Goal: Task Accomplishment & Management: Manage account settings

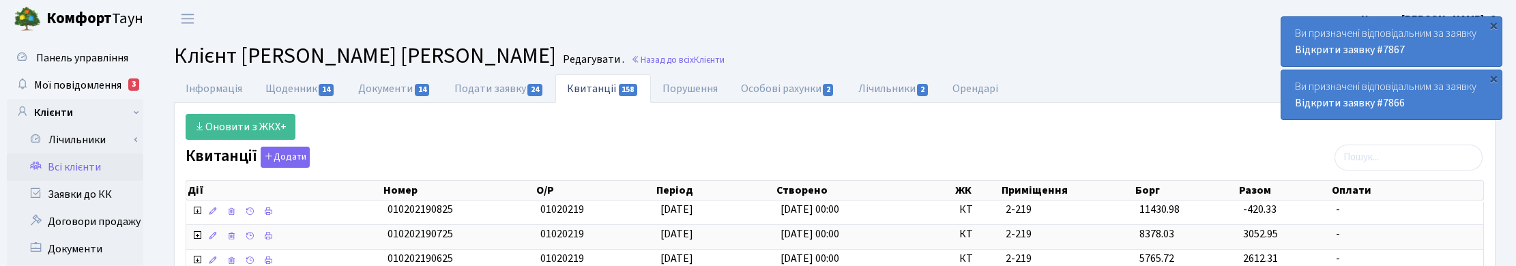
select select "25"
click at [641, 53] on link "Назад до всіх Клієнти" at bounding box center [677, 59] width 93 height 13
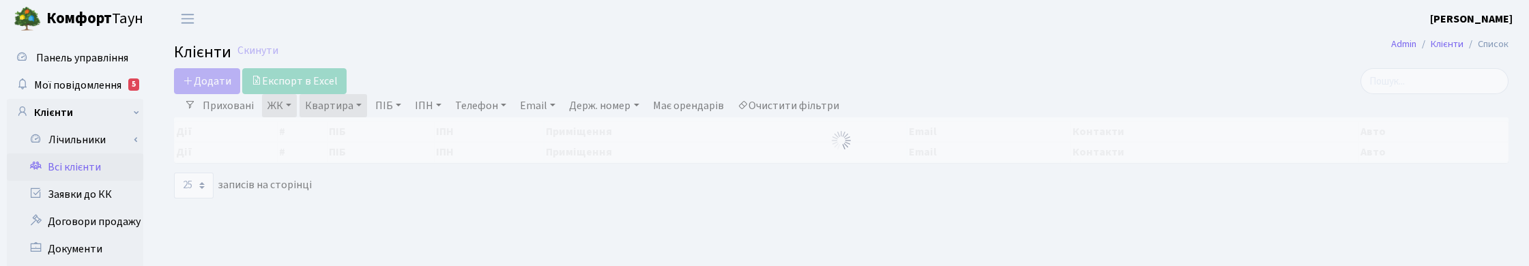
select select "25"
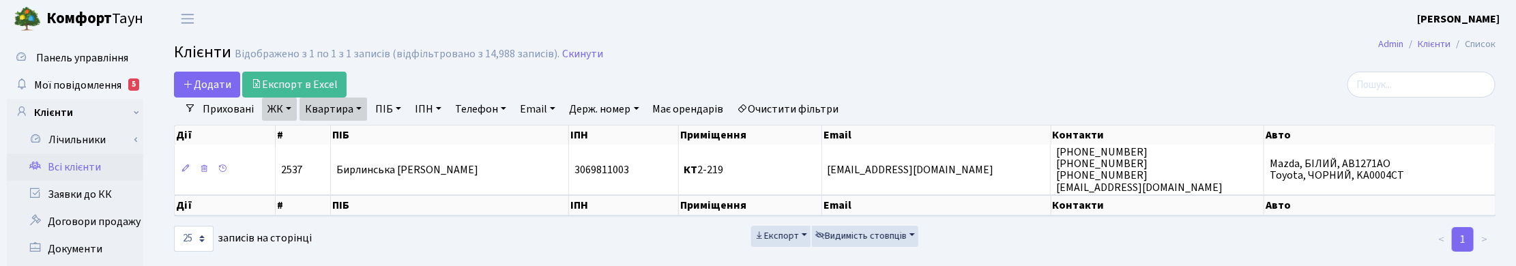
click at [355, 107] on link "Квартира" at bounding box center [333, 109] width 68 height 23
click at [336, 141] on input "2-219" at bounding box center [340, 136] width 80 height 26
drag, startPoint x: 336, startPoint y: 141, endPoint x: 301, endPoint y: 137, distance: 35.7
click at [301, 137] on input "2-219" at bounding box center [340, 136] width 80 height 26
type input "П11-95"
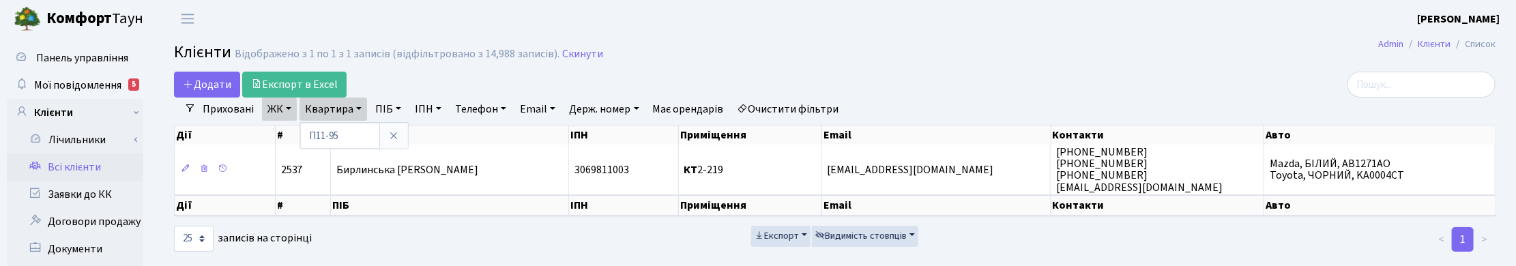
click at [271, 113] on link "ЖК" at bounding box center [279, 109] width 35 height 23
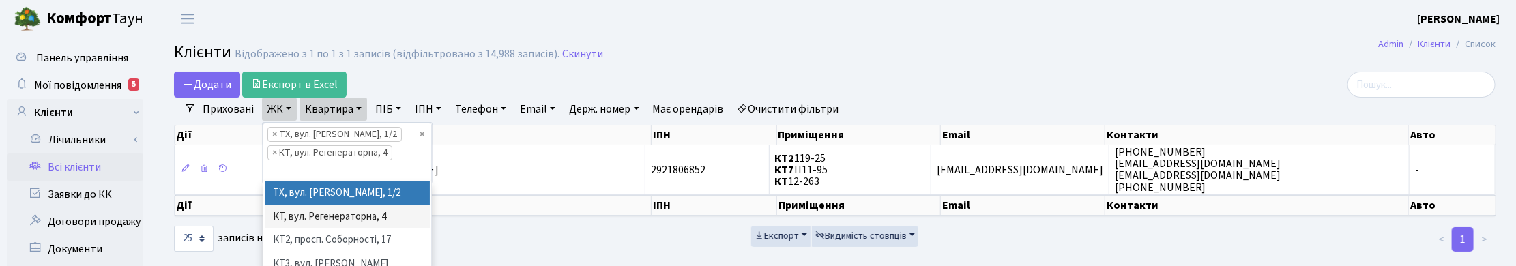
click at [267, 136] on li "× ТХ, вул. Ділова, 1/2" at bounding box center [334, 134] width 134 height 15
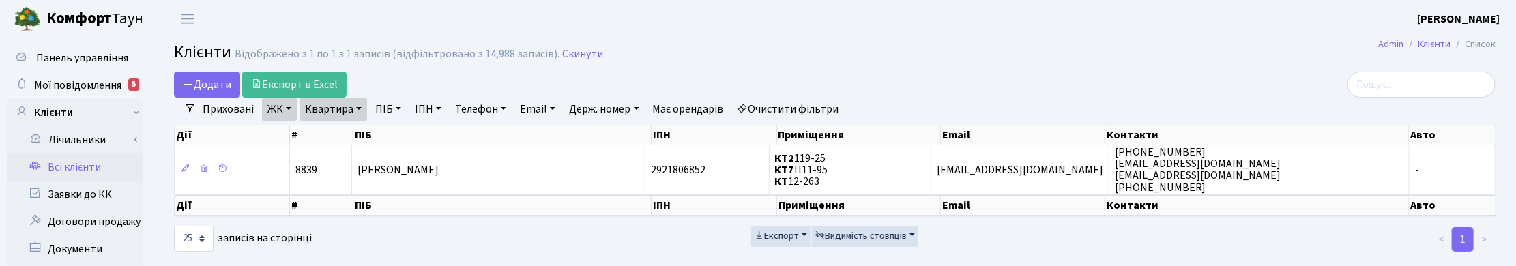
click at [281, 106] on link "ЖК" at bounding box center [279, 109] width 35 height 23
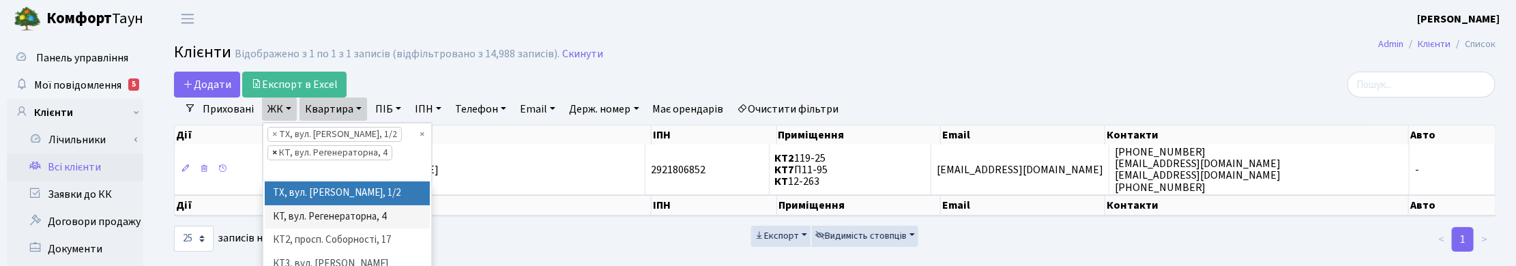
click at [274, 152] on span "×" at bounding box center [274, 153] width 5 height 14
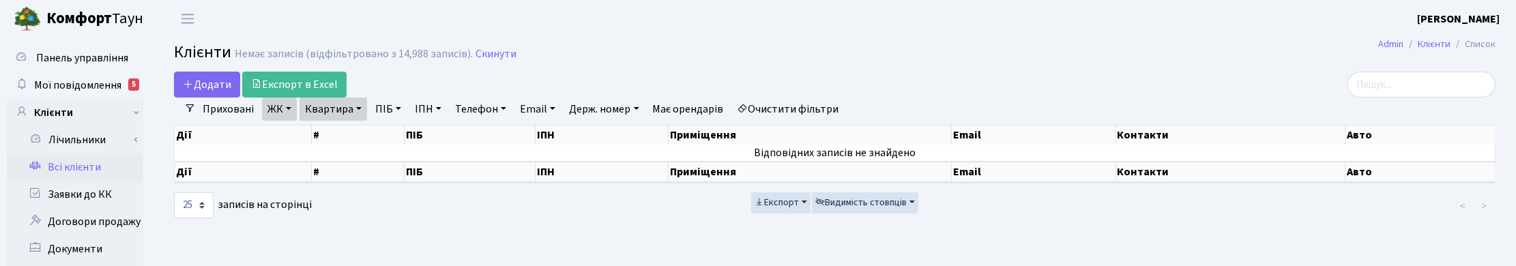
click at [283, 108] on link "ЖК" at bounding box center [279, 109] width 35 height 23
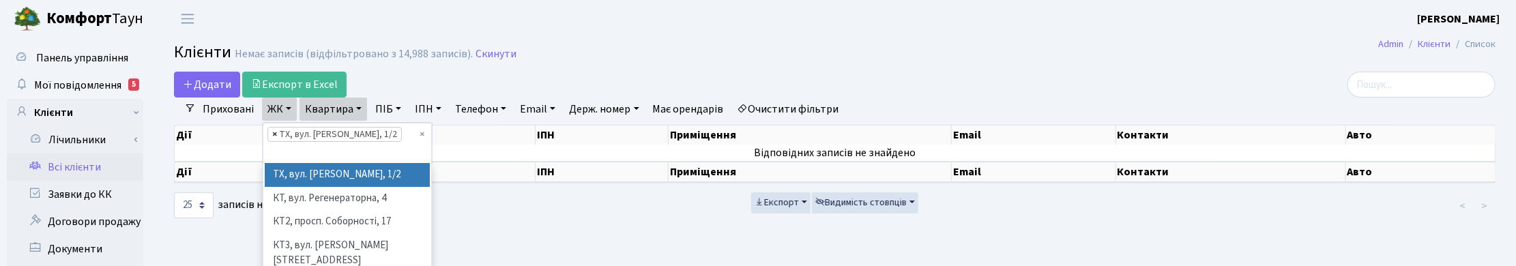
click at [272, 132] on span "×" at bounding box center [274, 135] width 5 height 14
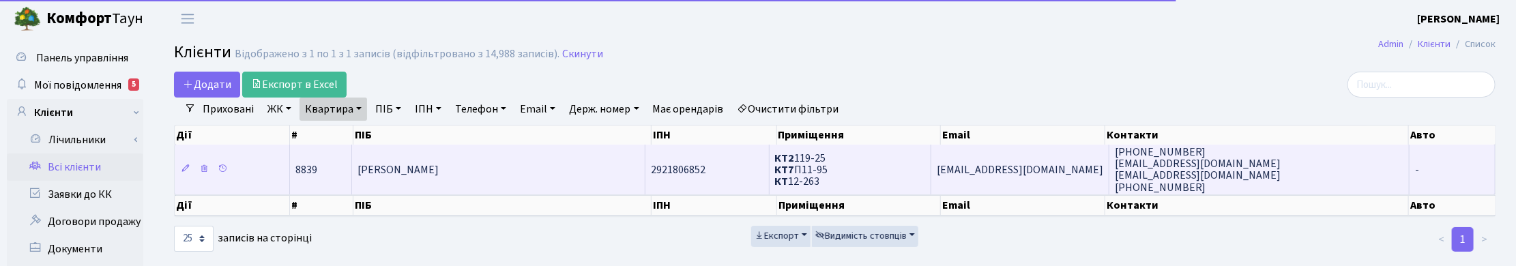
click at [510, 178] on td "Кононенко Віталій Вікторович" at bounding box center [498, 169] width 293 height 49
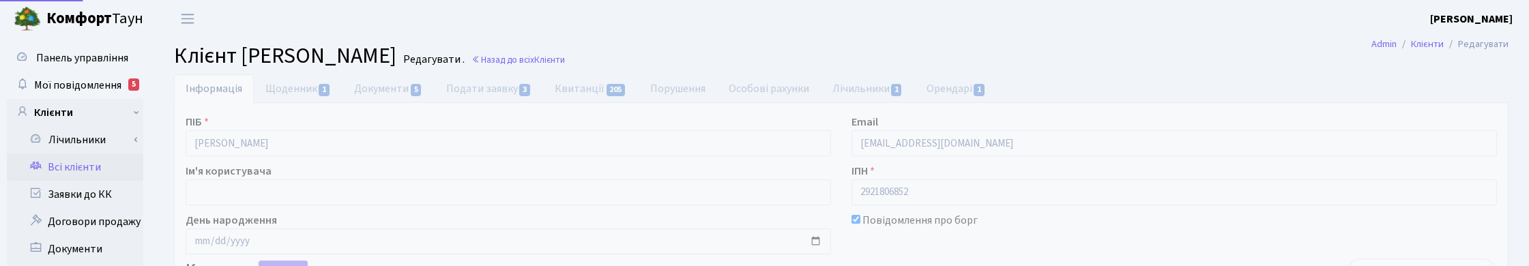
select select "25"
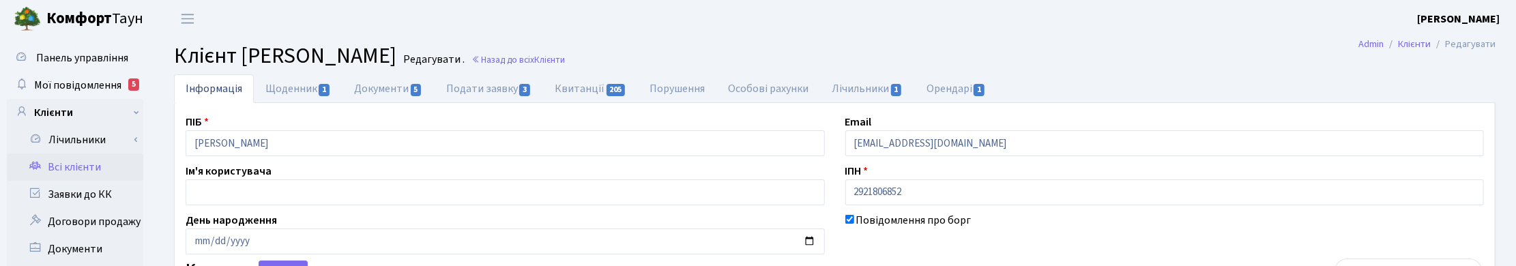
click at [810, 32] on header "Комфорт Таун Корчун І. С. Мій обліковий запис Вийти" at bounding box center [758, 19] width 1516 height 38
click at [565, 53] on link "Назад до всіх Клієнти" at bounding box center [517, 59] width 93 height 13
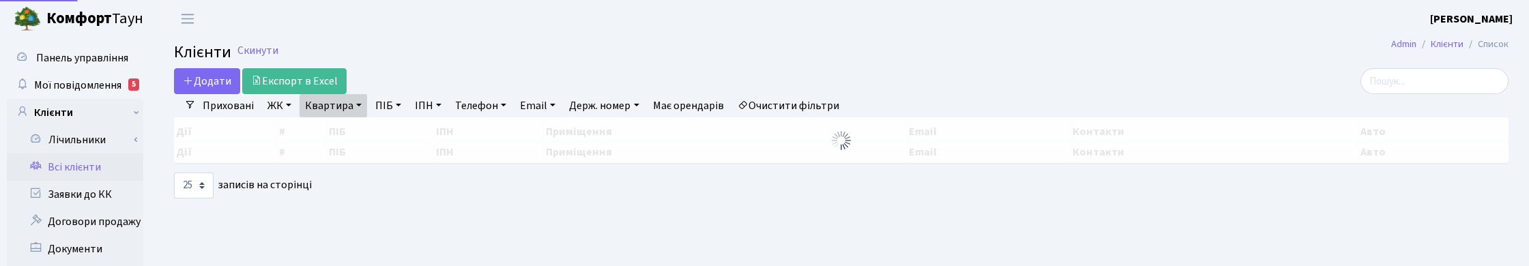
select select "25"
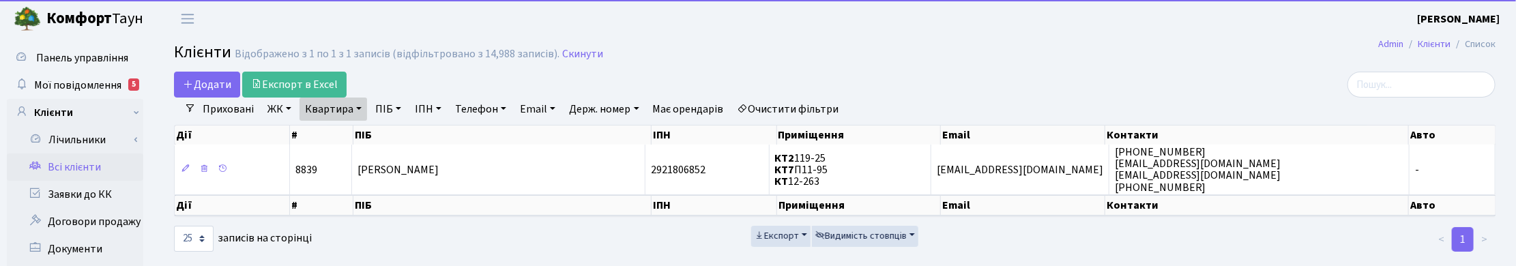
click at [353, 106] on link "Квартира" at bounding box center [333, 109] width 68 height 23
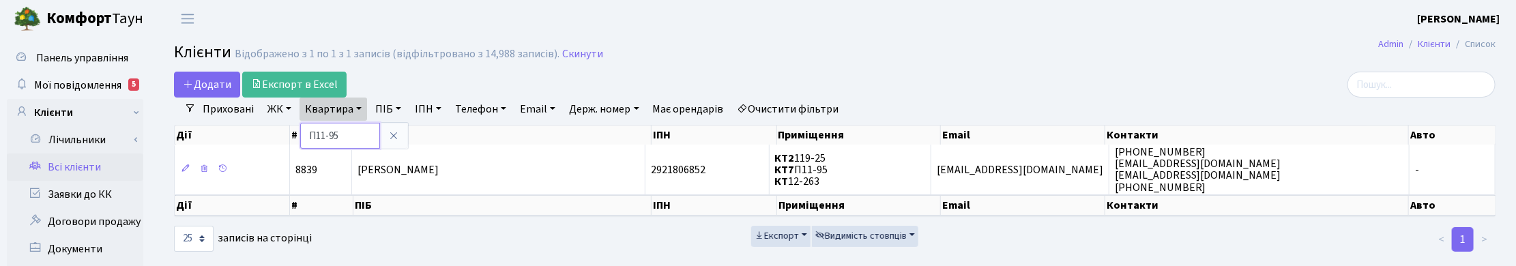
click at [349, 142] on input "П11-95" at bounding box center [340, 136] width 80 height 26
type input "П"
type input "10-35"
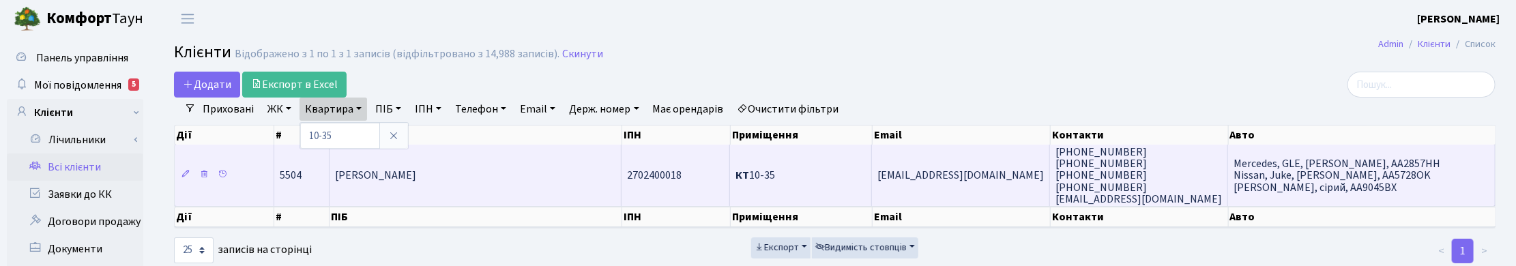
click at [387, 175] on span "Коротєєв Михайло Олександрович" at bounding box center [375, 175] width 81 height 15
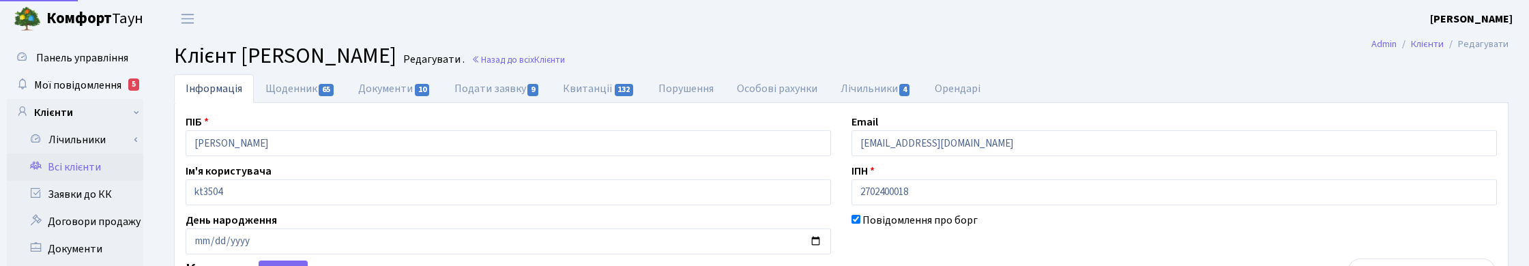
select select "25"
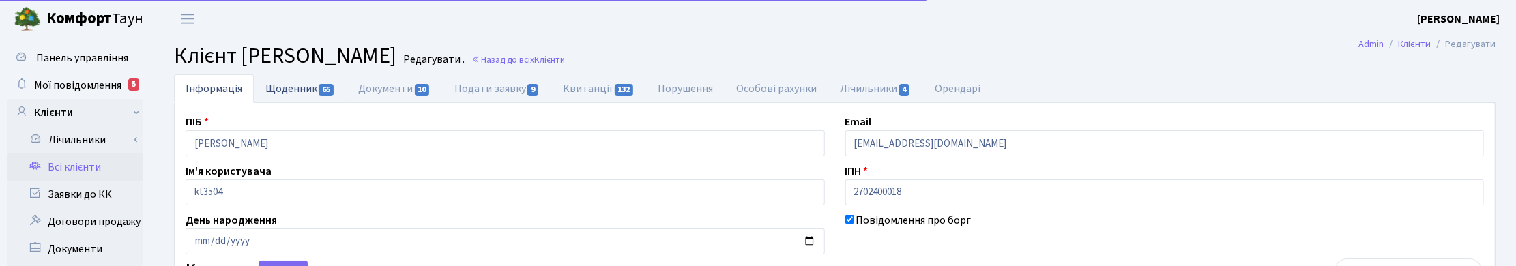
click at [299, 83] on link "Щоденник 65" at bounding box center [300, 88] width 93 height 28
select select "25"
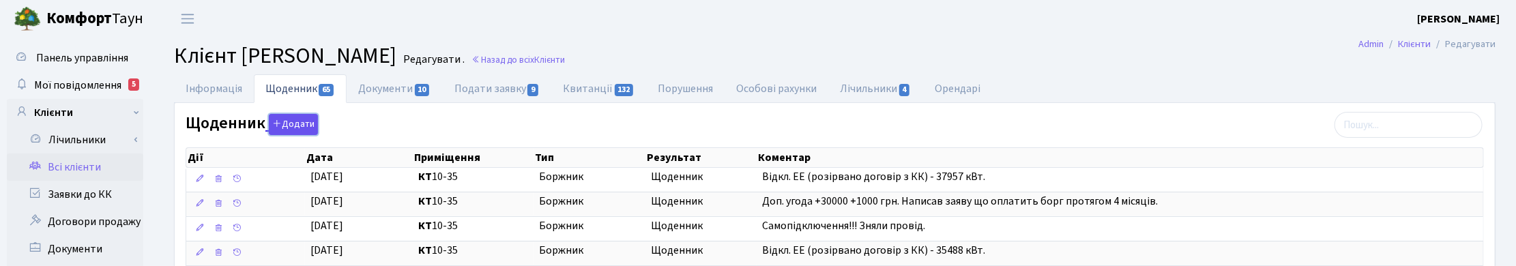
click at [295, 125] on button "Додати" at bounding box center [293, 124] width 49 height 21
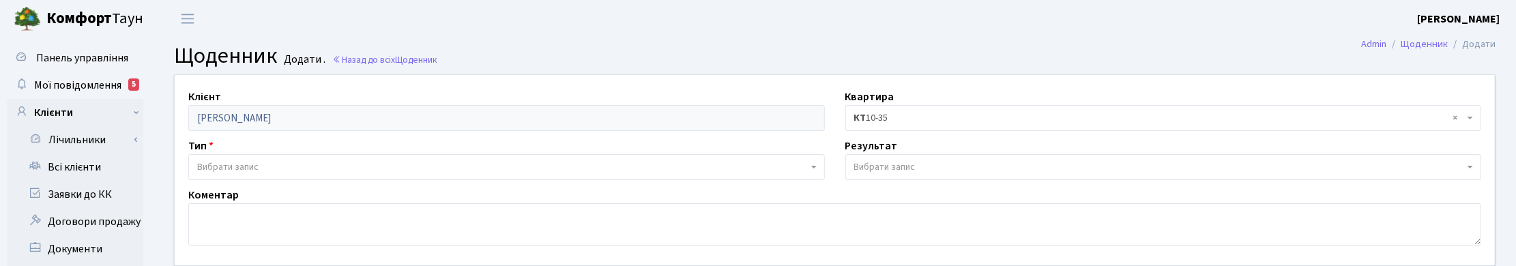
click at [229, 168] on span "Вибрати запис" at bounding box center [227, 167] width 61 height 14
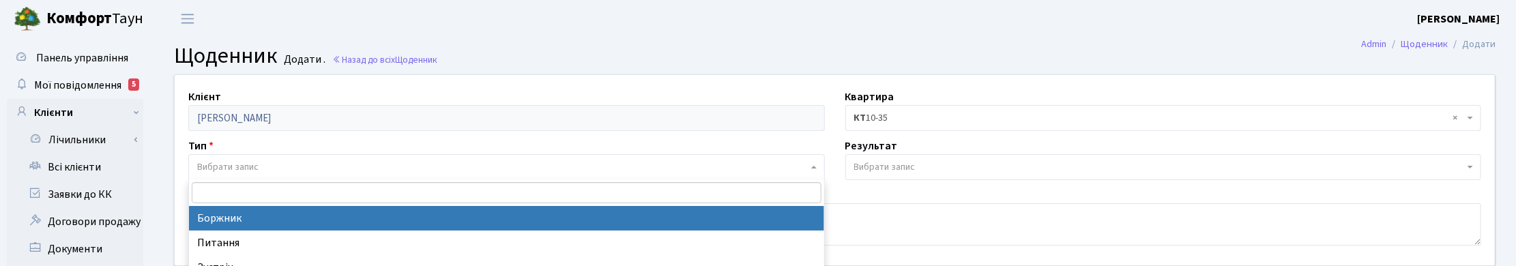
select select "189"
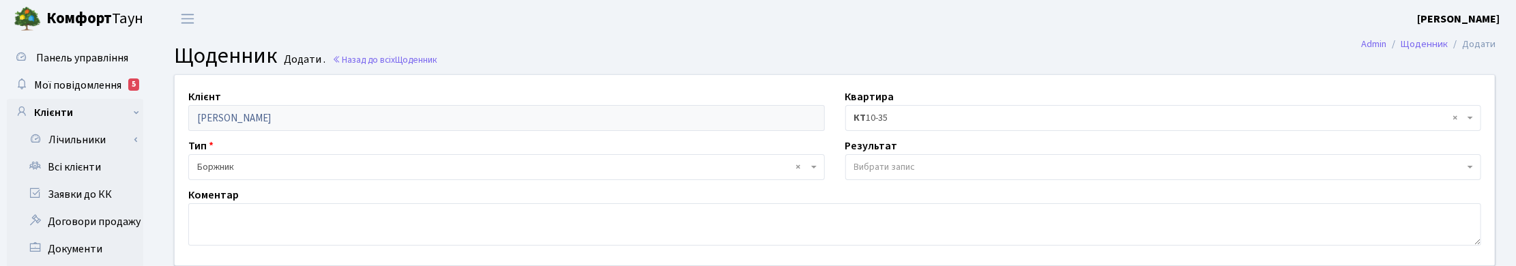
click at [882, 169] on span "Вибрати запис" at bounding box center [884, 167] width 61 height 14
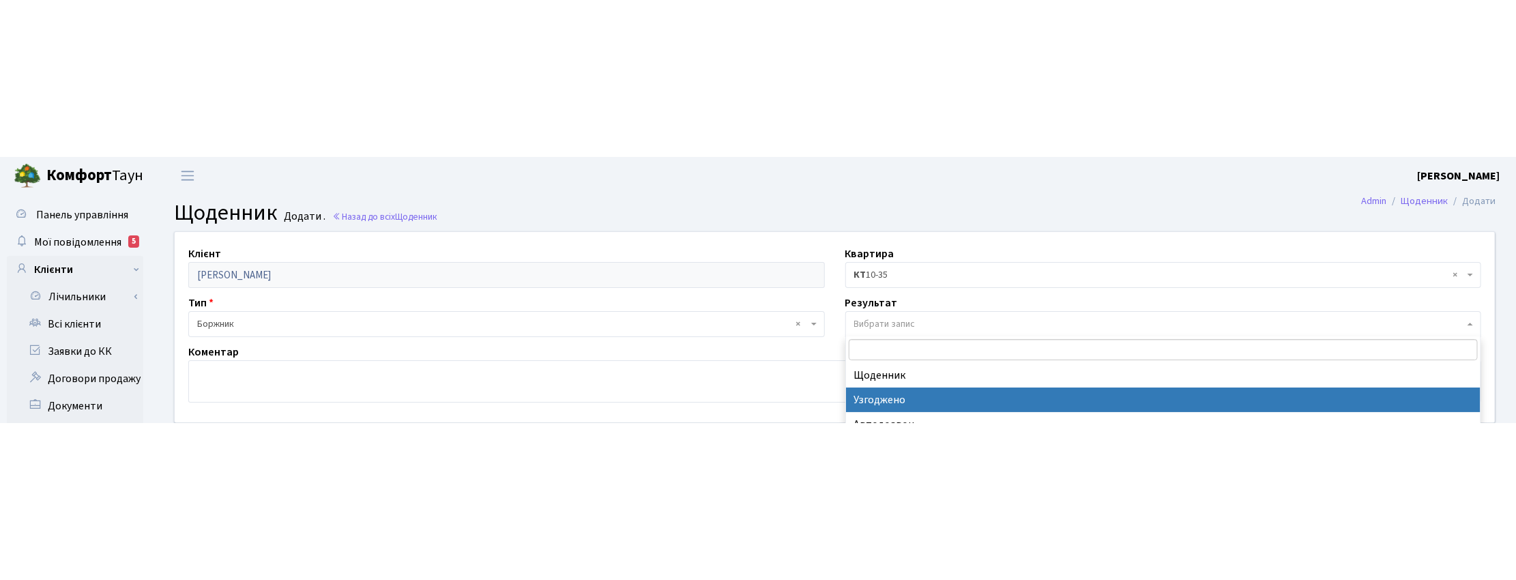
scroll to position [84, 0]
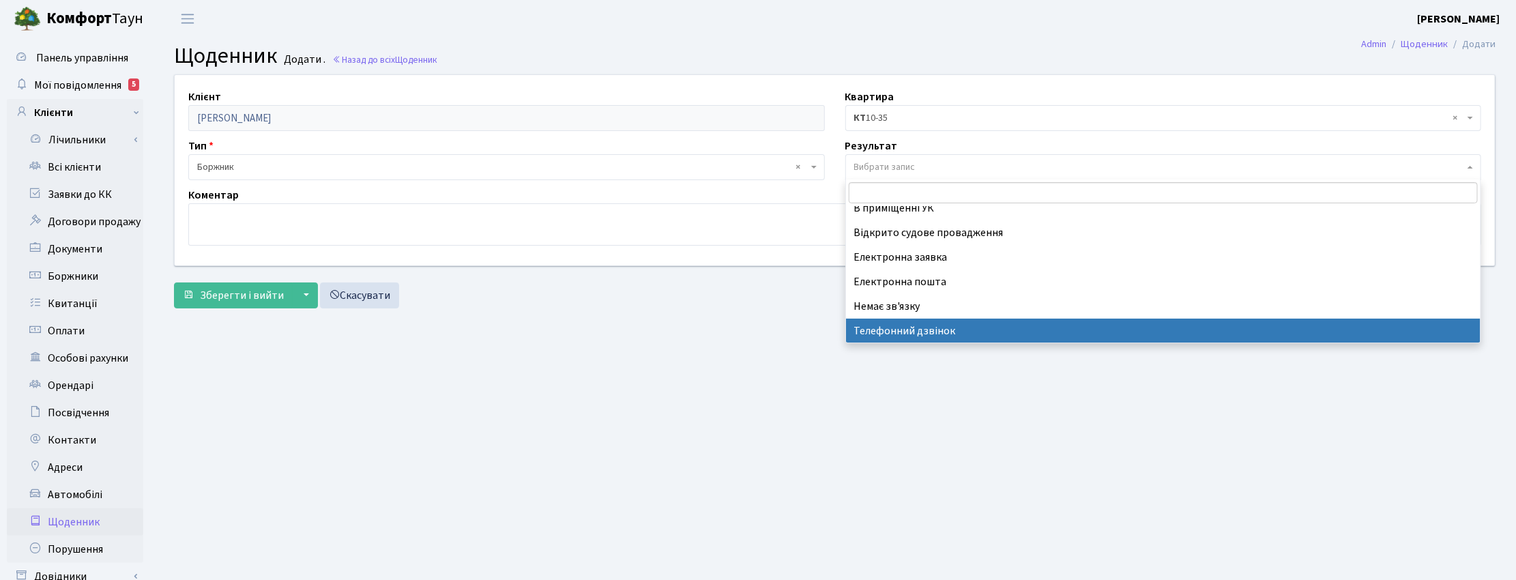
select select "196"
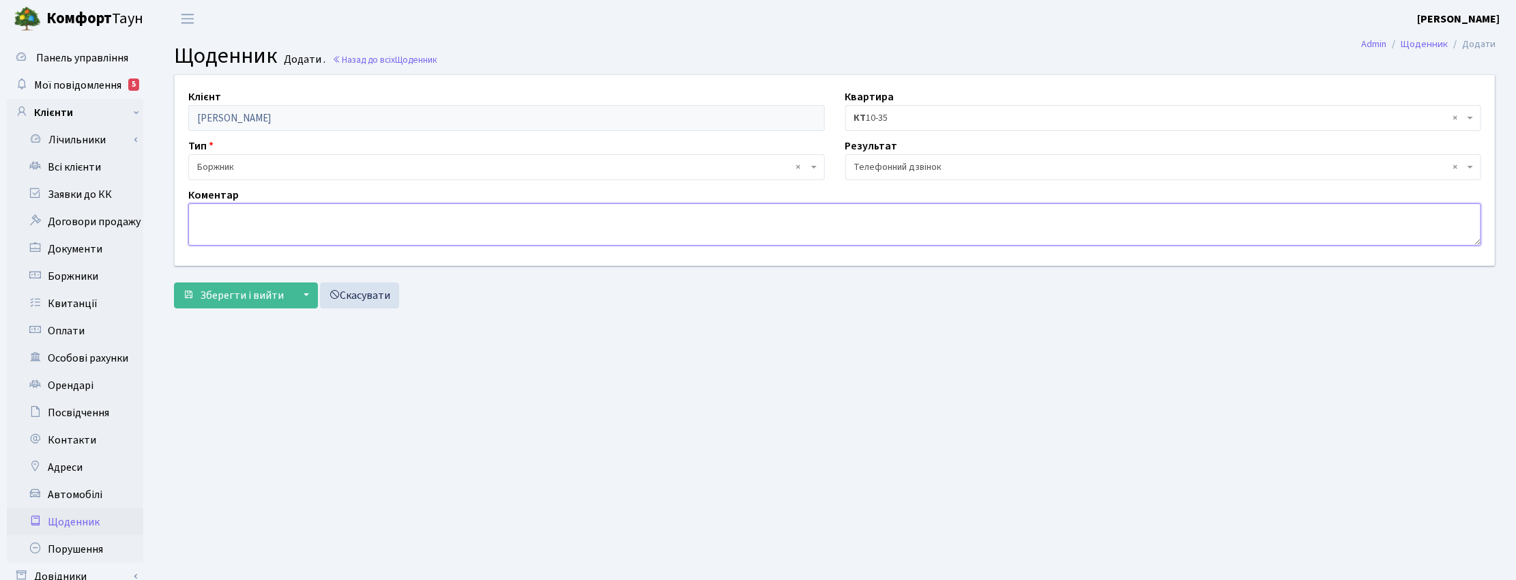
click at [253, 223] on textarea at bounding box center [834, 224] width 1293 height 42
type textarea "Оплатив 4300 + 1000 за підкл.ЕЕ, обіцяє ввечорі сплатити ще 15т.грн. та надісла…"
click at [239, 265] on span "Зберегти і вийти" at bounding box center [242, 295] width 84 height 15
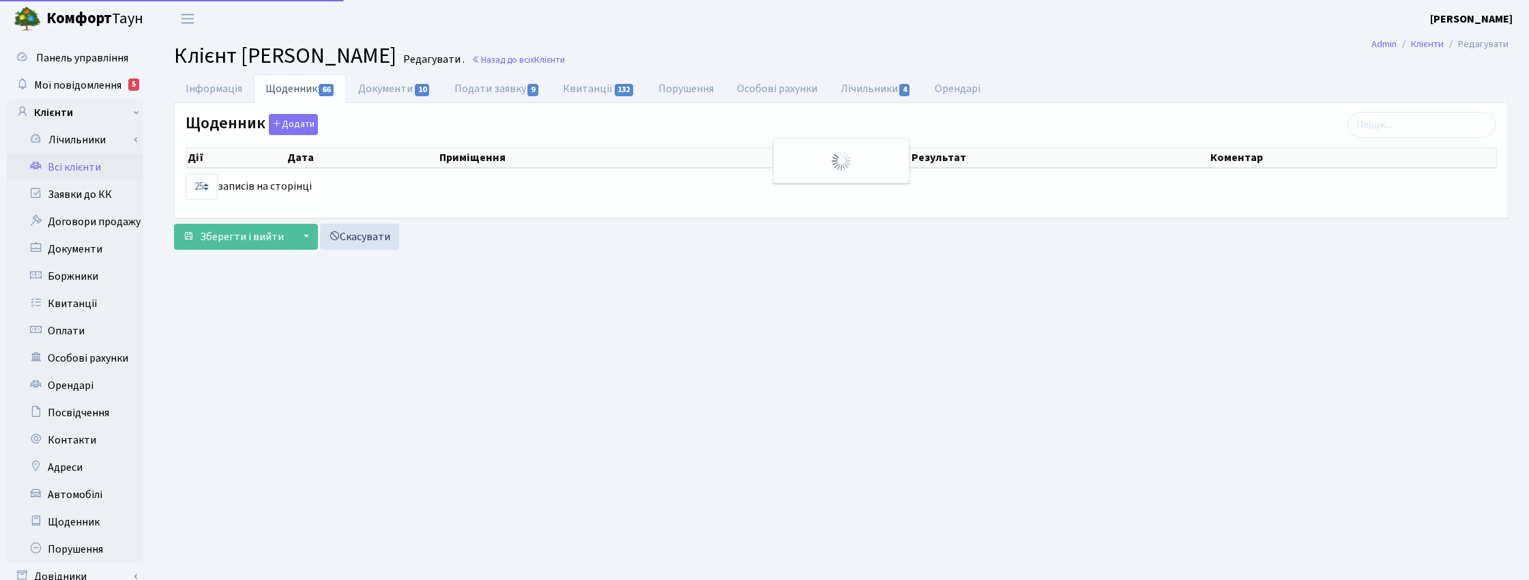
select select "25"
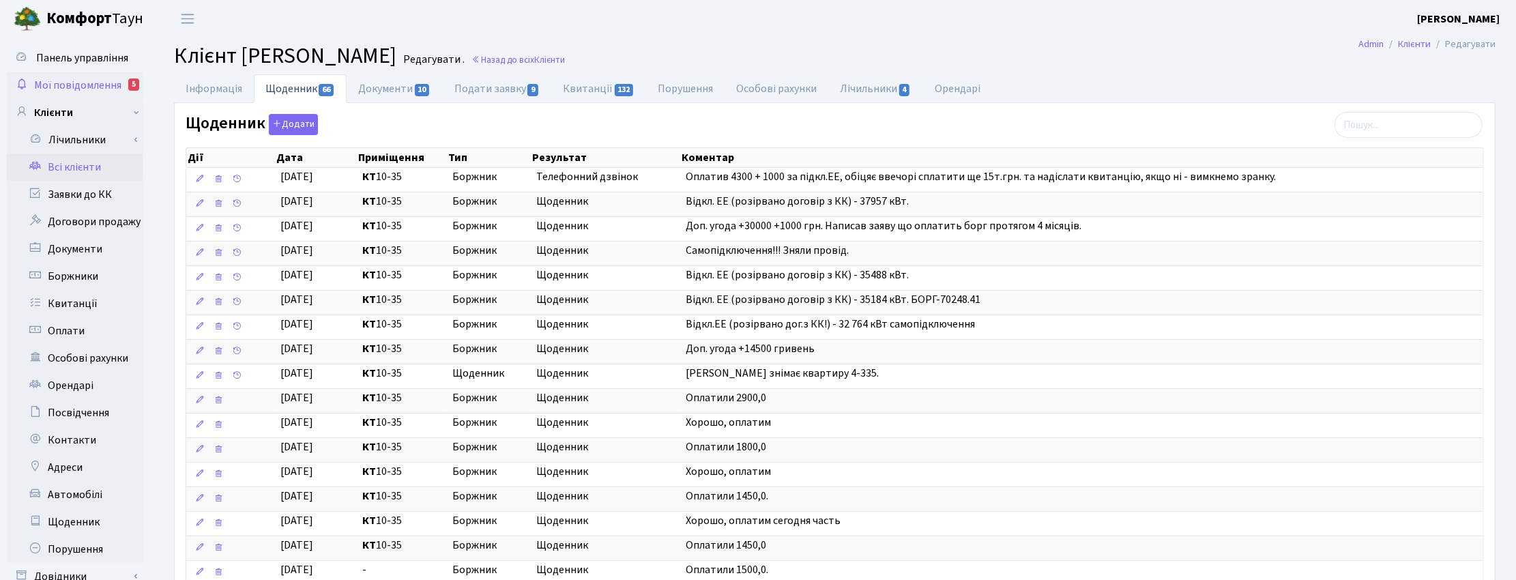
click at [89, 82] on span "Мої повідомлення" at bounding box center [77, 85] width 87 height 15
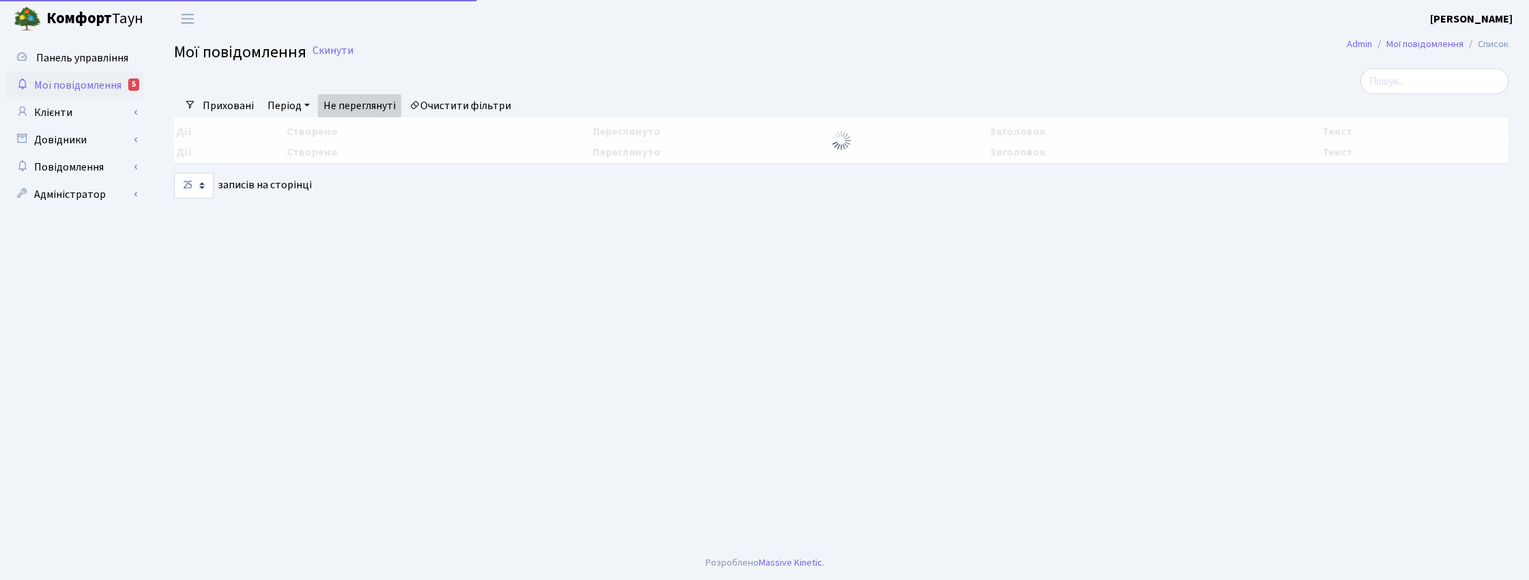
select select "25"
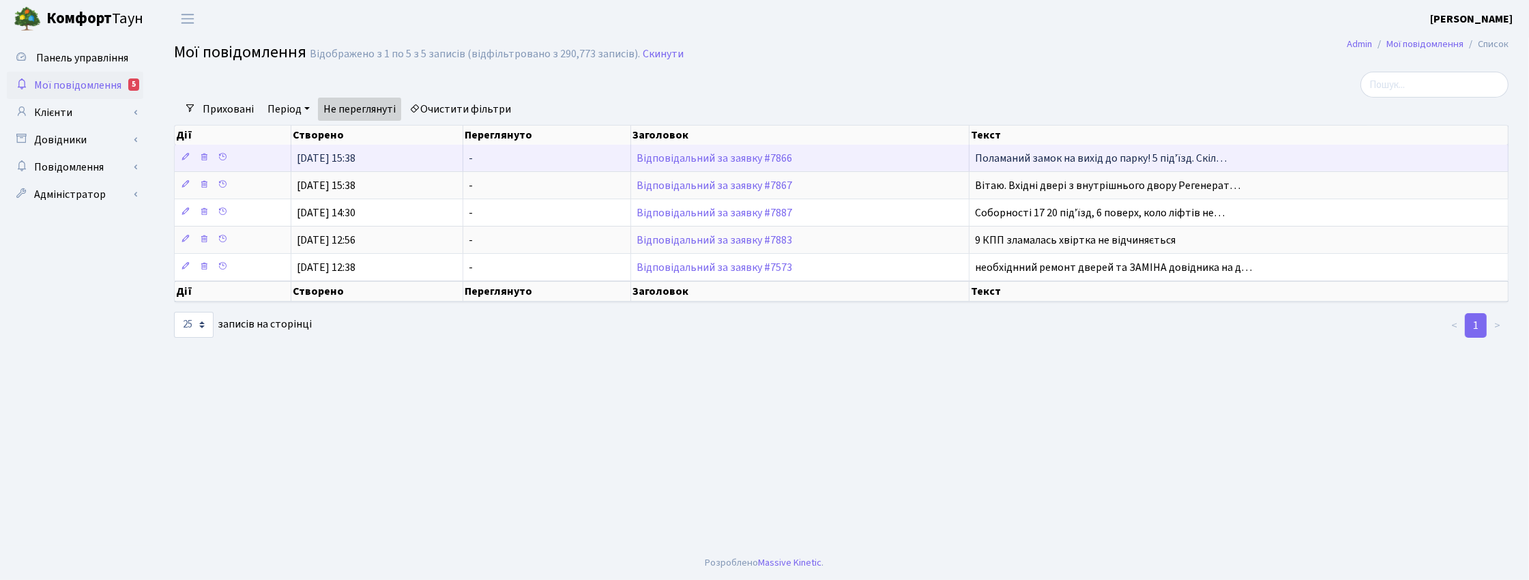
click at [694, 165] on td "Відповідальний за заявку #7866" at bounding box center [800, 158] width 339 height 27
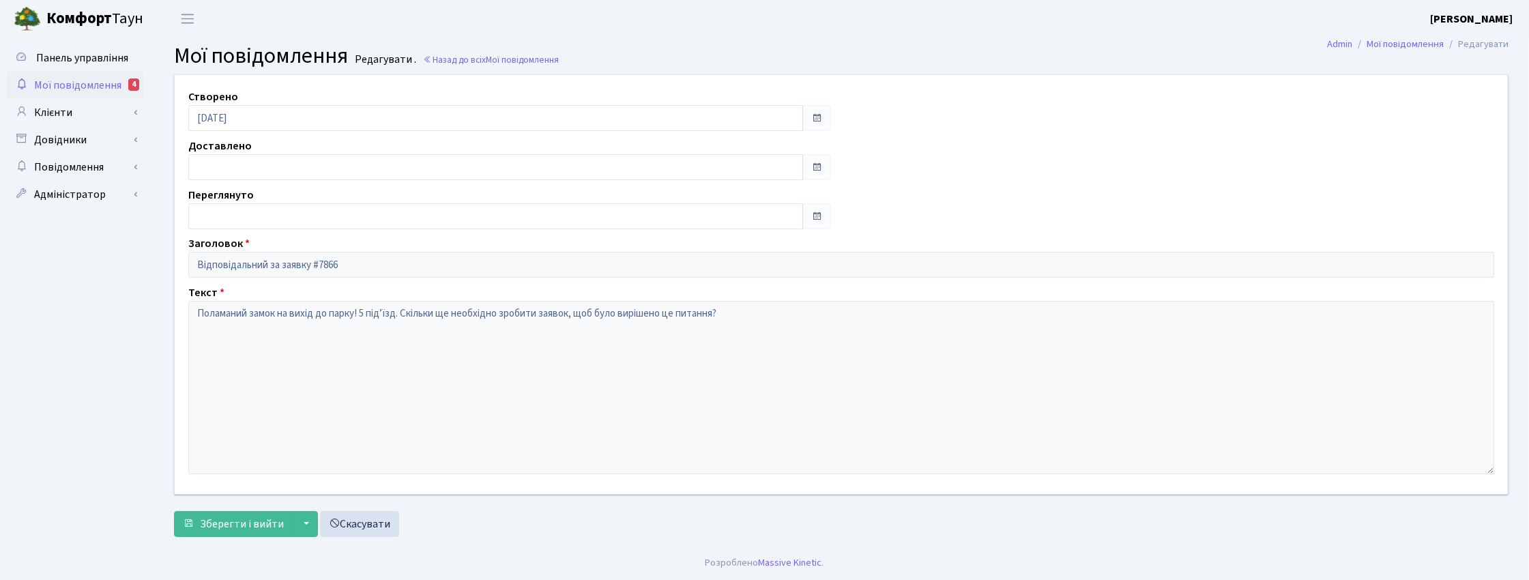
click at [94, 82] on span "Мої повідомлення" at bounding box center [77, 85] width 87 height 15
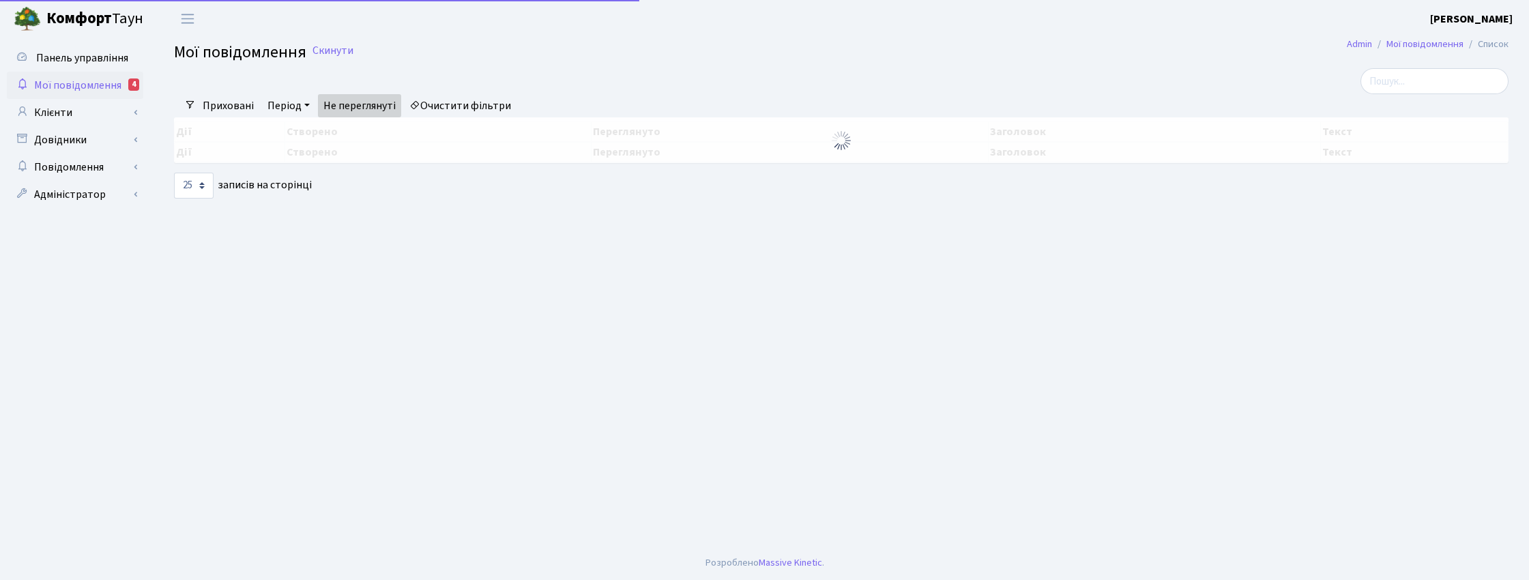
select select "25"
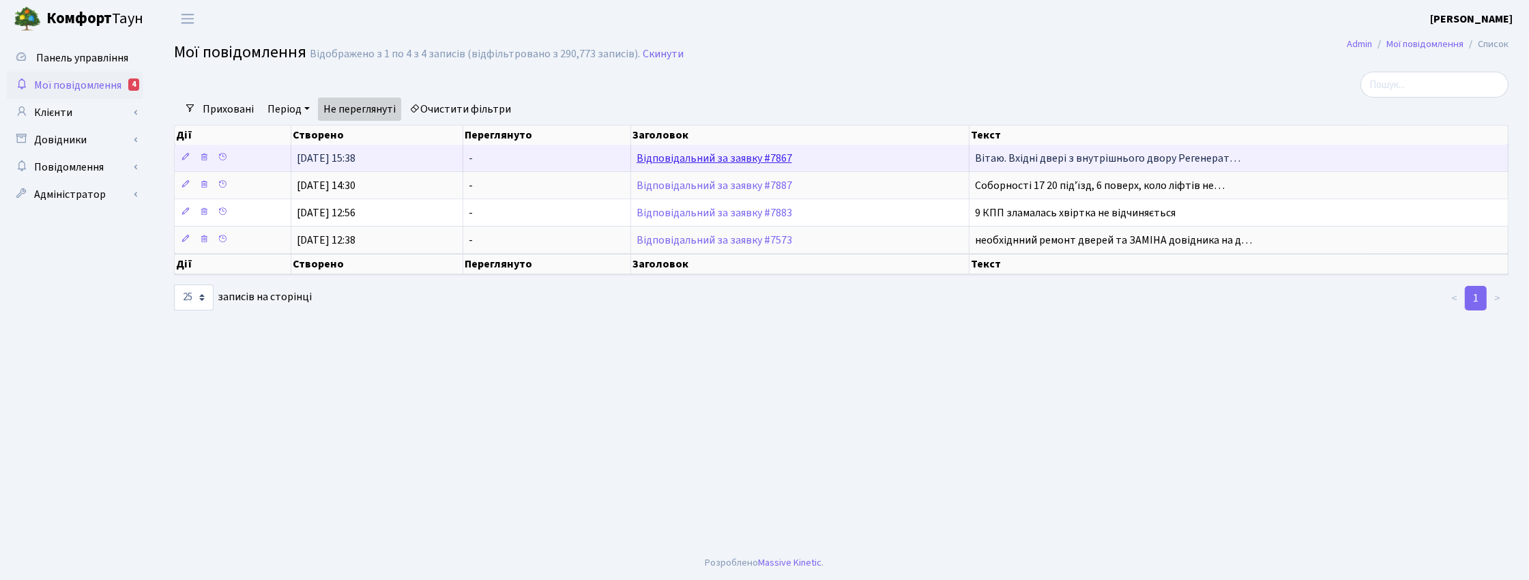
click at [771, 153] on link "Відповідальний за заявку #7867" at bounding box center [714, 158] width 156 height 15
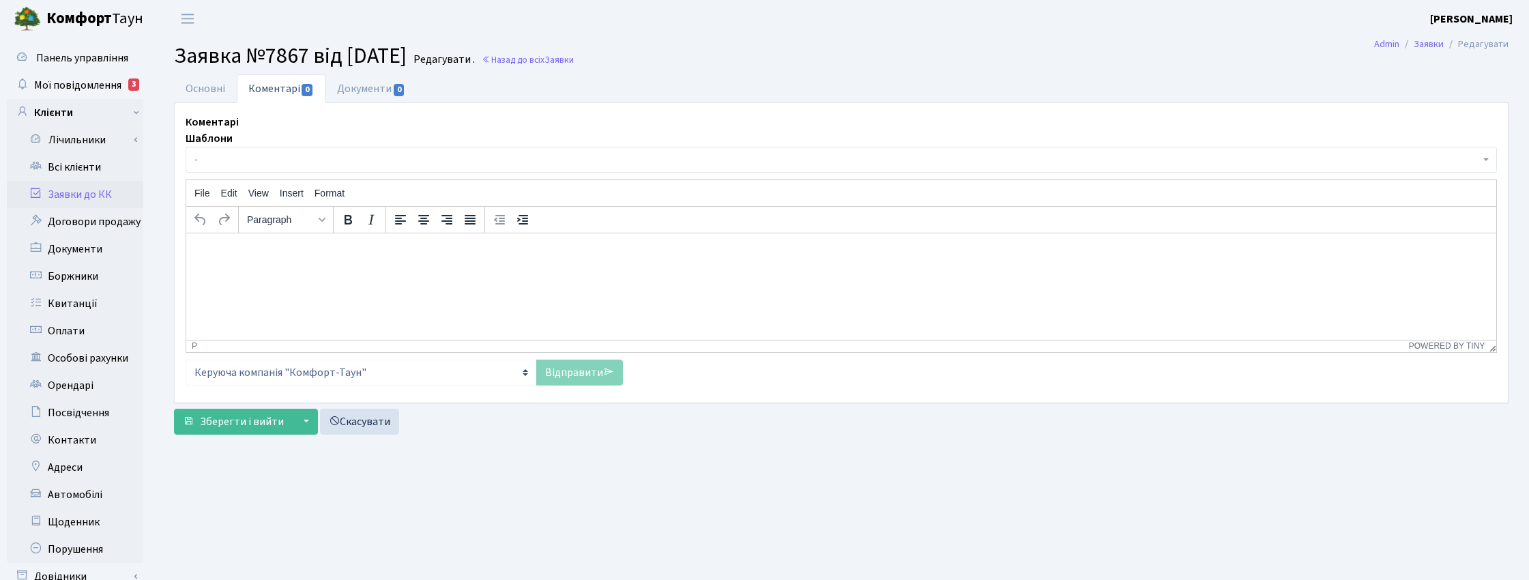
select select "159"
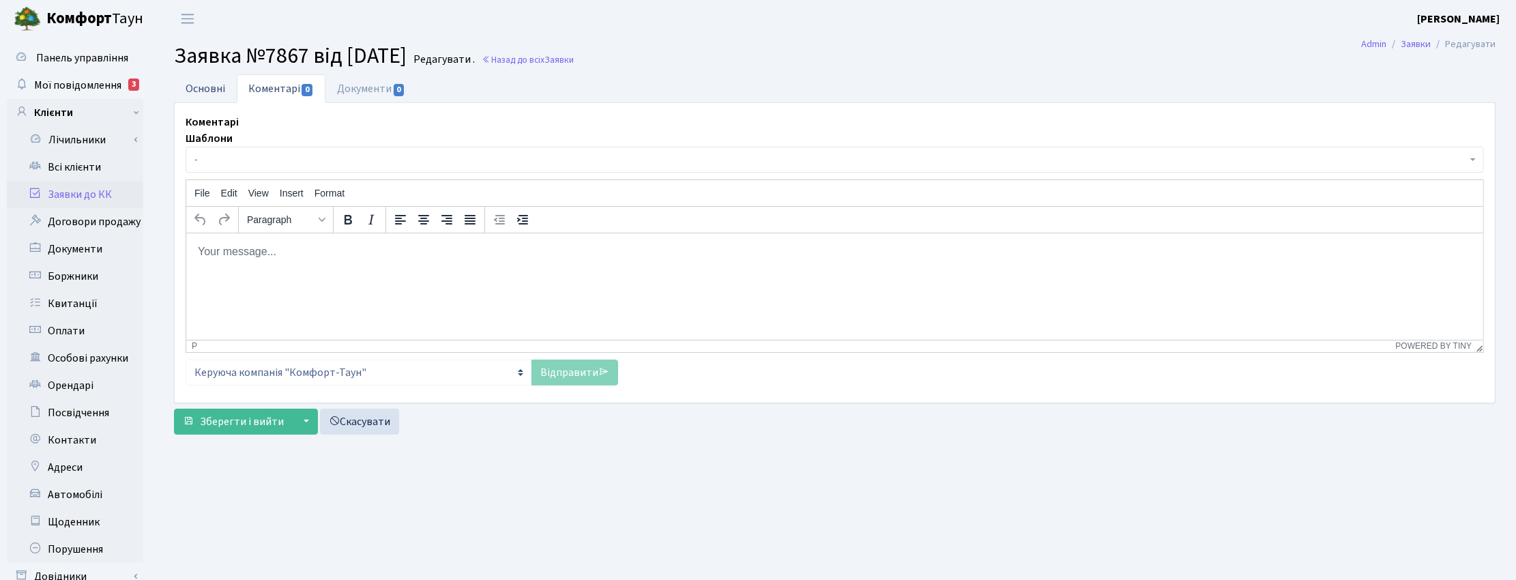
click at [201, 85] on link "Основні" at bounding box center [205, 88] width 63 height 28
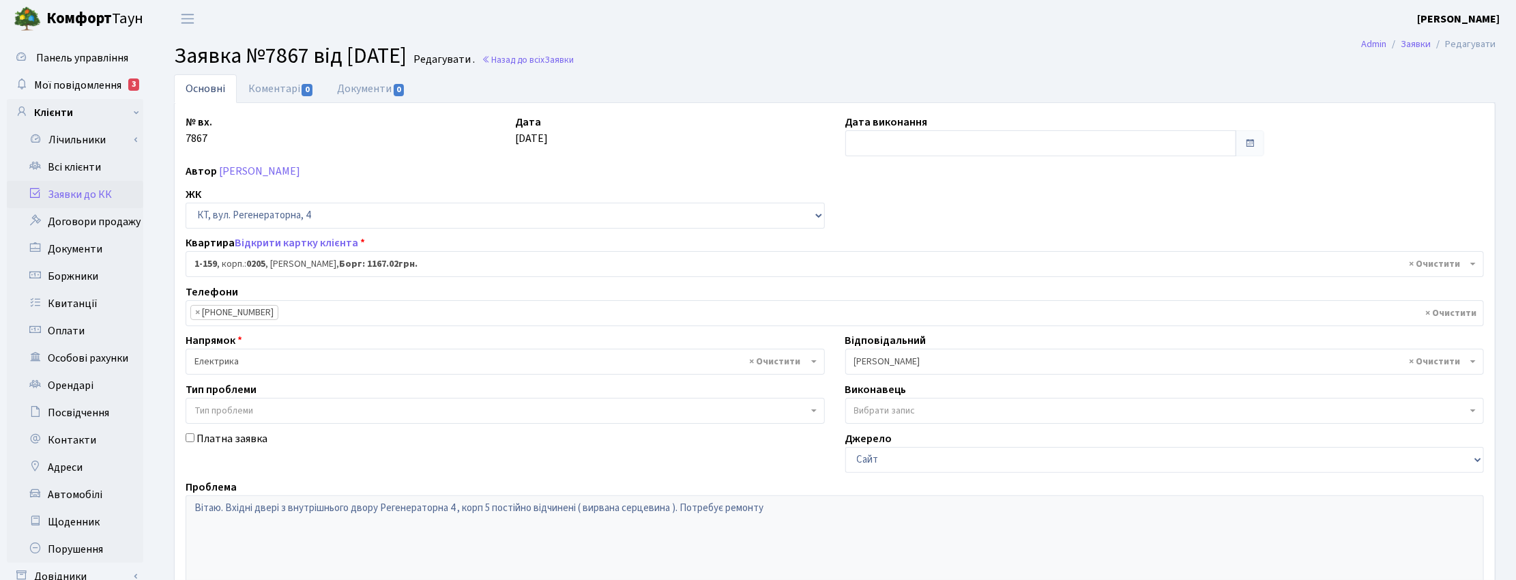
click at [904, 21] on header "Комфорт Таун Корчун І. С. Мій обліковий запис Вийти" at bounding box center [758, 19] width 1516 height 38
click at [83, 83] on span "Мої повідомлення" at bounding box center [77, 85] width 87 height 15
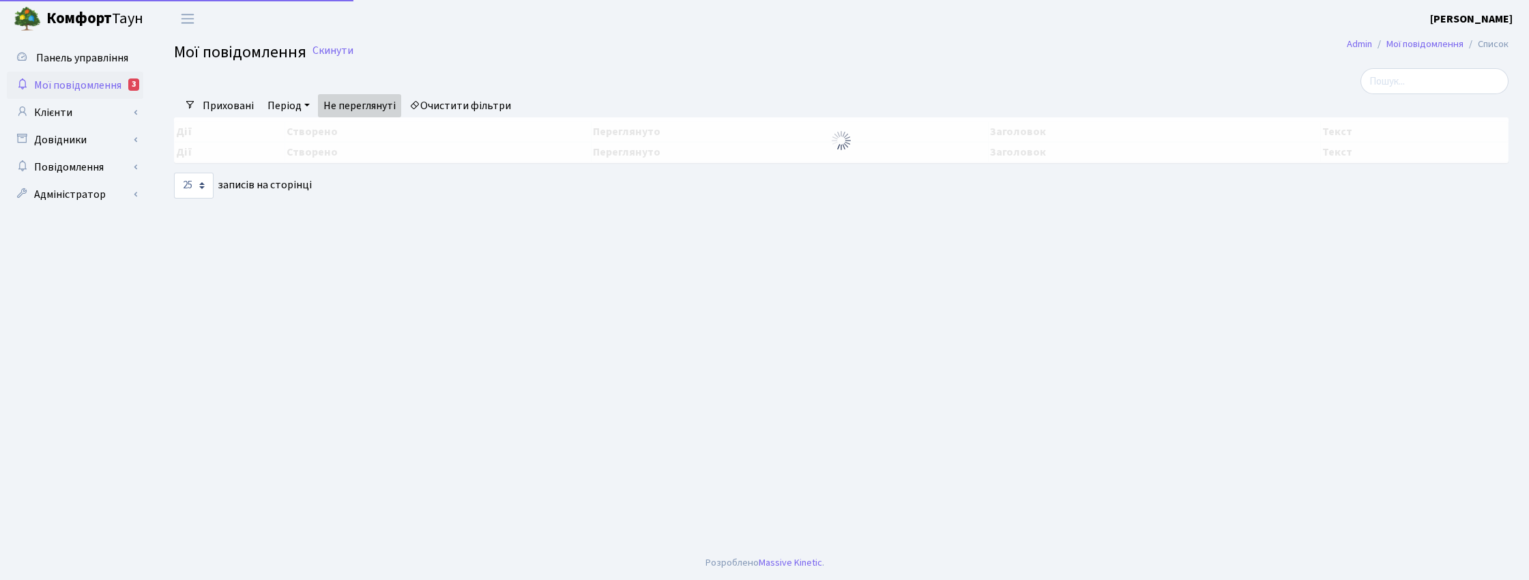
select select "25"
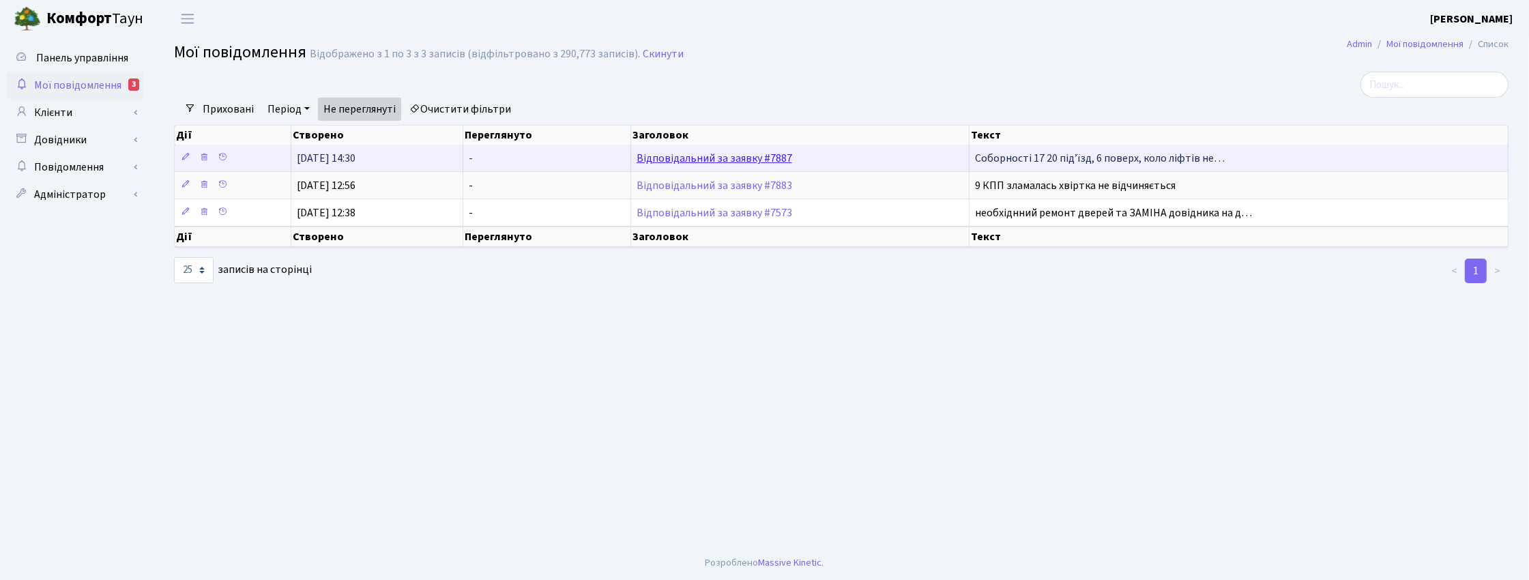
click at [710, 161] on link "Відповідальний за заявку #7887" at bounding box center [714, 158] width 156 height 15
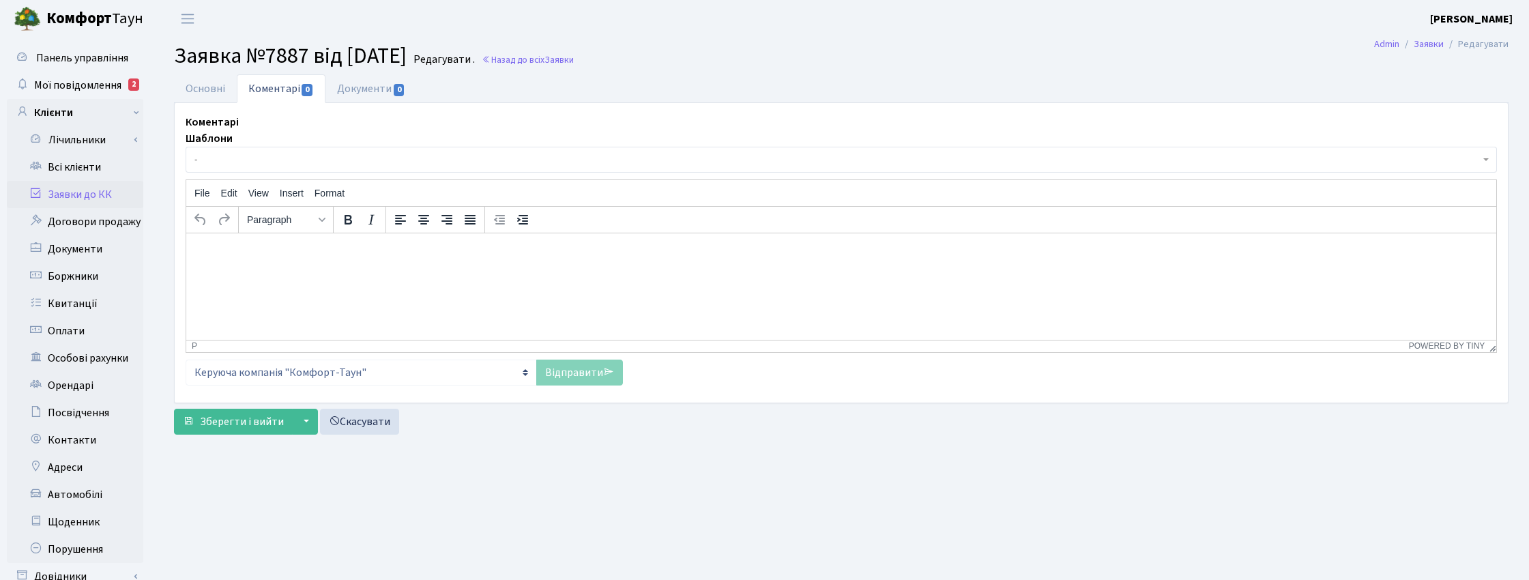
select select "13139"
select select "40"
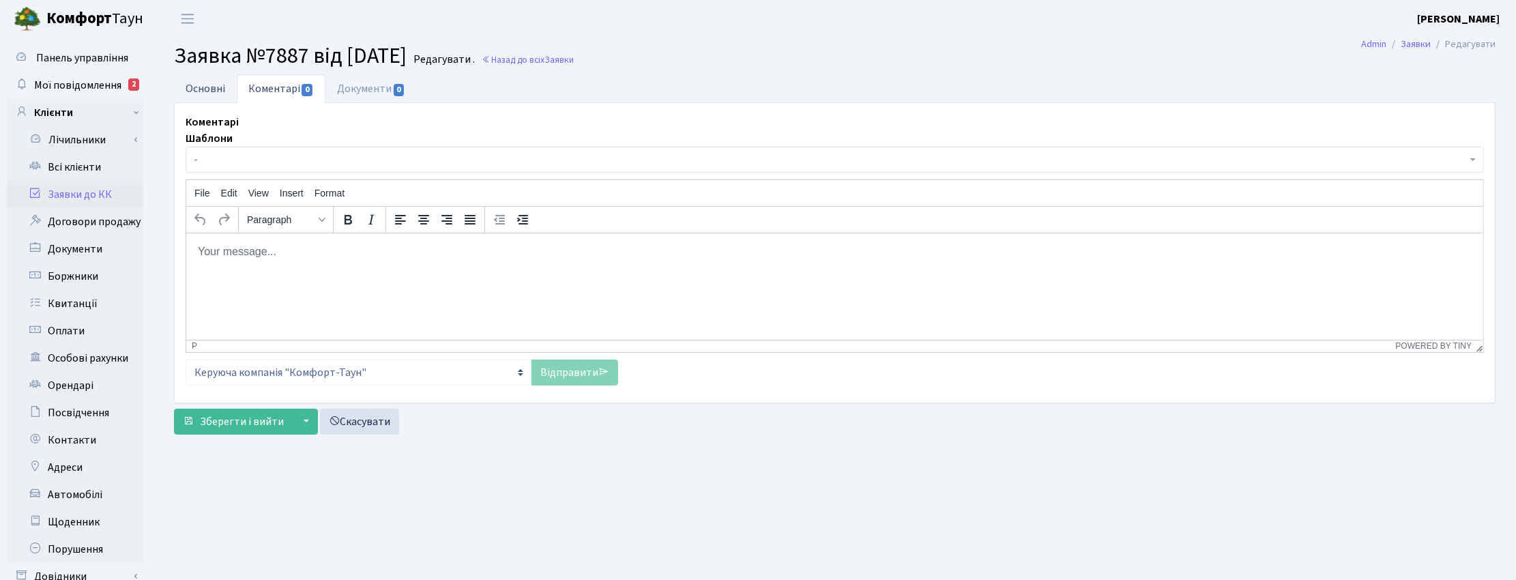
click at [195, 80] on link "Основні" at bounding box center [205, 88] width 63 height 28
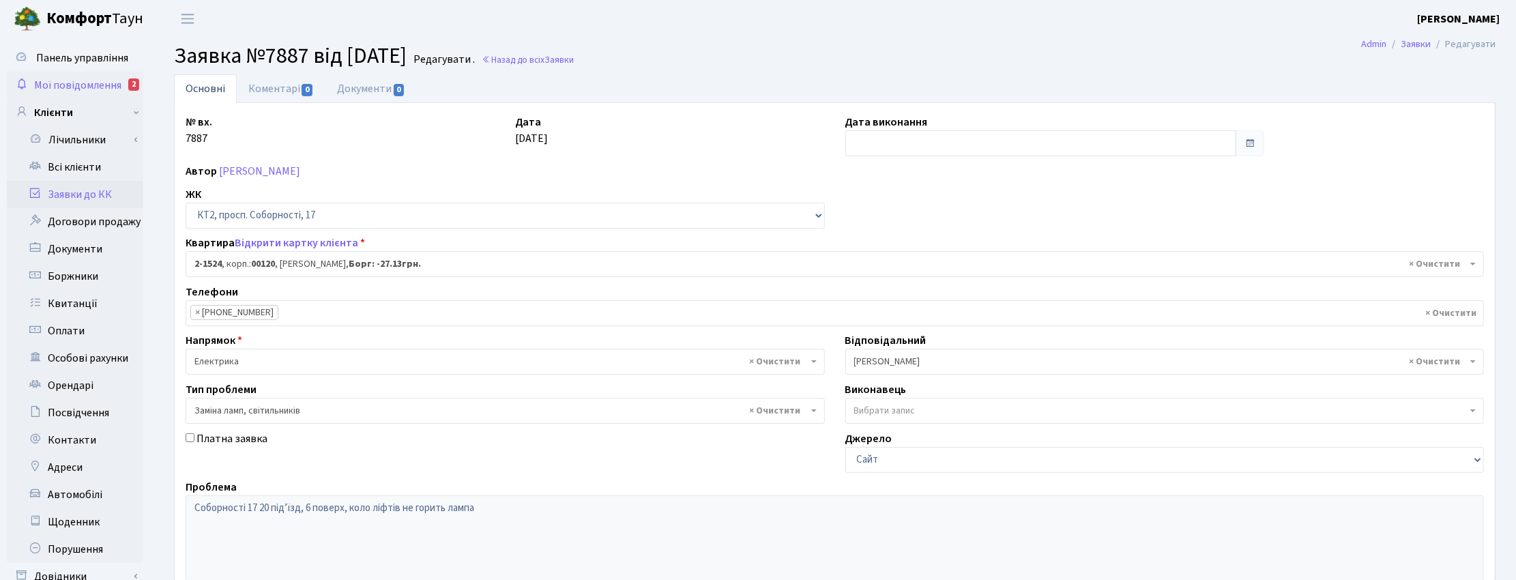
click at [97, 79] on span "Мої повідомлення" at bounding box center [77, 85] width 87 height 15
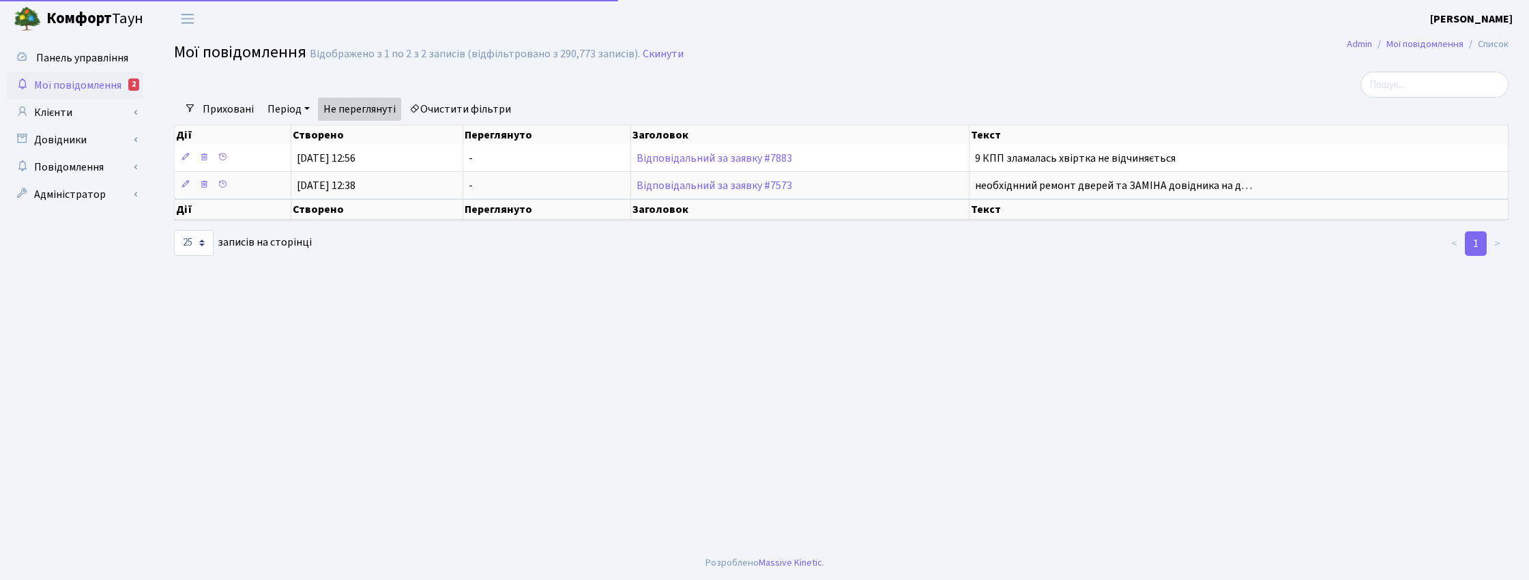
select select "25"
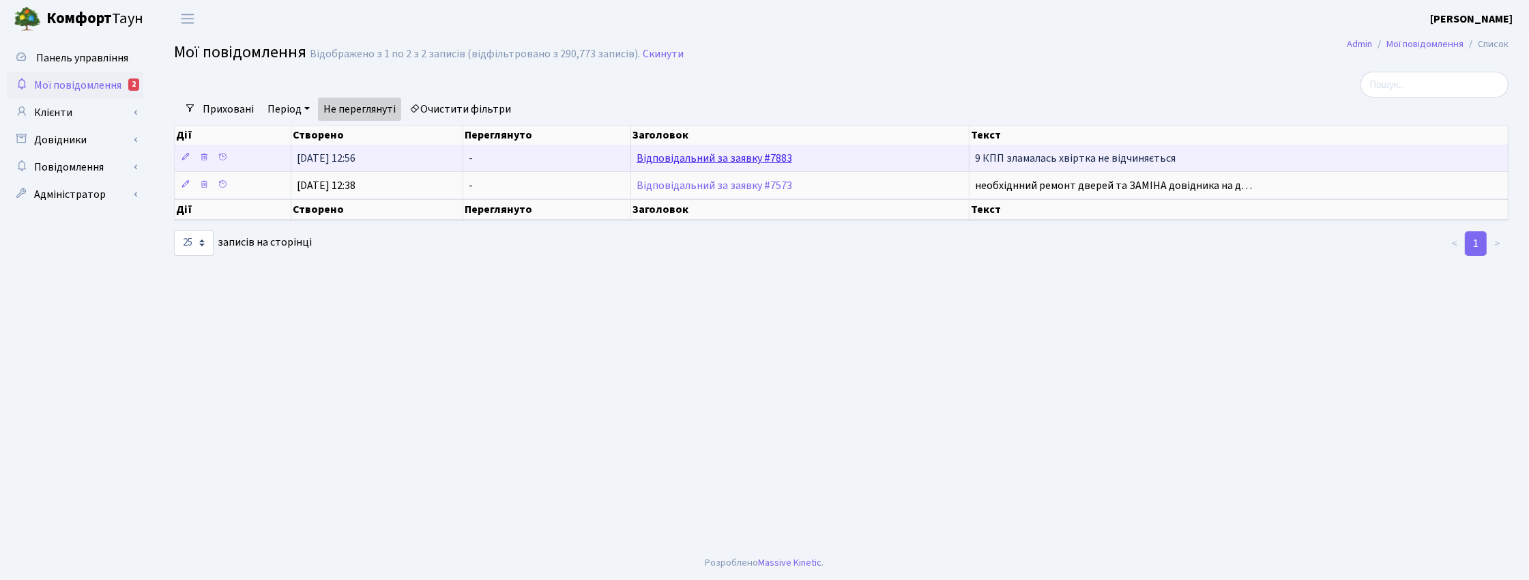
click at [658, 159] on link "Відповідальний за заявку #7883" at bounding box center [714, 158] width 156 height 15
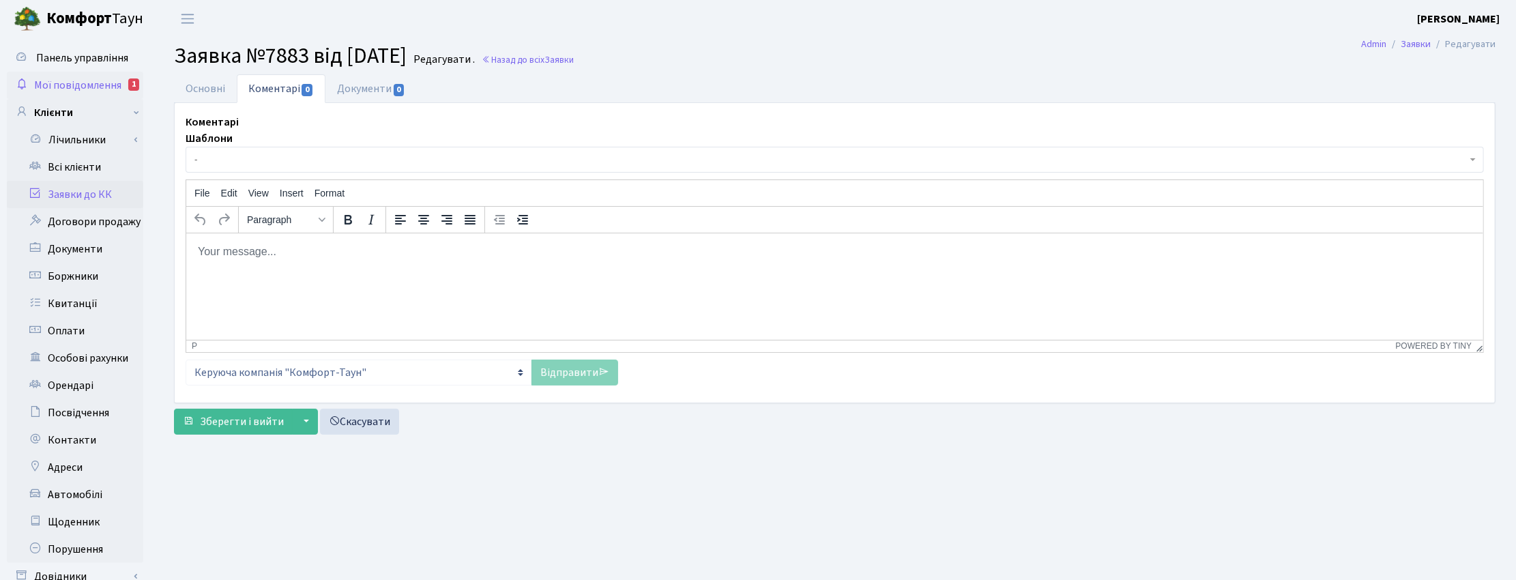
click at [108, 80] on span "Мої повідомлення" at bounding box center [77, 85] width 87 height 15
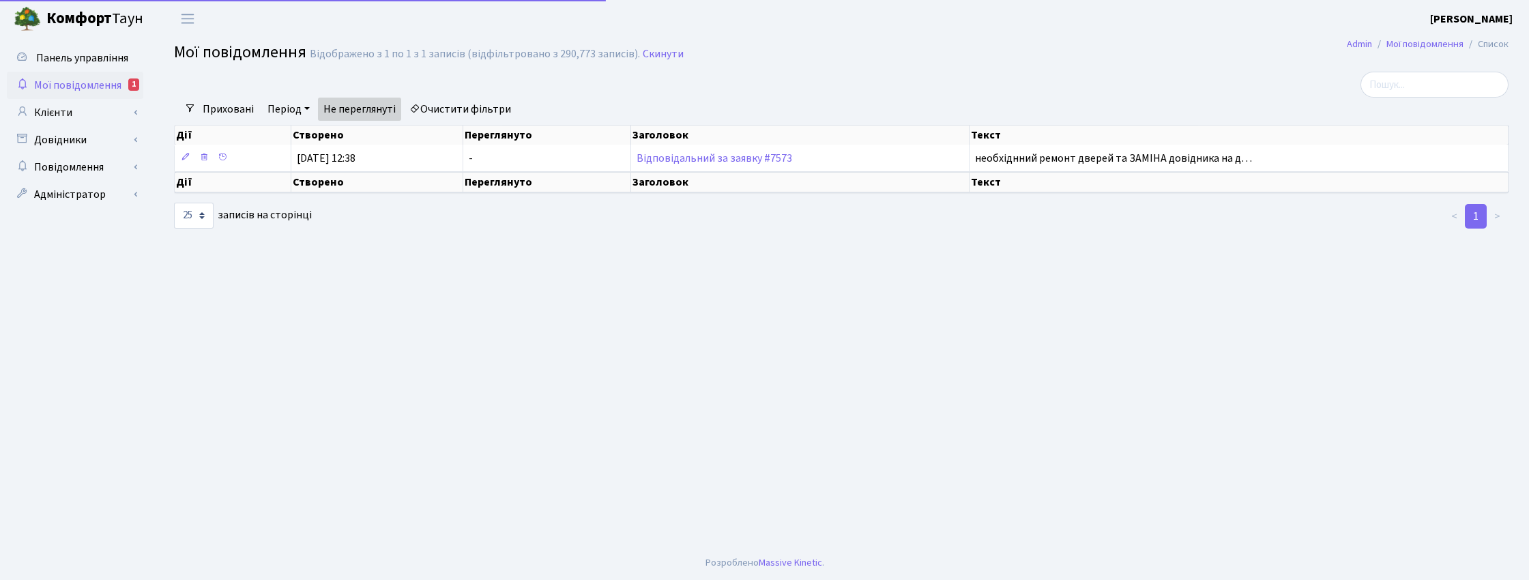
select select "25"
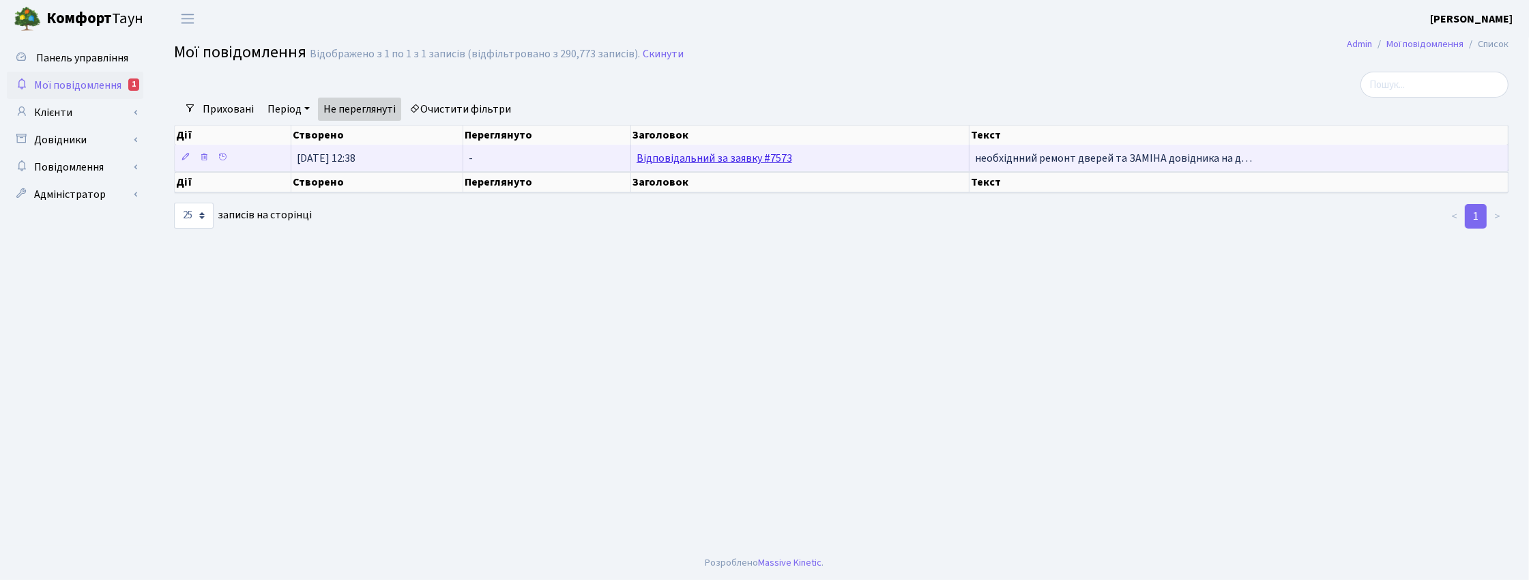
click at [729, 157] on link "Відповідальний за заявку #7573" at bounding box center [714, 158] width 156 height 15
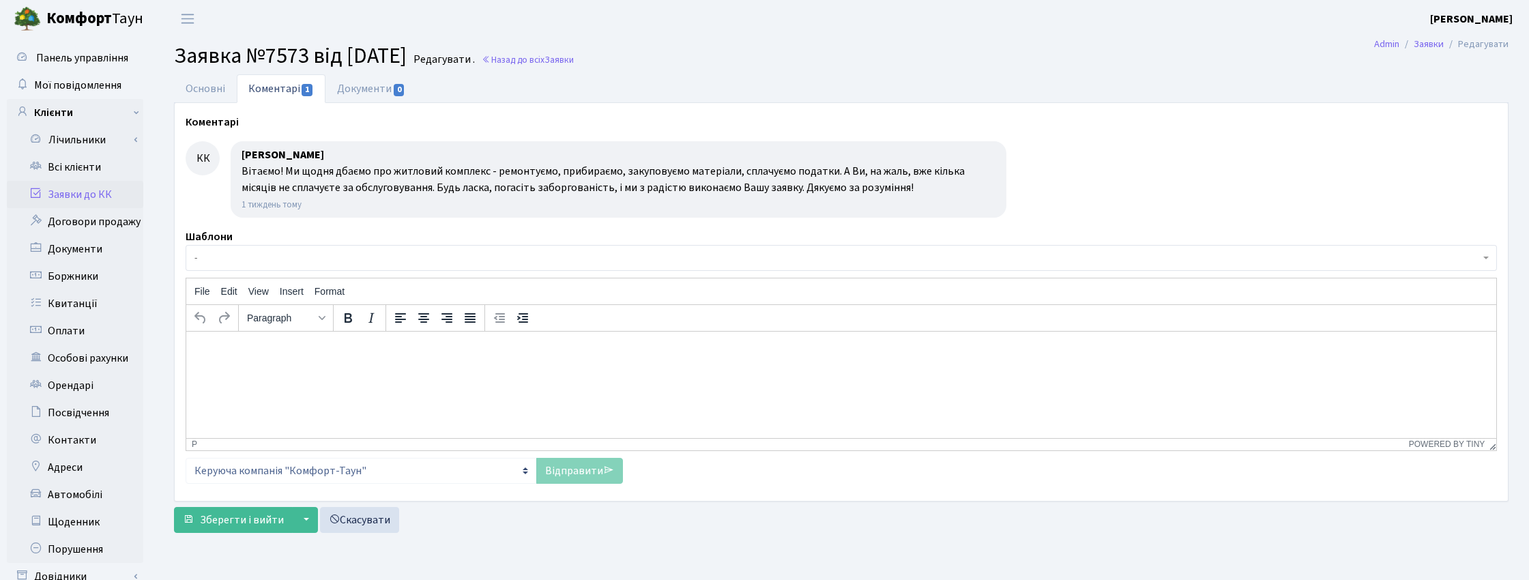
select select "4918"
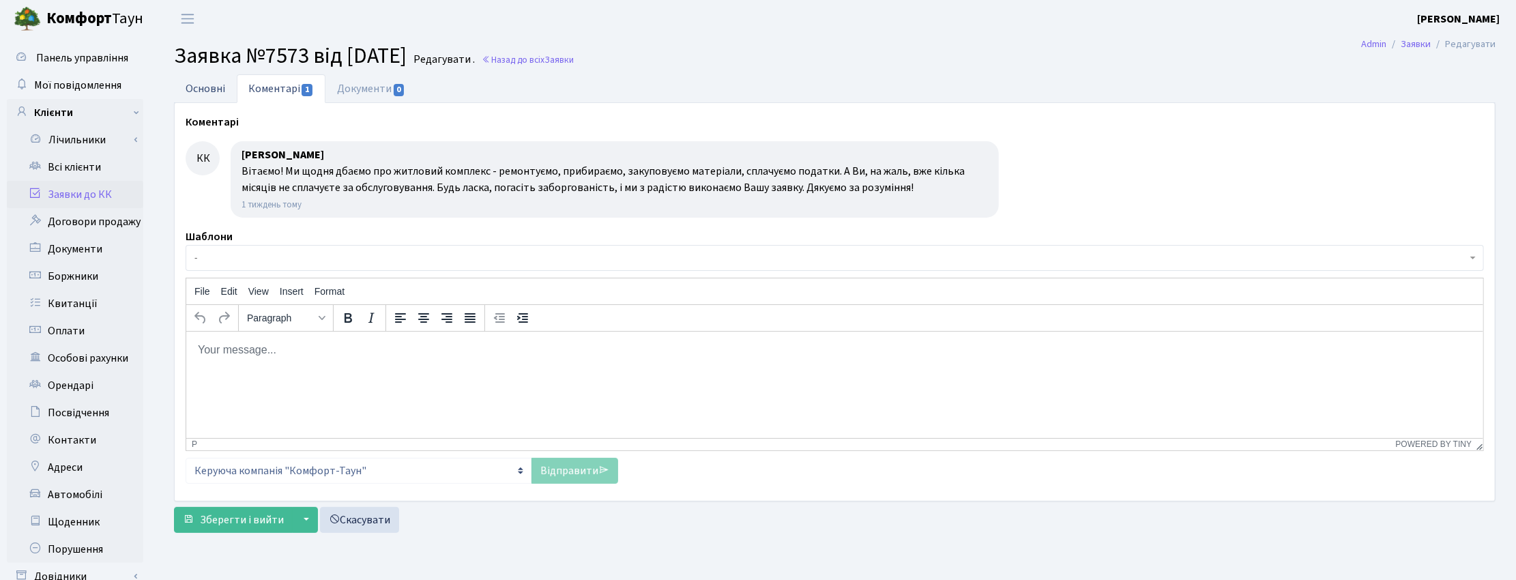
click at [198, 85] on link "Основні" at bounding box center [205, 88] width 63 height 28
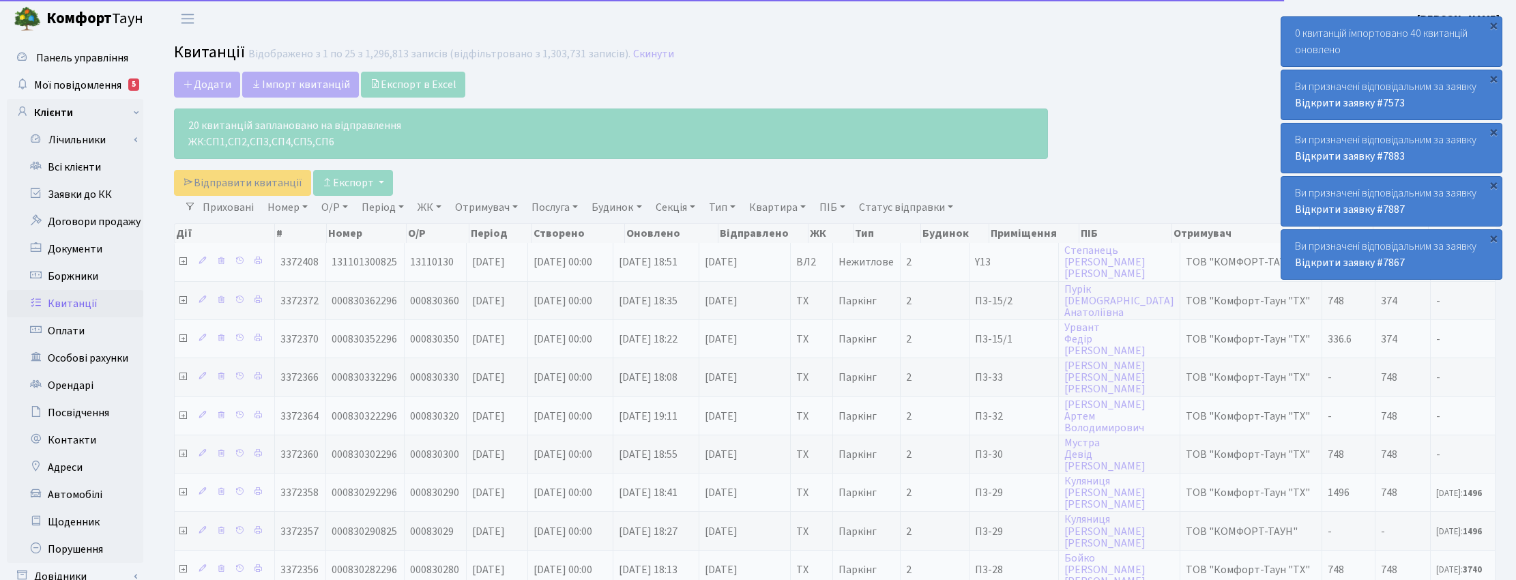
select select "25"
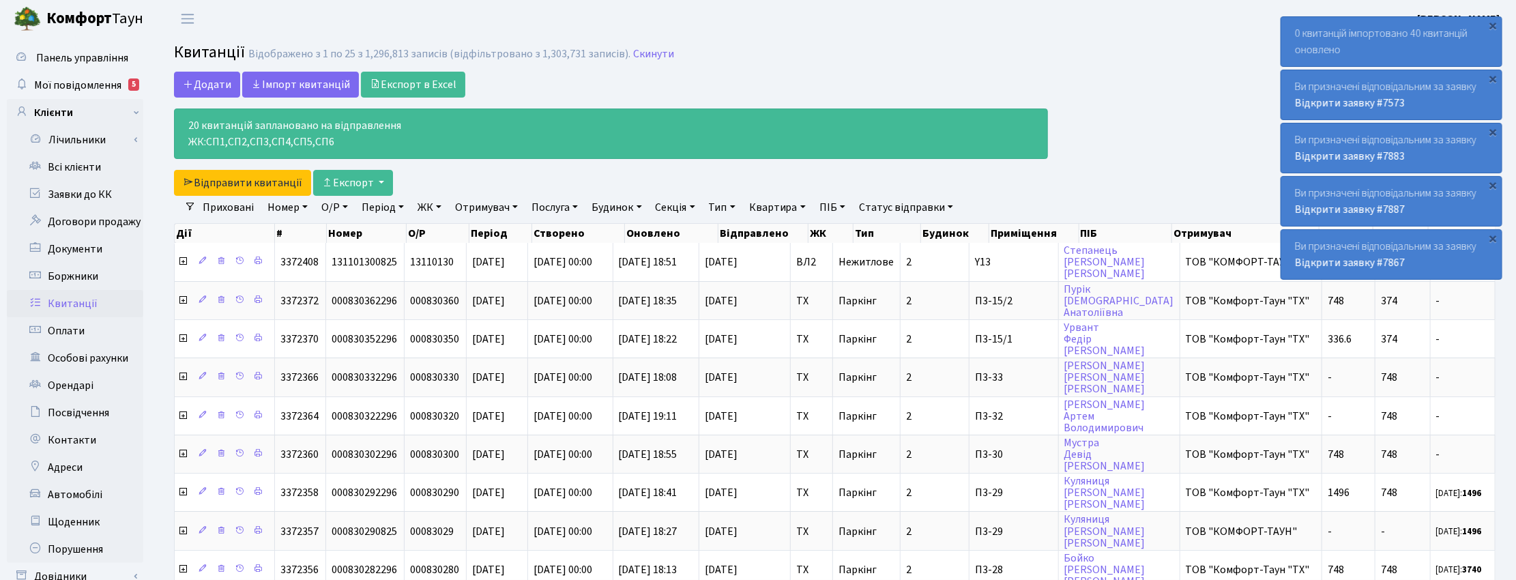
click at [759, 55] on h2 "Квитанції Відображено з 1 по 25 з 1,296,813 записів (відфільтровано з 1,303,731…" at bounding box center [834, 54] width 1321 height 23
click at [74, 164] on link "Всі клієнти" at bounding box center [75, 166] width 136 height 27
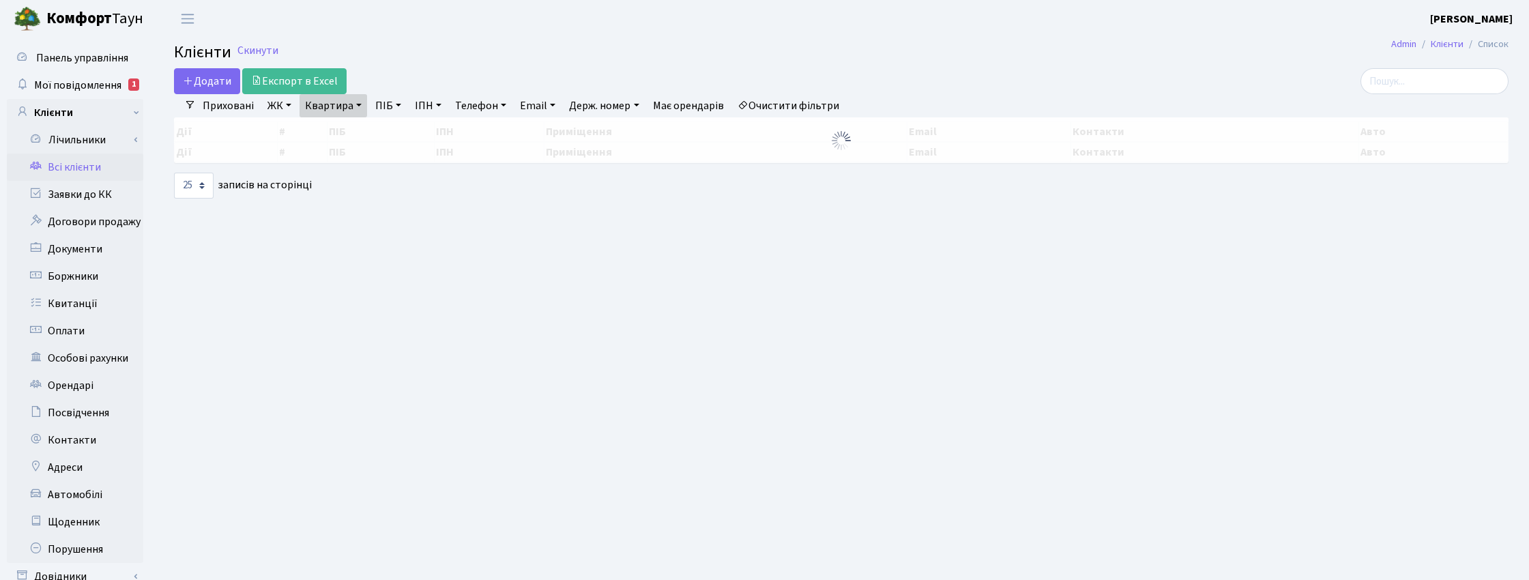
select select "25"
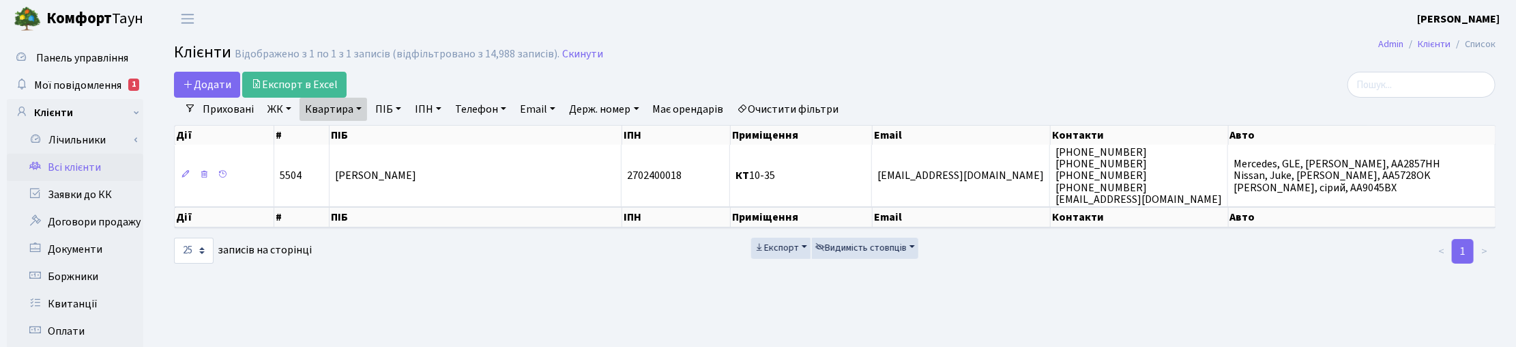
click at [883, 59] on h2 "Клієнти Відображено з 1 по 1 з 1 записів (відфільтровано з 14,988 записів). Ски…" at bounding box center [834, 54] width 1321 height 23
click at [356, 111] on link "Квартира" at bounding box center [333, 109] width 68 height 23
drag, startPoint x: 346, startPoint y: 135, endPoint x: 302, endPoint y: 135, distance: 44.3
click at [302, 135] on input "10-35" at bounding box center [340, 136] width 80 height 26
type input "4-101"
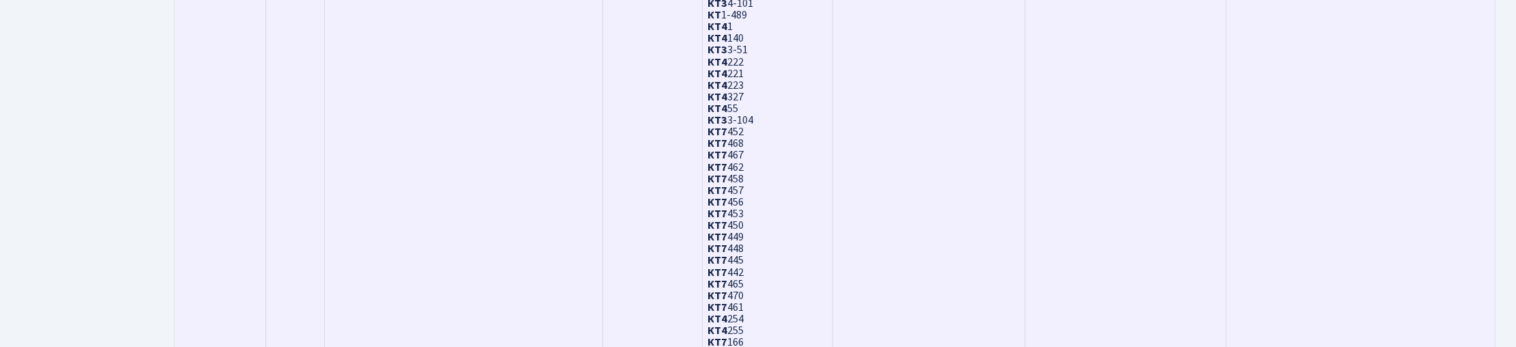
scroll to position [997, 0]
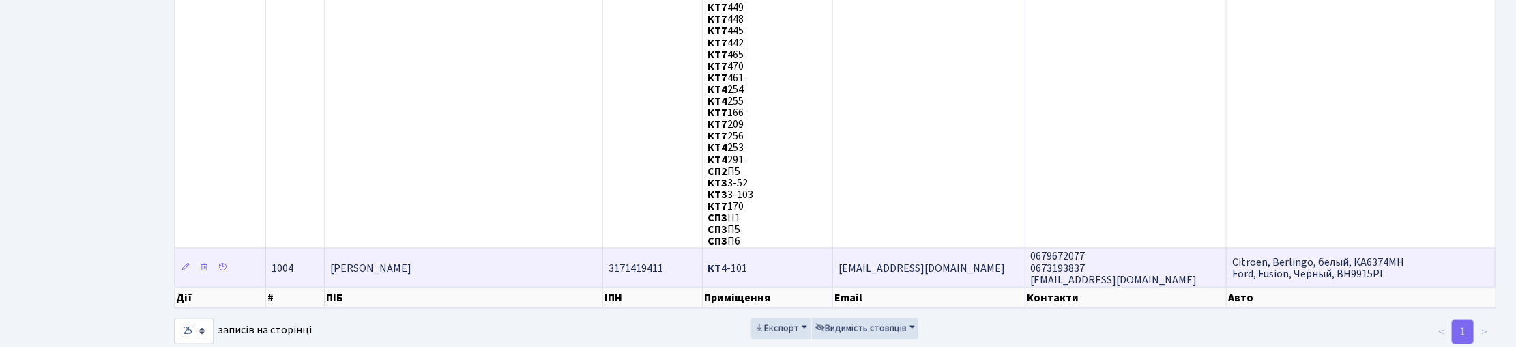
click at [411, 261] on span "Іоненко Олександр Володимирович" at bounding box center [370, 268] width 81 height 15
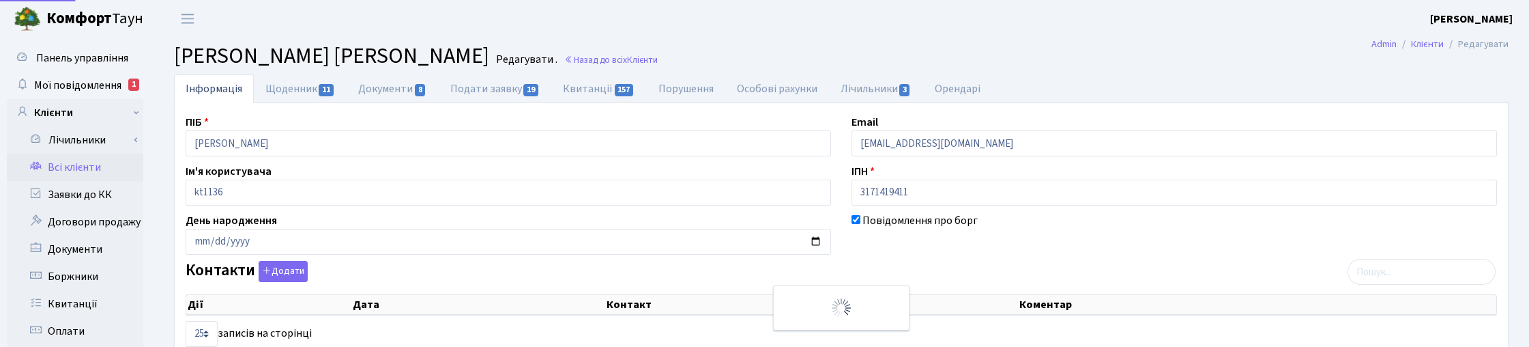
select select "25"
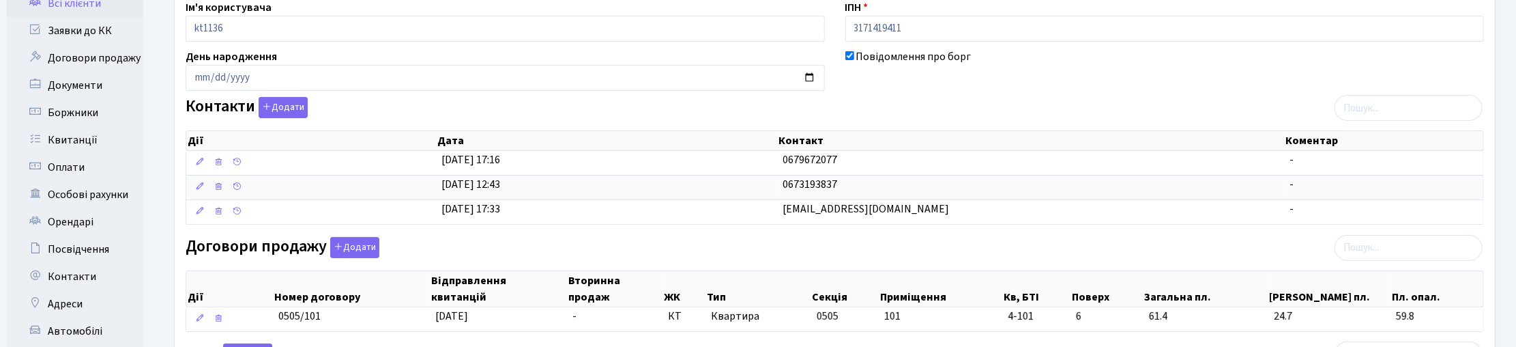
scroll to position [171, 0]
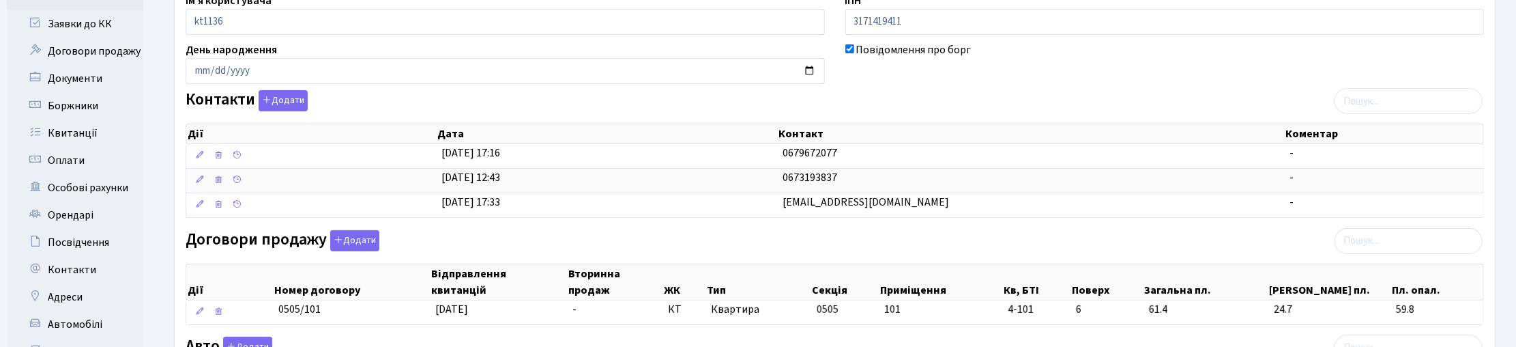
click at [1308, 60] on div "Повідомлення про борг" at bounding box center [1165, 63] width 660 height 42
click at [309, 99] on div "Контакти Додати Дії Дата Контакт Коментар Дії Дата Контакт Коментар" at bounding box center [834, 156] width 1319 height 133
click at [300, 98] on button "Додати" at bounding box center [283, 100] width 49 height 21
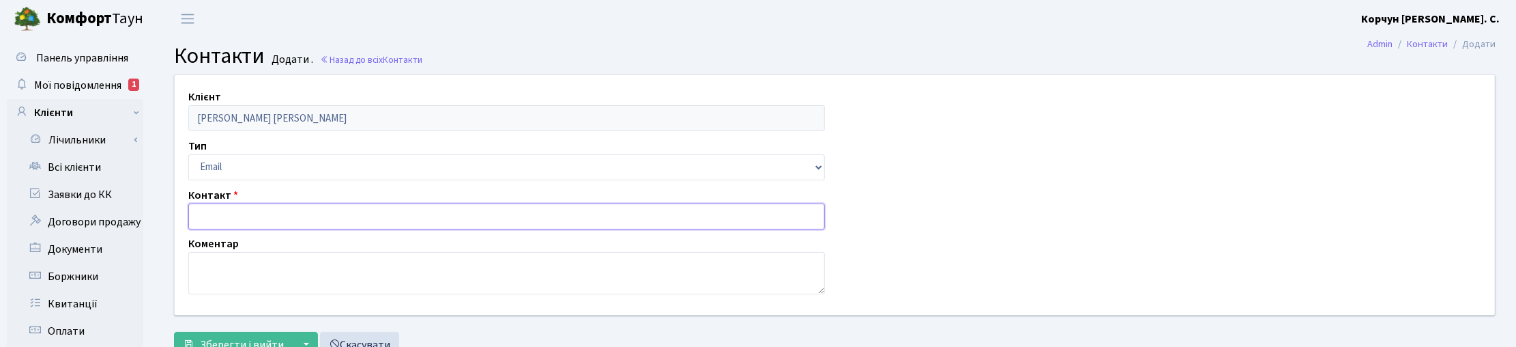
click at [213, 218] on input "text" at bounding box center [506, 216] width 636 height 26
paste input "[PERSON_NAME] <[EMAIL_ADDRESS][DOMAIN_NAME]>"
click at [269, 208] on input "[PERSON_NAME] <[EMAIL_ADDRESS][DOMAIN_NAME]" at bounding box center [506, 216] width 636 height 26
type input "[EMAIL_ADDRESS][DOMAIN_NAME]"
click at [230, 249] on label "Коментар" at bounding box center [213, 243] width 50 height 16
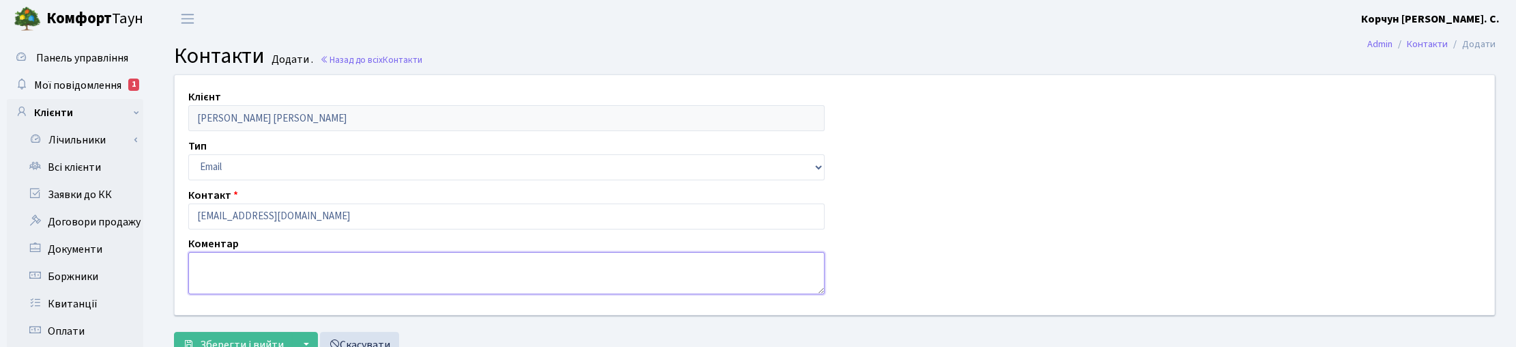
click at [229, 269] on textarea at bounding box center [506, 273] width 636 height 42
paste textarea "[PERSON_NAME] <[EMAIL_ADDRESS][DOMAIN_NAME]>"
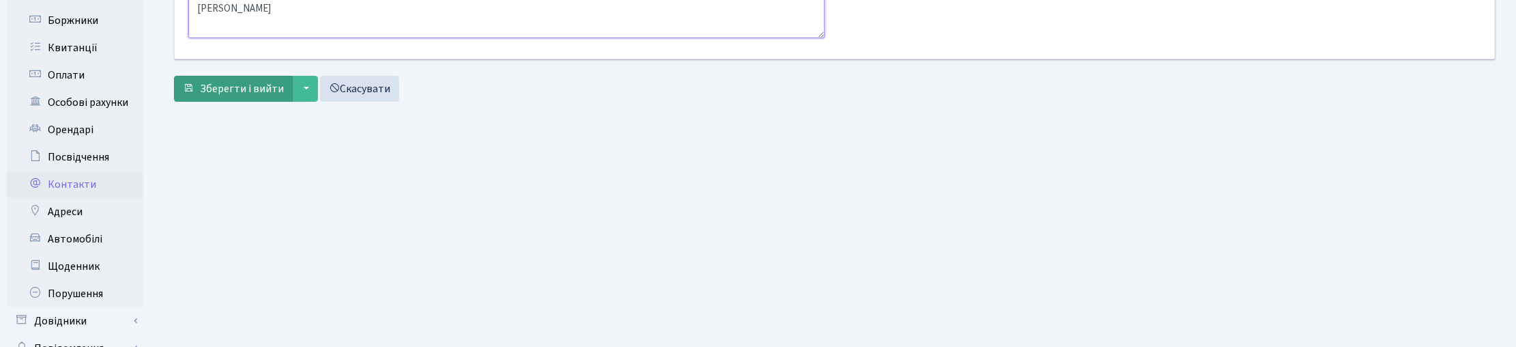
type textarea "[PERSON_NAME]"
click at [233, 80] on button "Зберегти і вийти" at bounding box center [233, 89] width 119 height 26
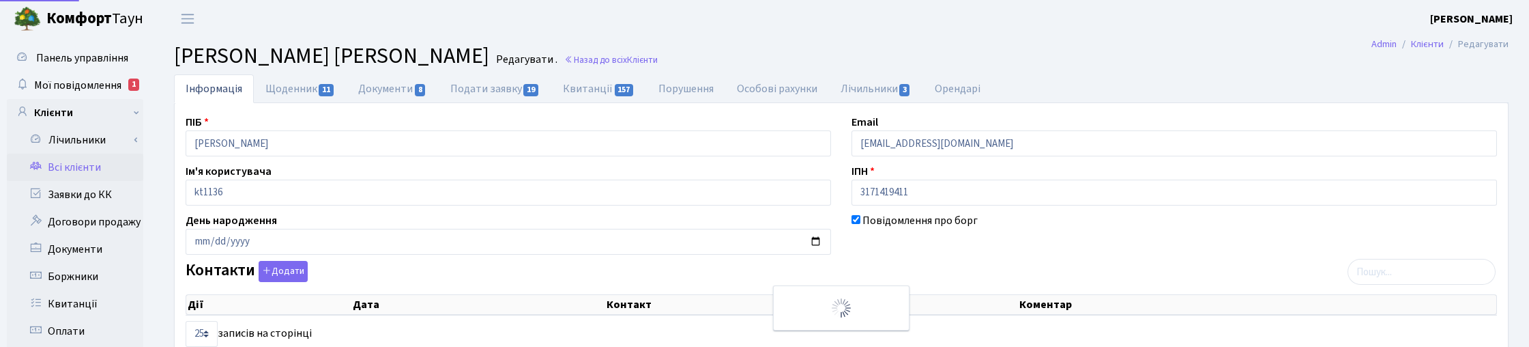
select select "25"
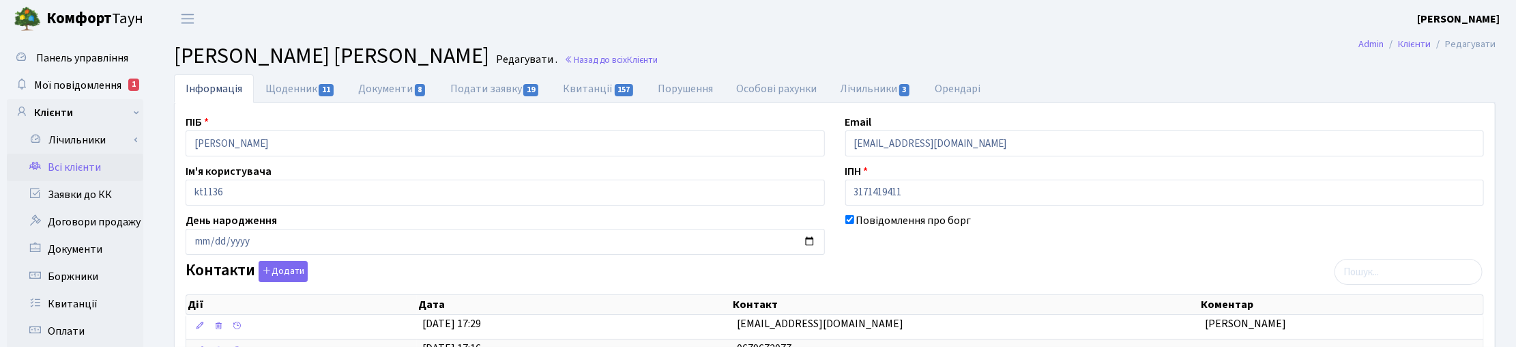
click at [1448, 74] on ul "Інформація Щоденник 11 Документи 8 Подати заявку 19 Квитанції 157 Порушення Осо…" at bounding box center [834, 88] width 1321 height 29
click at [658, 61] on link "Назад до всіх Клієнти" at bounding box center [610, 59] width 93 height 13
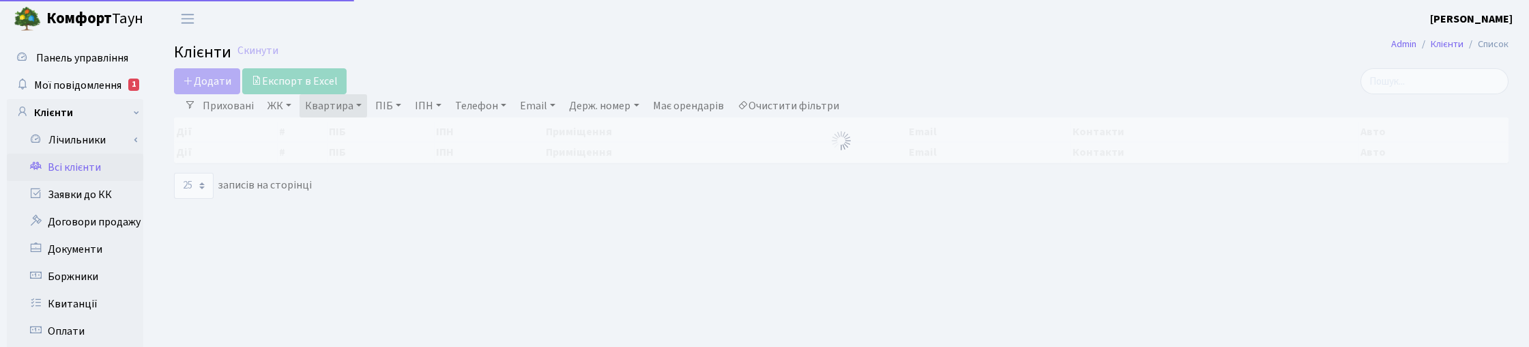
select select "25"
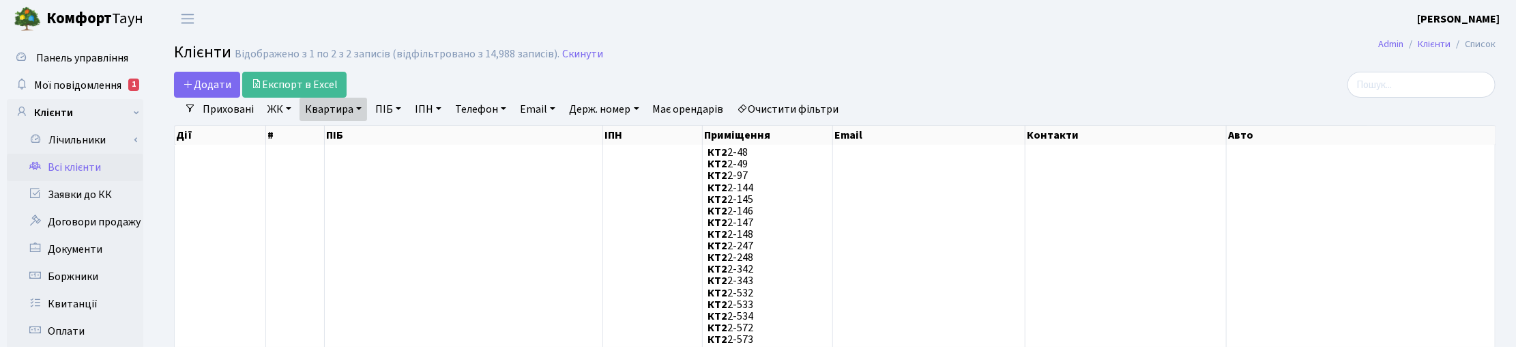
click at [353, 113] on link "Квартира" at bounding box center [333, 109] width 68 height 23
click at [350, 136] on input "4-101" at bounding box center [340, 136] width 80 height 26
type input "4"
type input "2-961"
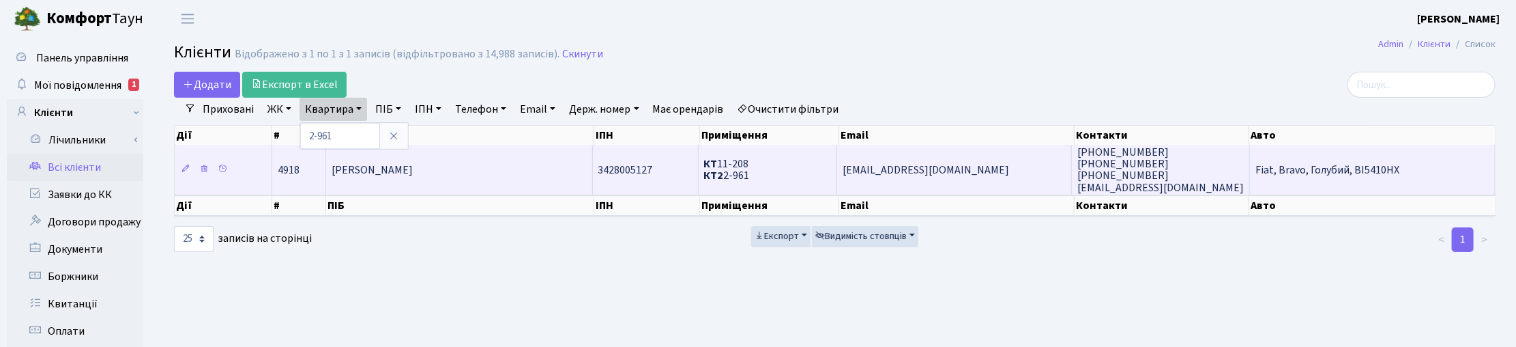
click at [544, 165] on td "[PERSON_NAME]" at bounding box center [459, 169] width 267 height 49
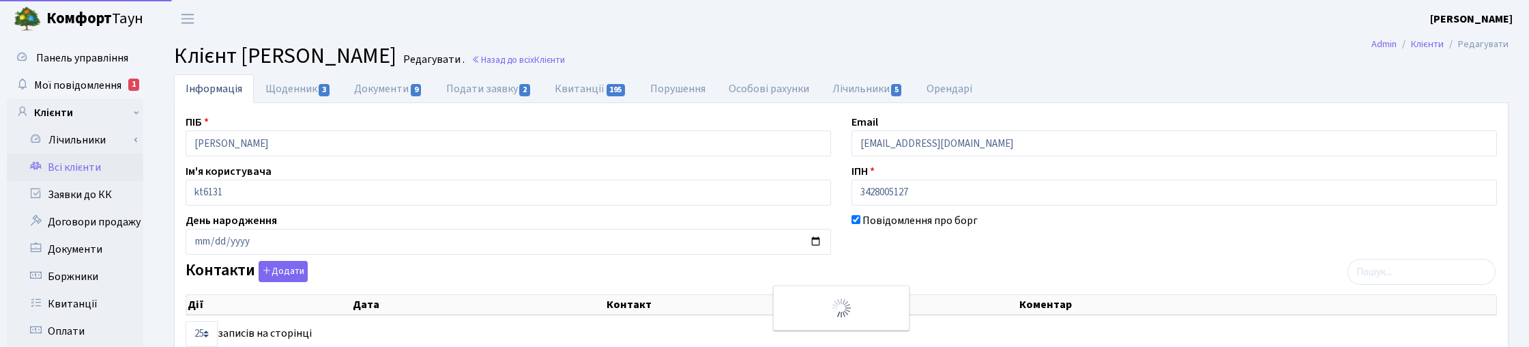
select select "25"
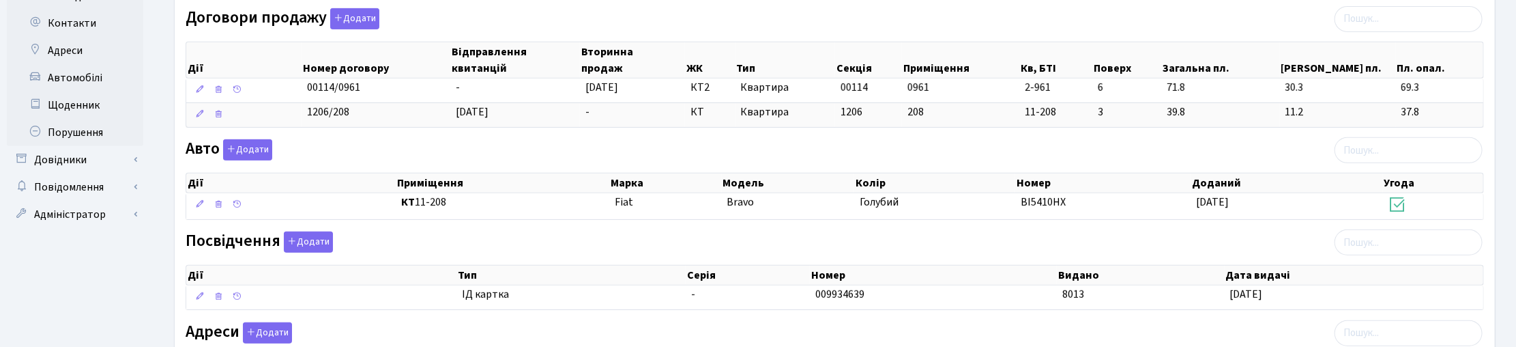
scroll to position [426, 0]
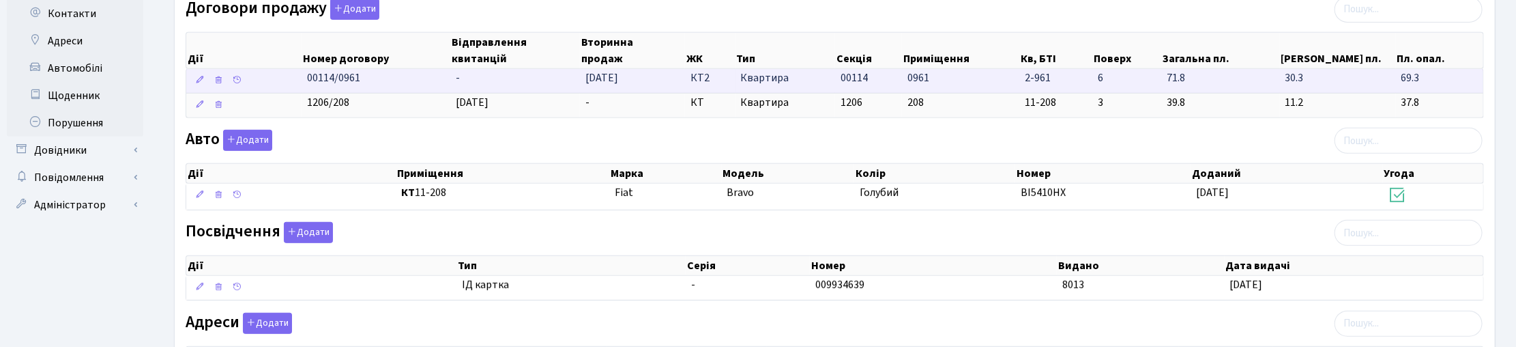
click at [490, 87] on td "-" at bounding box center [515, 81] width 130 height 24
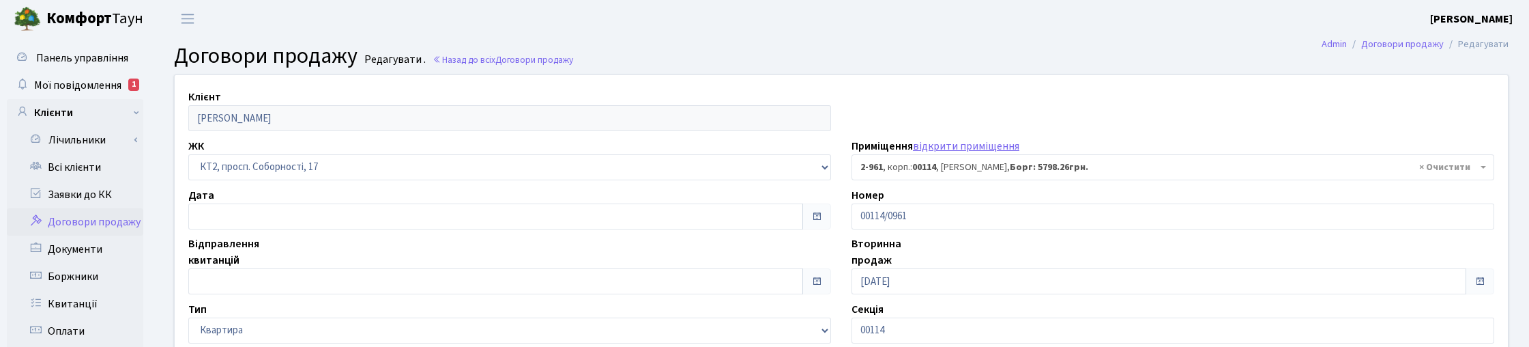
select select "16011"
click at [209, 282] on input "text" at bounding box center [492, 281] width 608 height 26
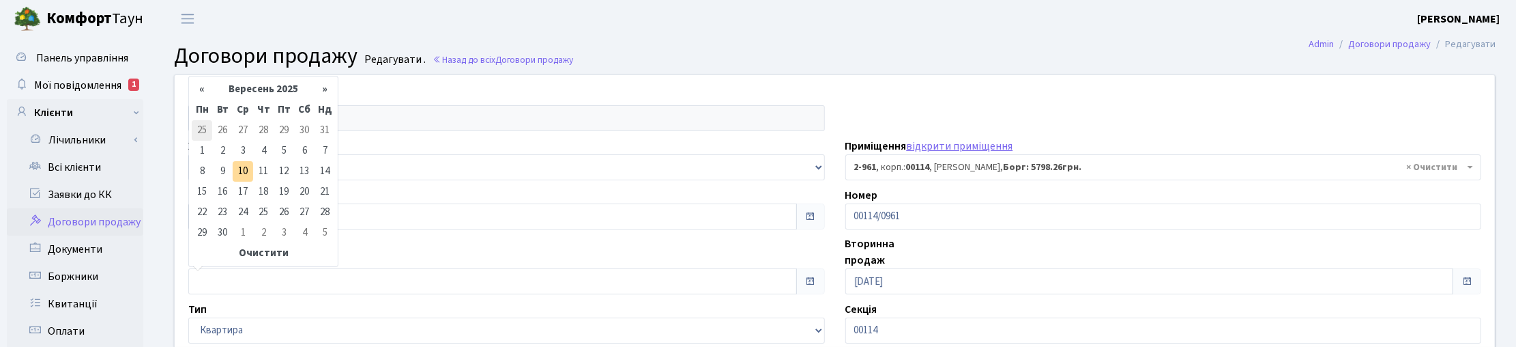
click at [205, 128] on td "25" at bounding box center [202, 130] width 20 height 20
type input "[DATE]"
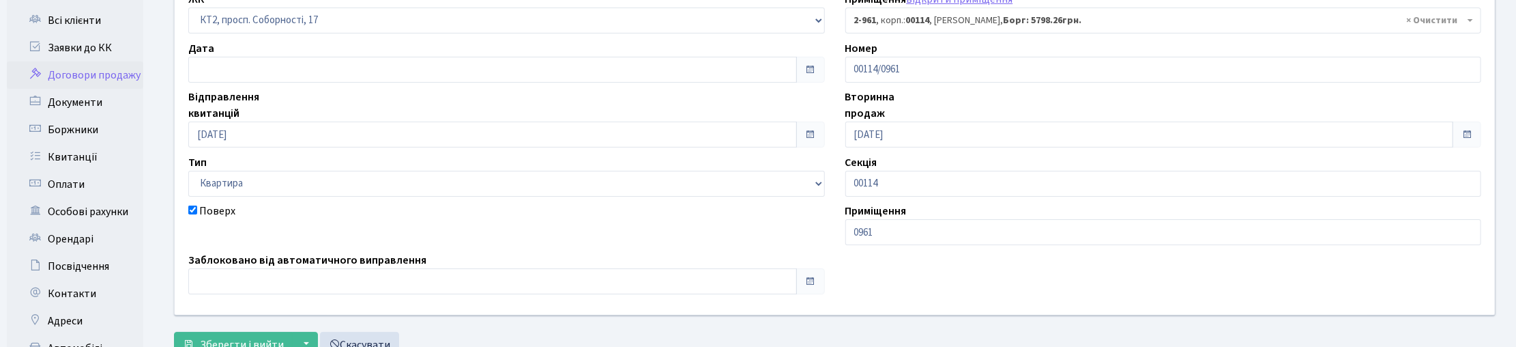
scroll to position [256, 0]
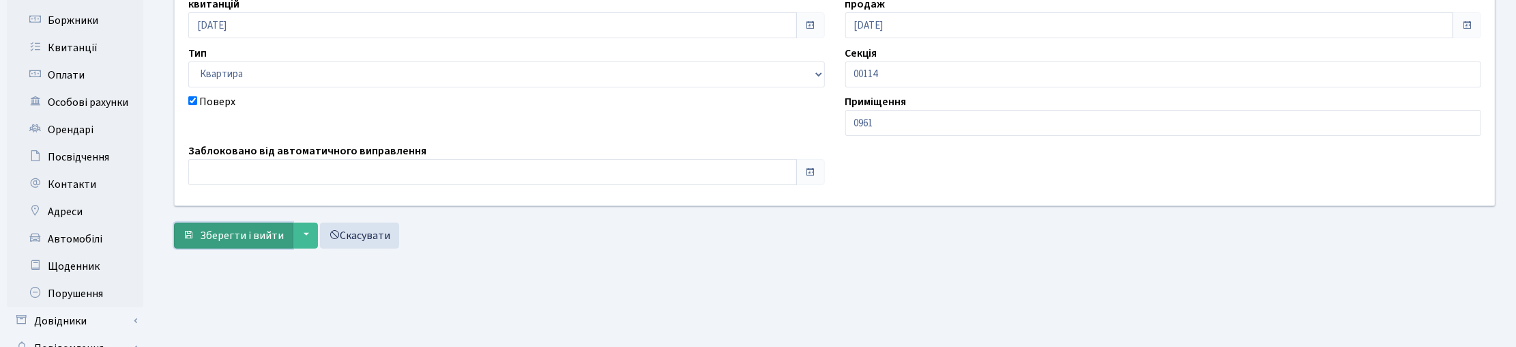
click at [219, 233] on span "Зберегти і вийти" at bounding box center [242, 235] width 84 height 15
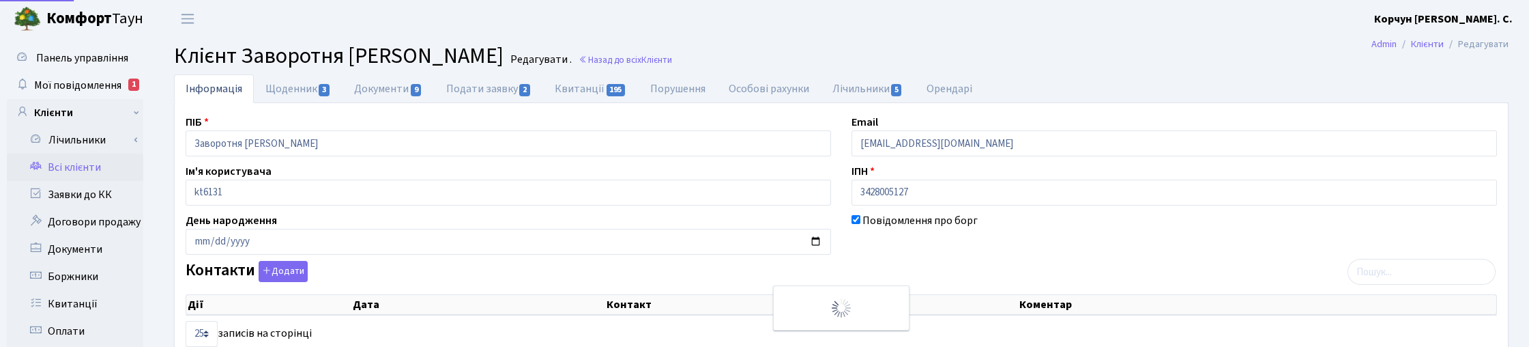
select select "25"
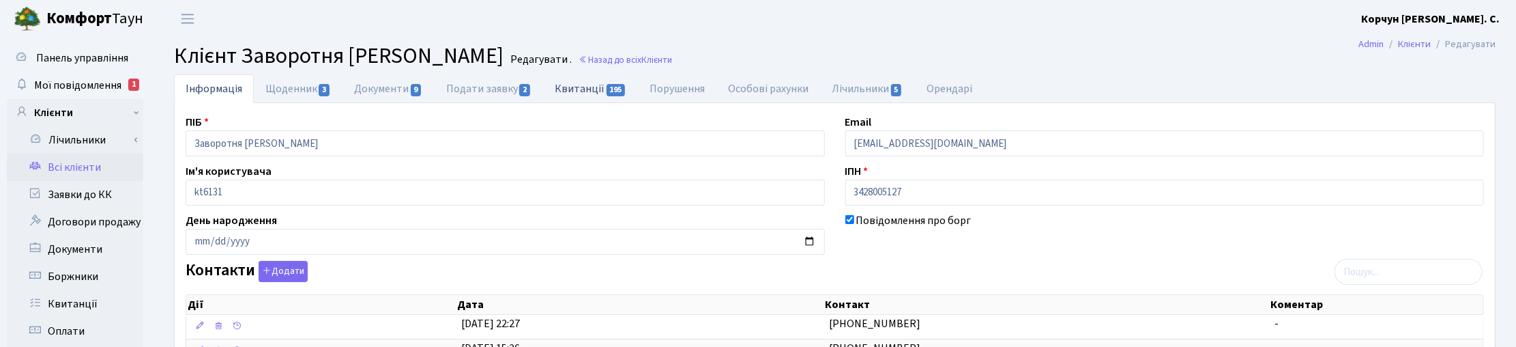
click at [580, 83] on link "Квитанції 195" at bounding box center [590, 88] width 95 height 28
select select "25"
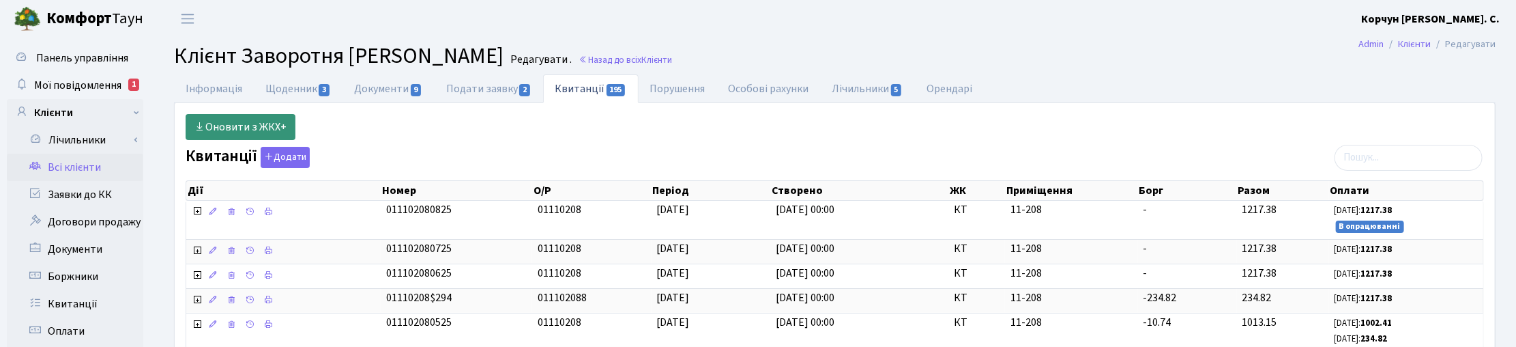
click at [242, 128] on link "Оновити з ЖКХ+" at bounding box center [241, 127] width 110 height 26
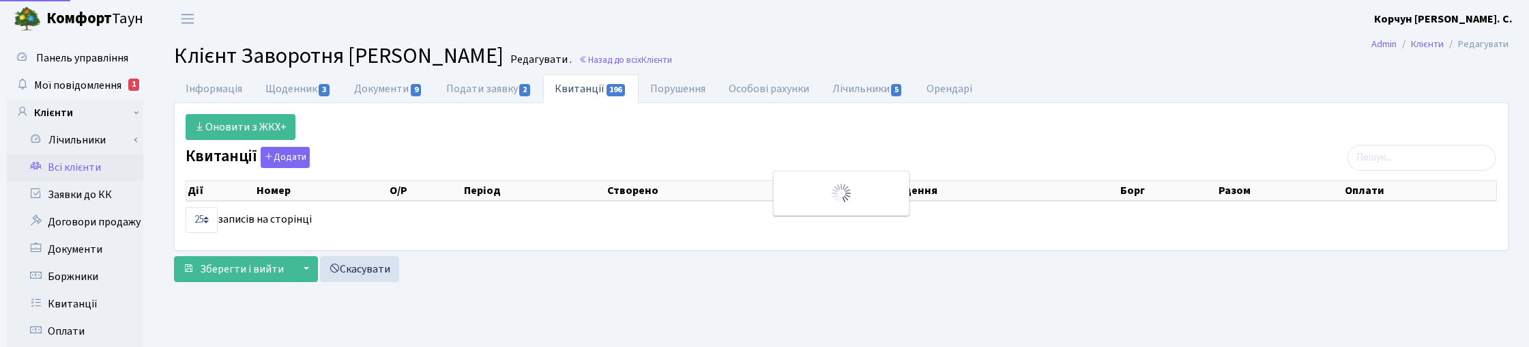
select select "25"
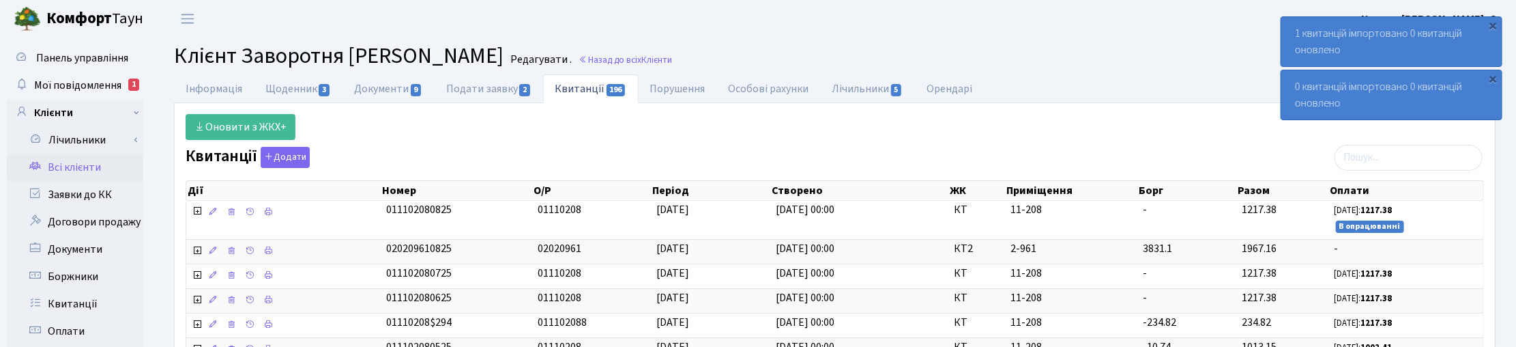
click at [68, 168] on link "Всі клієнти" at bounding box center [75, 166] width 136 height 27
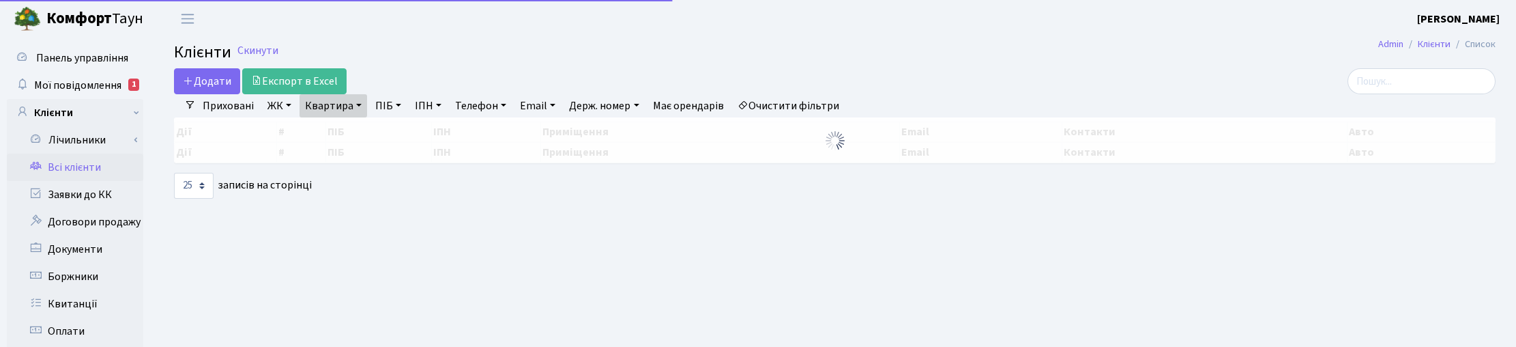
select select "25"
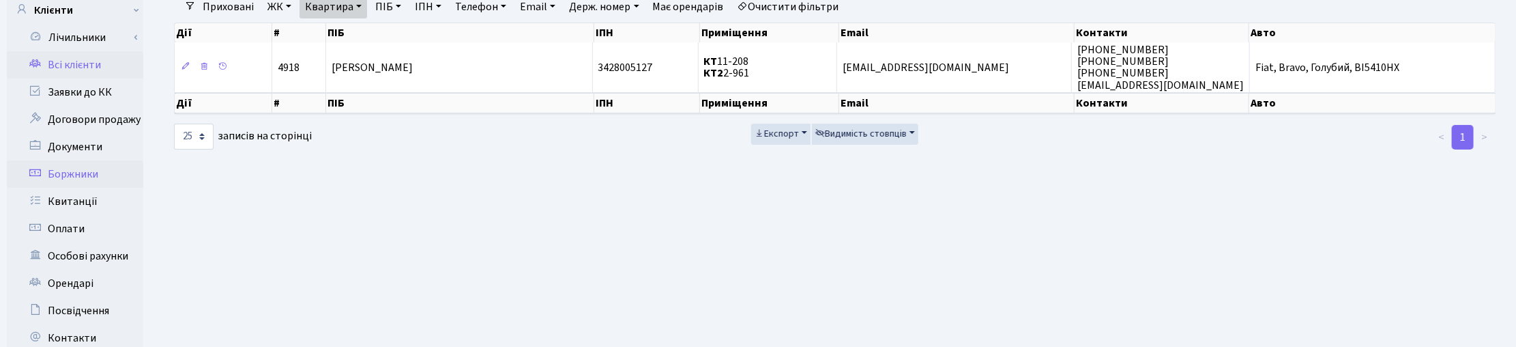
scroll to position [171, 0]
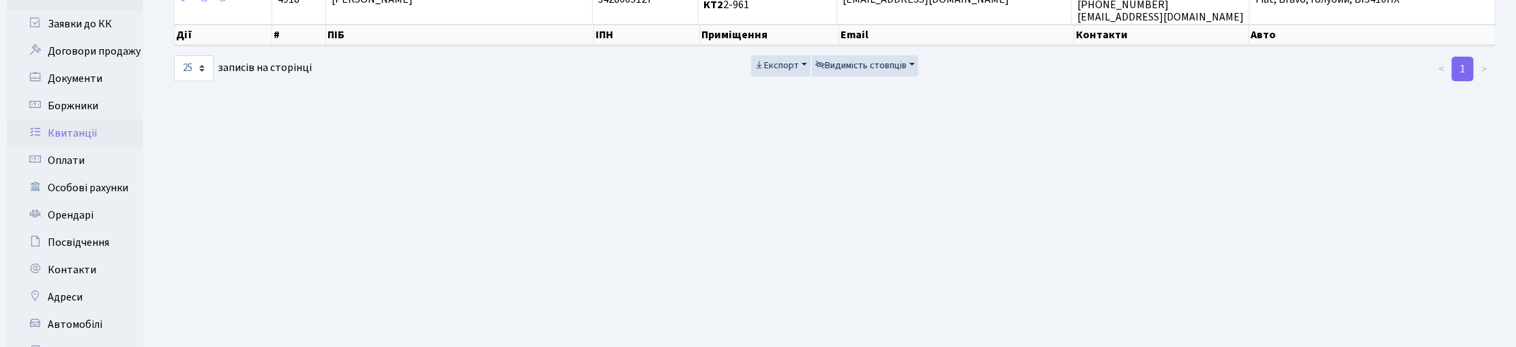
click at [65, 134] on link "Квитанції" at bounding box center [75, 132] width 136 height 27
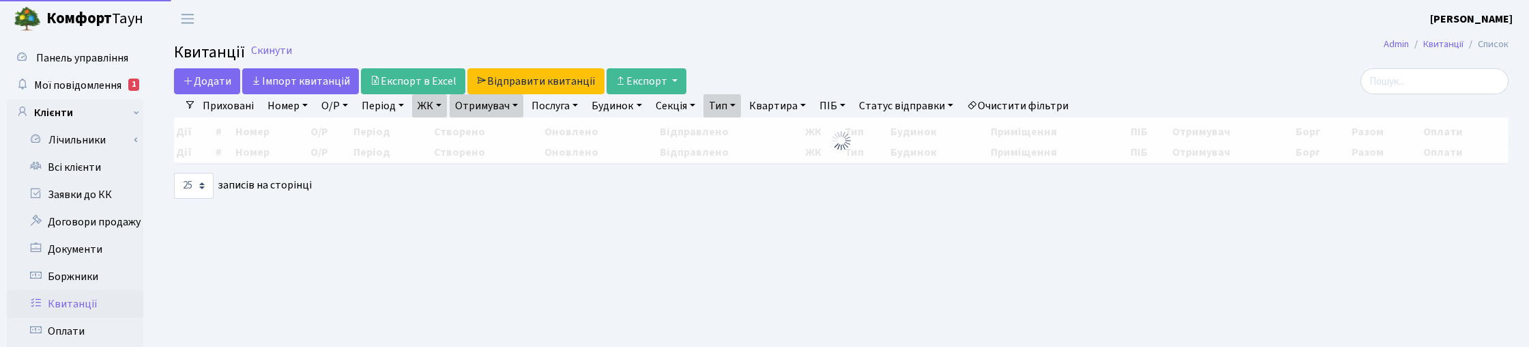
select select "25"
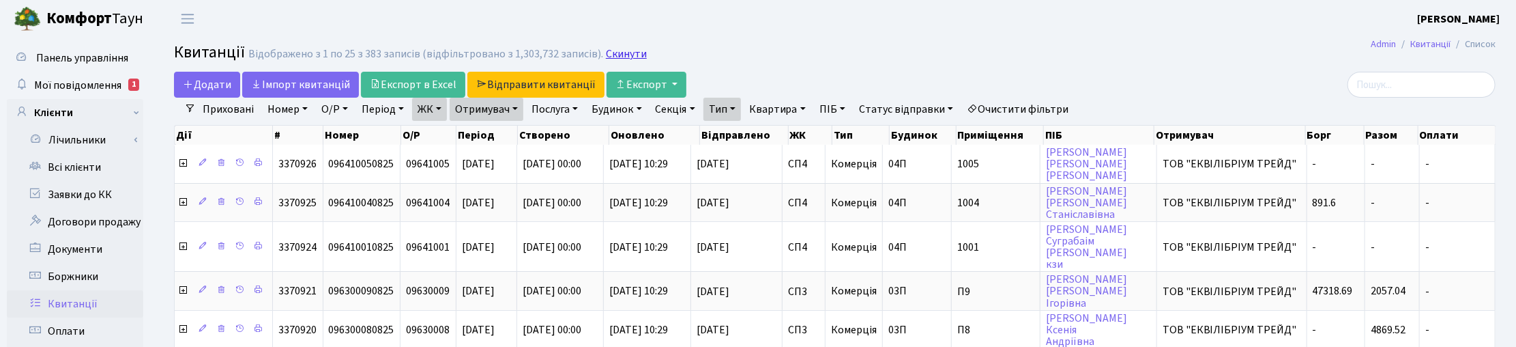
click at [621, 49] on link "Скинути" at bounding box center [626, 54] width 41 height 13
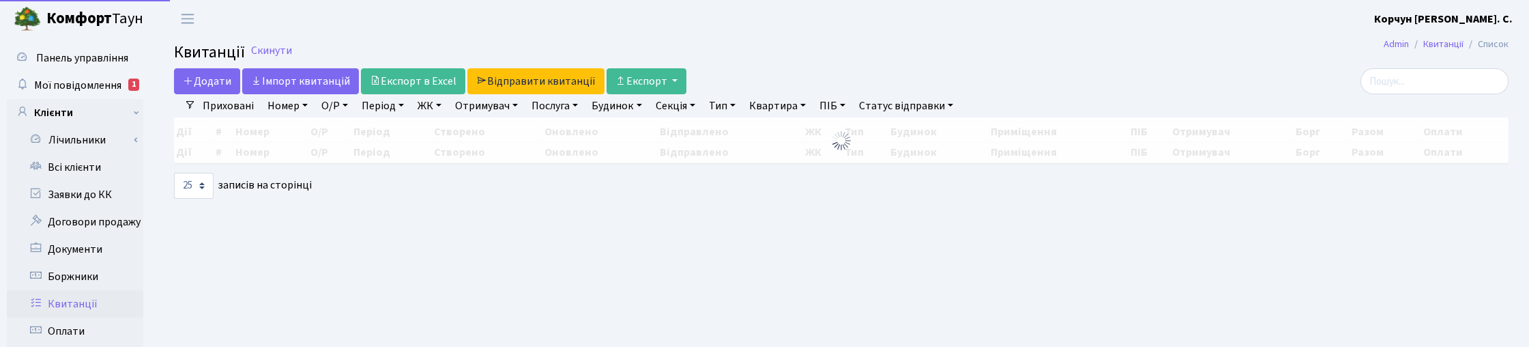
select select "25"
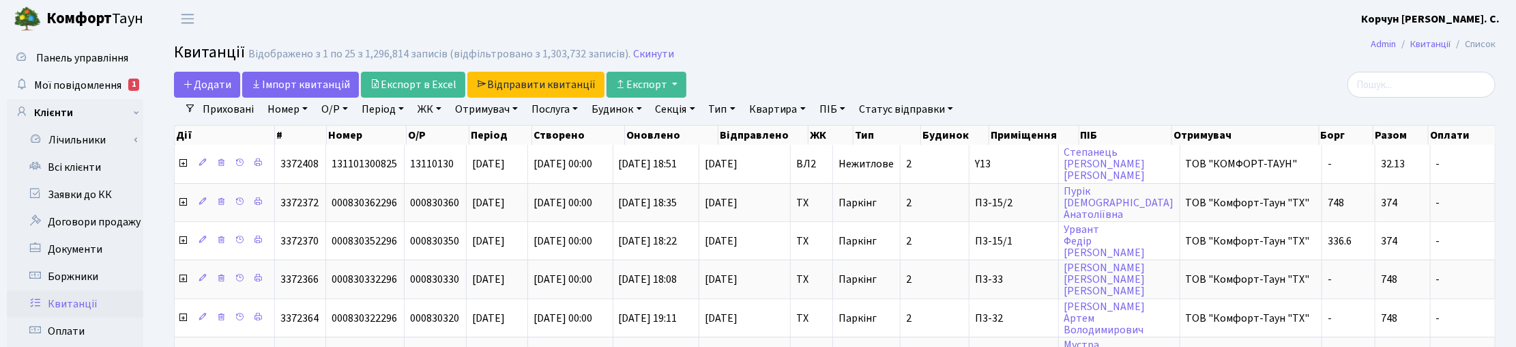
click at [797, 104] on link "Квартира" at bounding box center [778, 109] width 68 height 23
click at [786, 148] on input "text" at bounding box center [784, 136] width 80 height 26
type input "2-961"
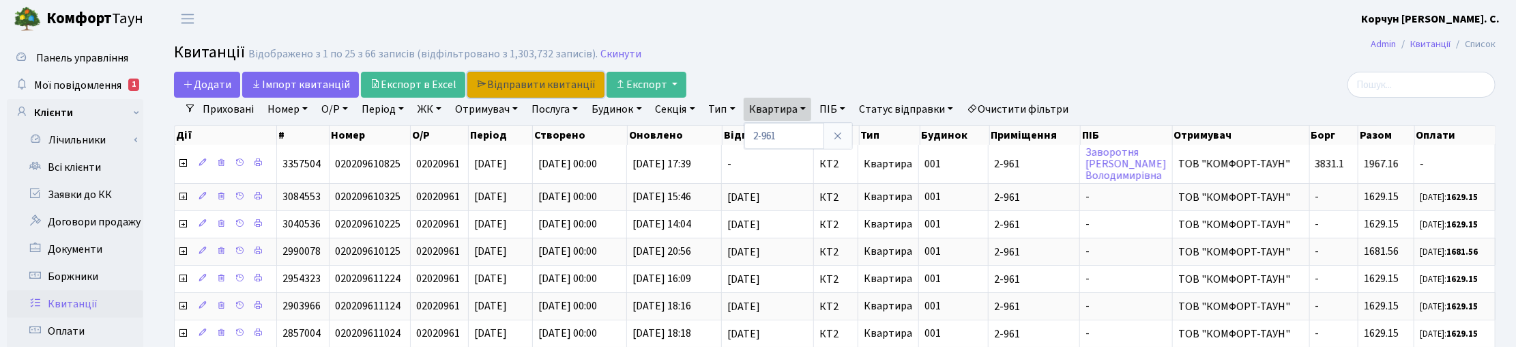
click at [523, 87] on link "Відправити квитанції" at bounding box center [535, 85] width 137 height 26
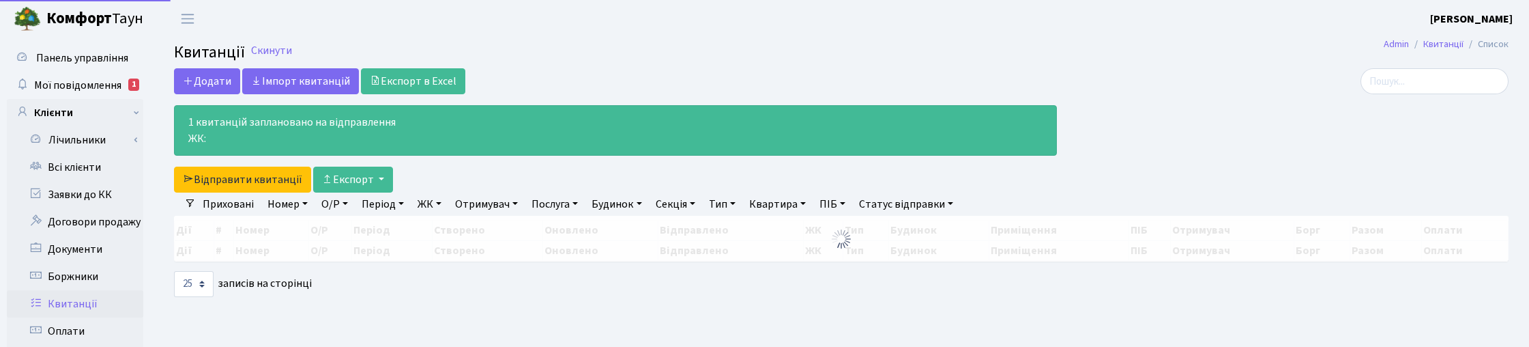
select select "25"
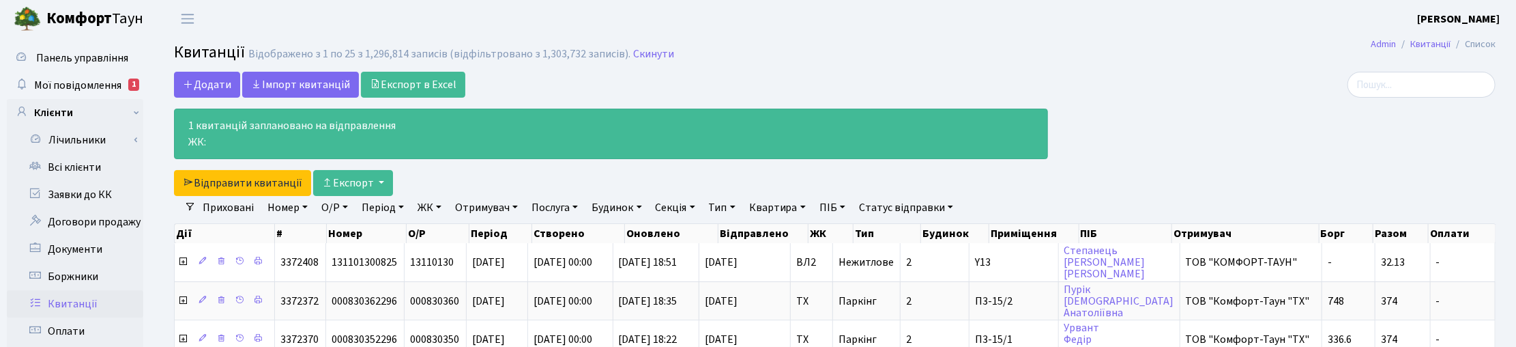
click at [1417, 173] on div at bounding box center [1281, 134] width 447 height 124
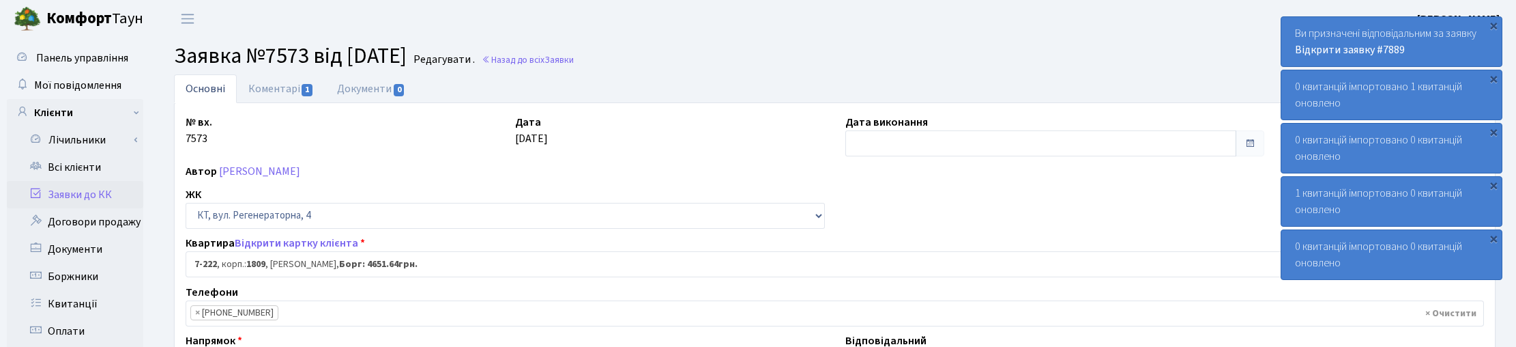
select select "4918"
click at [574, 63] on span "Заявки" at bounding box center [558, 59] width 29 height 13
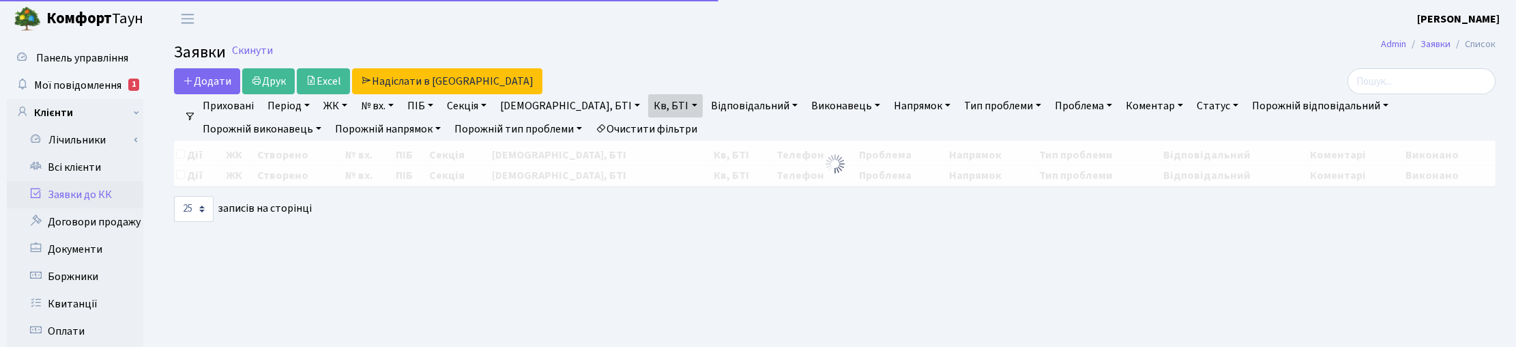
select select "25"
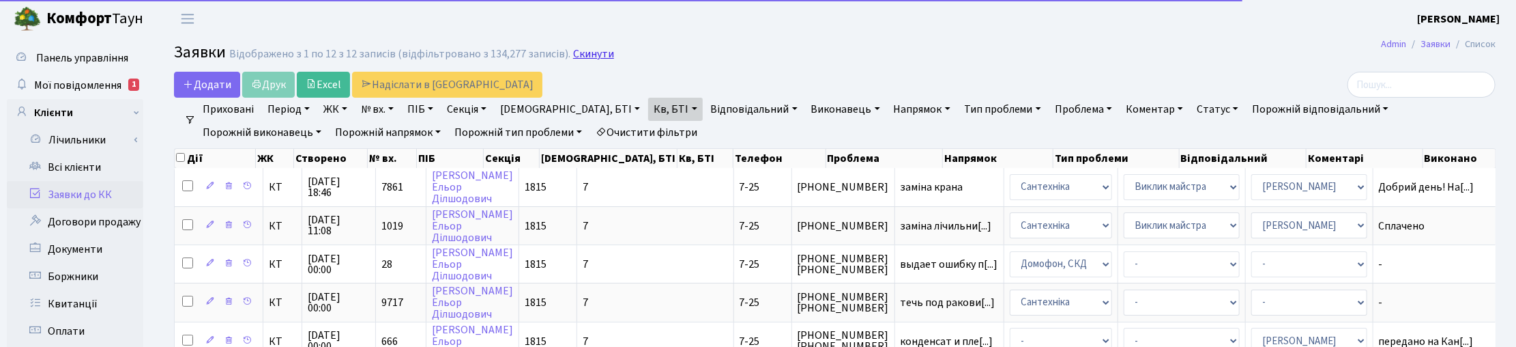
click at [585, 53] on link "Скинути" at bounding box center [593, 54] width 41 height 13
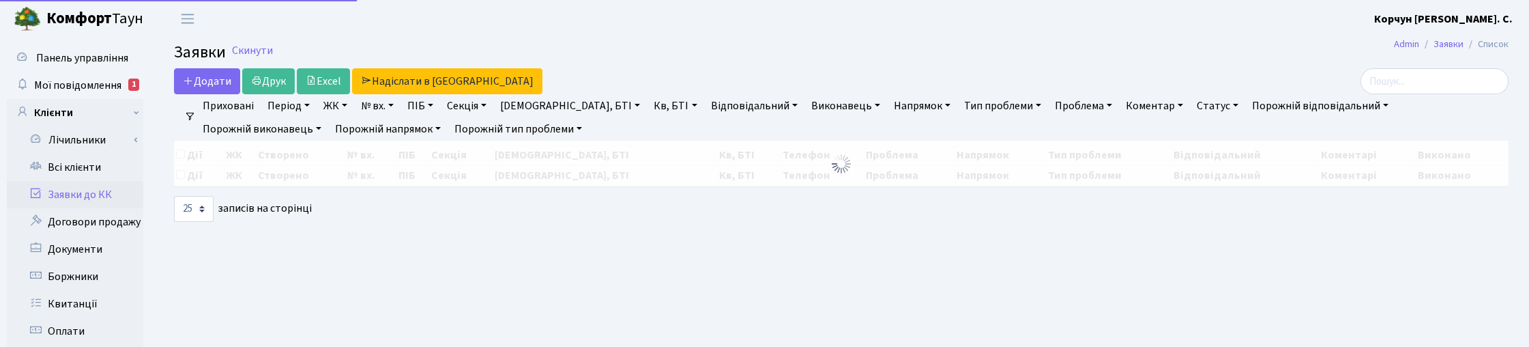
select select "25"
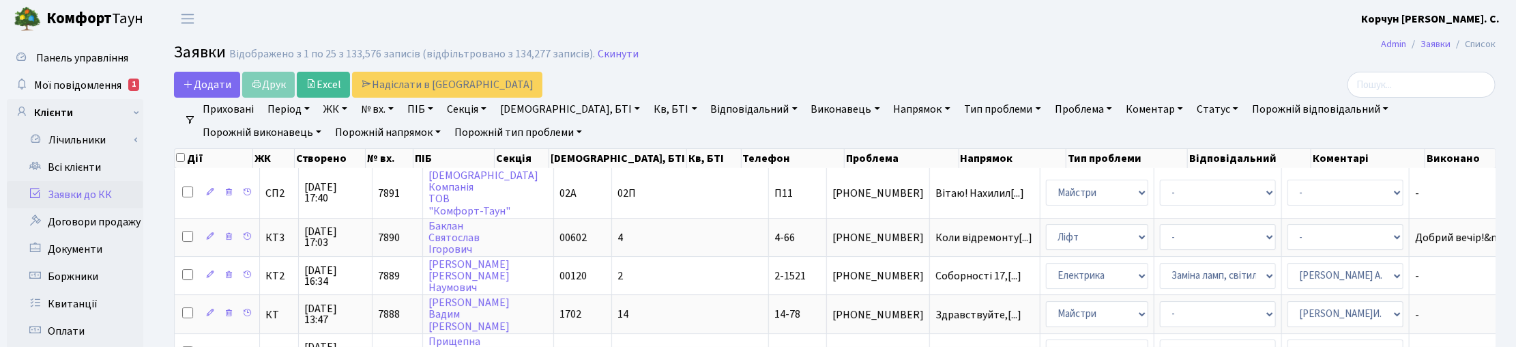
click at [888, 108] on link "Напрямок" at bounding box center [922, 109] width 68 height 23
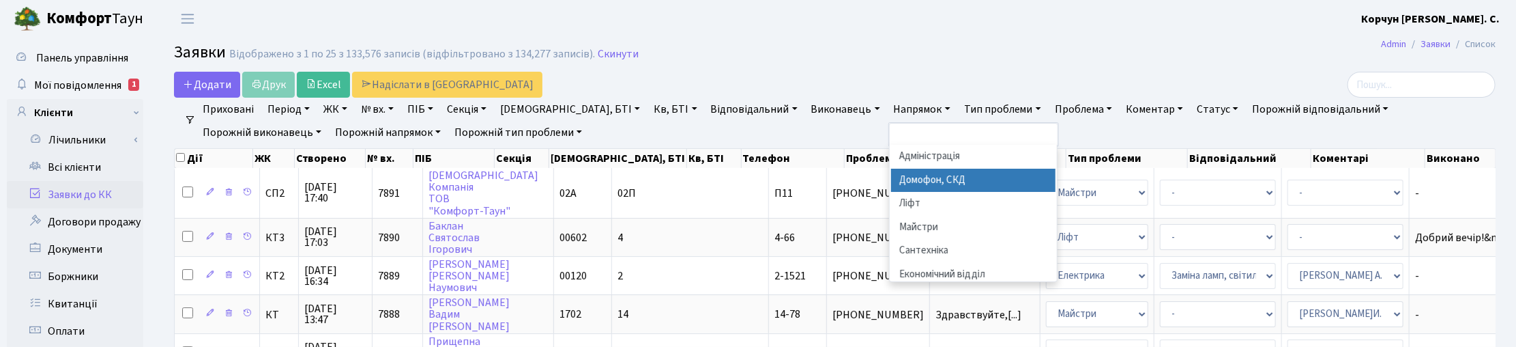
click at [891, 175] on li "Домофон, СКД" at bounding box center [973, 180] width 165 height 24
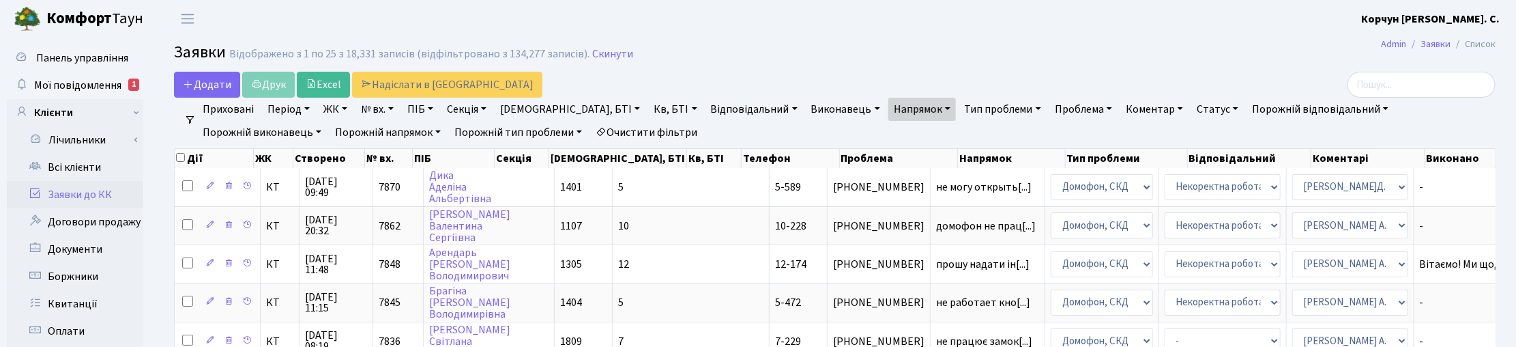
click at [1049, 109] on link "Проблема" at bounding box center [1083, 109] width 68 height 23
click at [1111, 76] on div at bounding box center [1281, 85] width 427 height 26
click at [1191, 104] on link "Статус" at bounding box center [1217, 109] width 53 height 23
click at [1192, 188] on link "Не виконано" at bounding box center [1246, 191] width 108 height 21
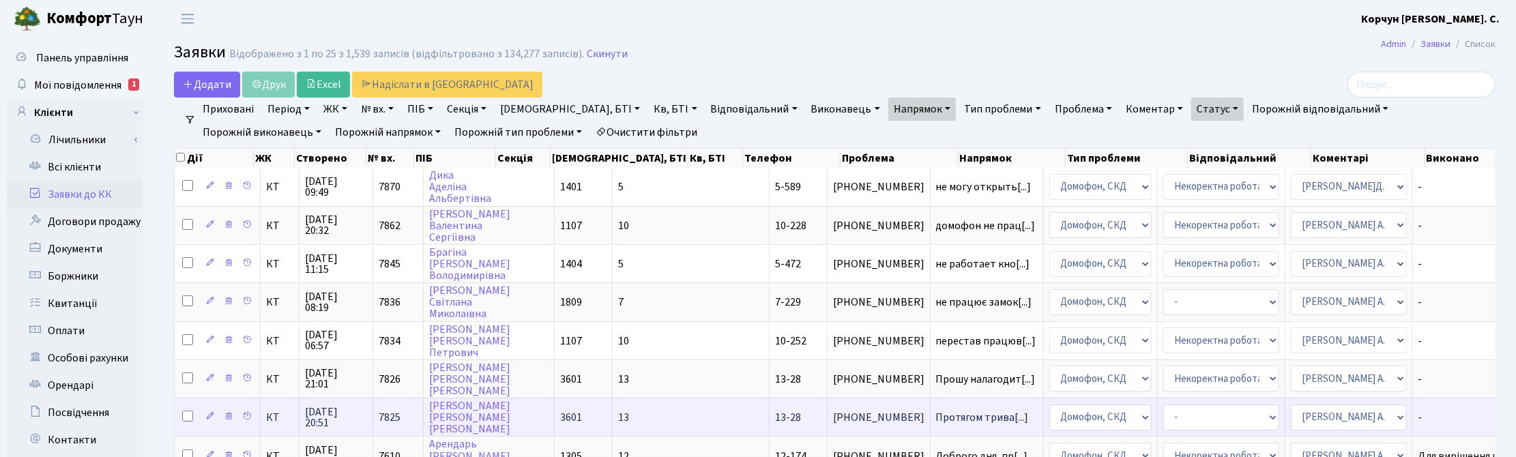
click at [183, 346] on input "checkbox" at bounding box center [187, 416] width 11 height 11
checkbox input "true"
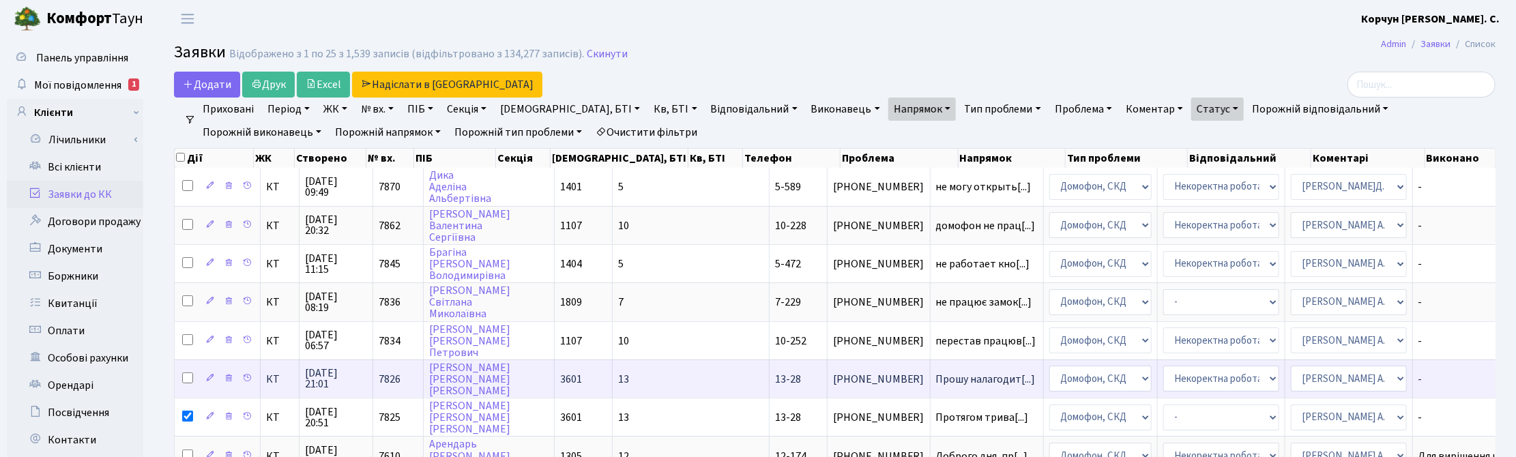
click at [189, 346] on input "checkbox" at bounding box center [187, 377] width 11 height 11
checkbox input "true"
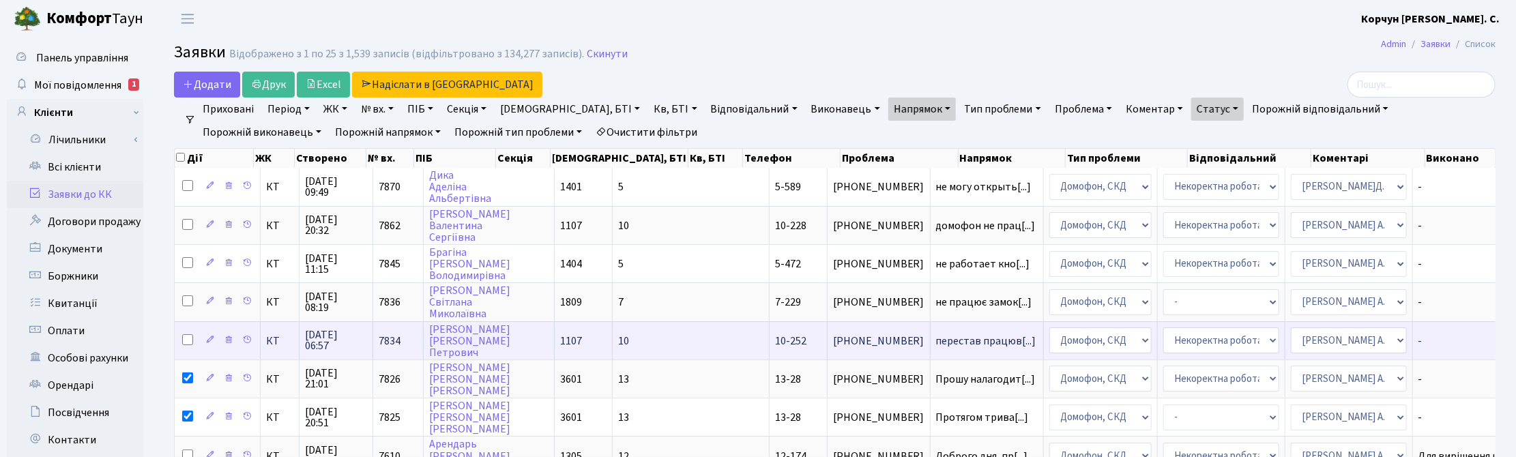
click at [188, 336] on input "checkbox" at bounding box center [187, 339] width 11 height 11
checkbox input "true"
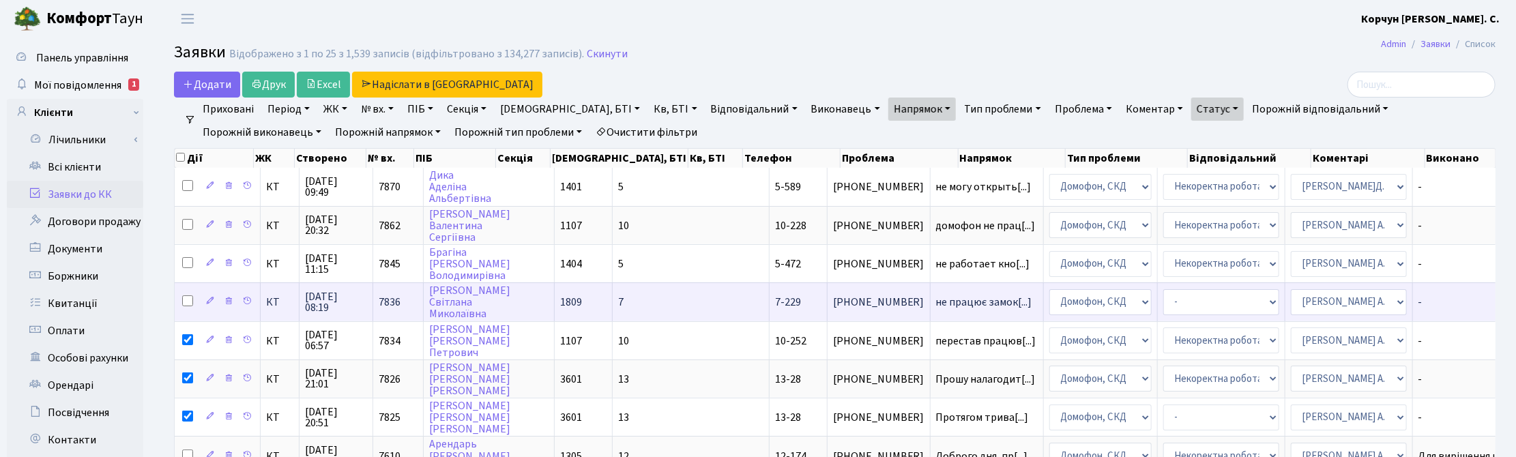
click at [186, 298] on input "checkbox" at bounding box center [187, 300] width 11 height 11
checkbox input "true"
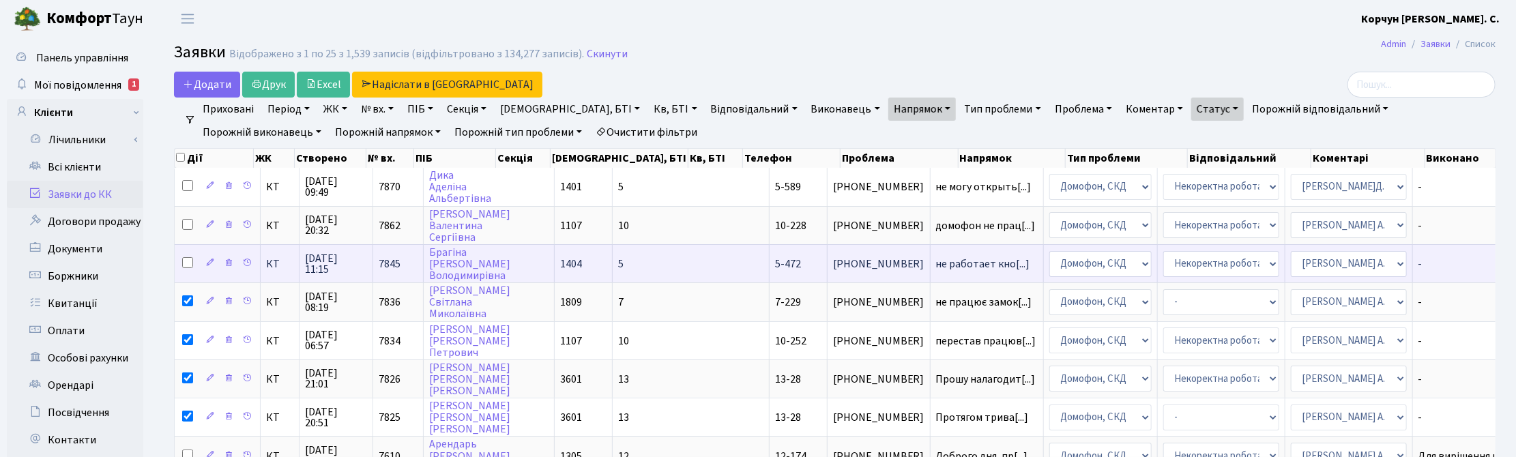
click at [188, 264] on input "checkbox" at bounding box center [187, 262] width 11 height 11
checkbox input "true"
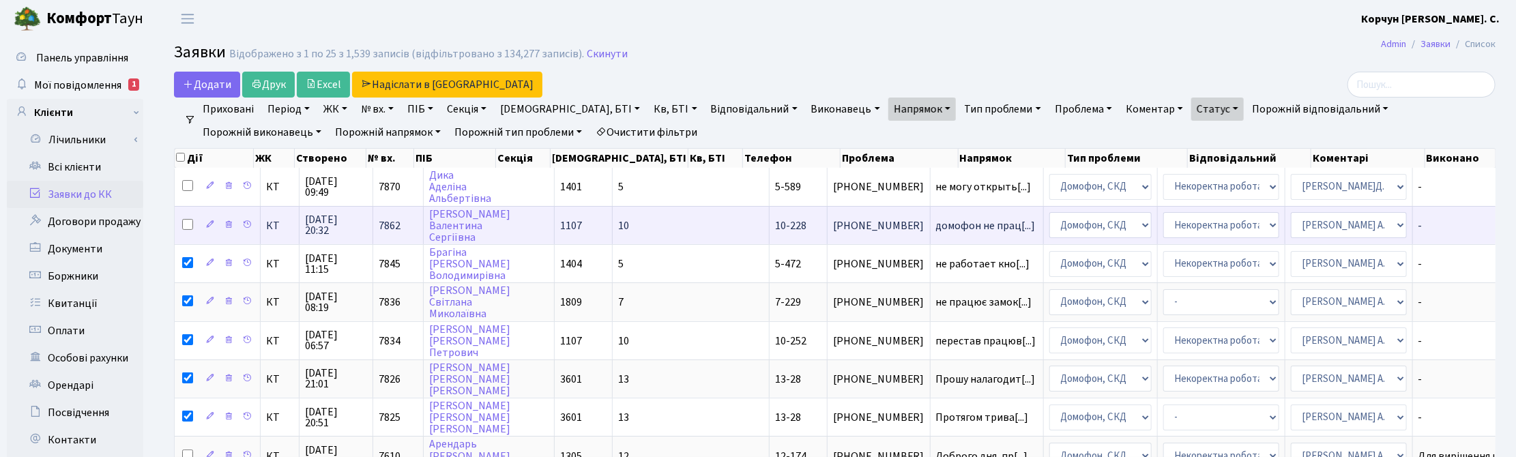
click at [186, 225] on input "checkbox" at bounding box center [187, 224] width 11 height 11
checkbox input "true"
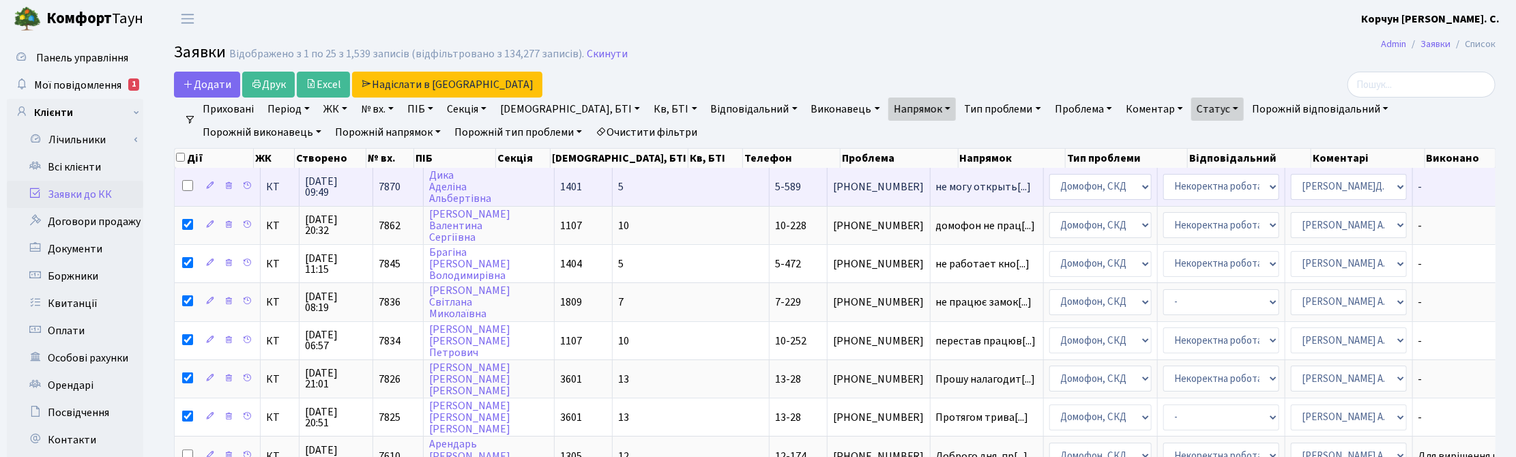
click at [186, 186] on input "checkbox" at bounding box center [187, 185] width 11 height 11
checkbox input "true"
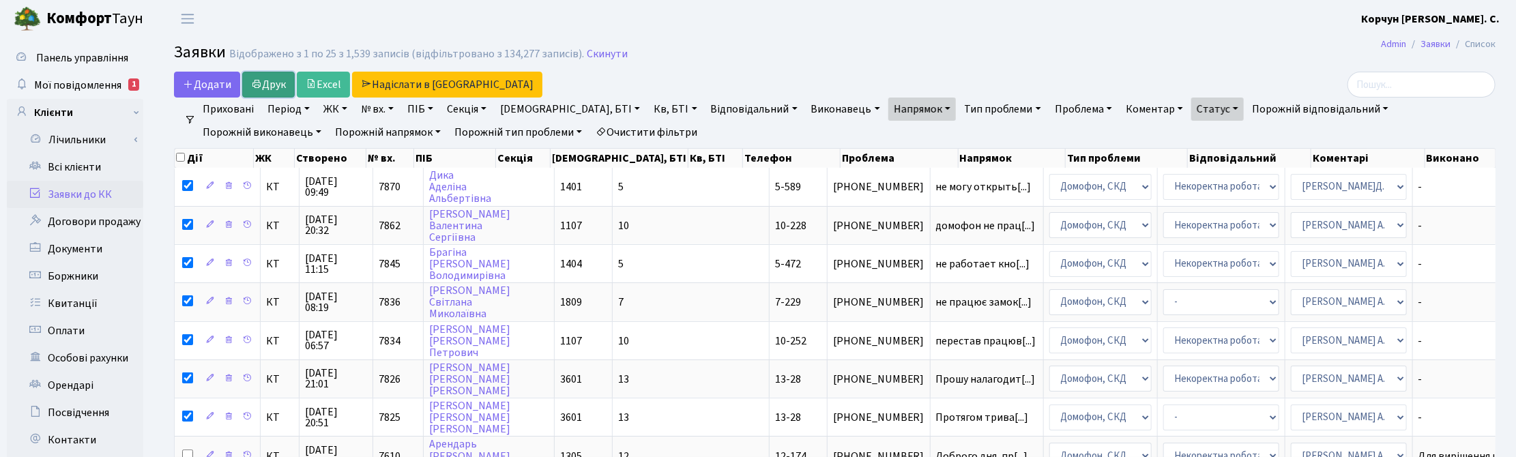
click at [270, 82] on link "Друк" at bounding box center [268, 85] width 53 height 26
click at [178, 161] on input "checkbox" at bounding box center [180, 157] width 9 height 9
checkbox input "true"
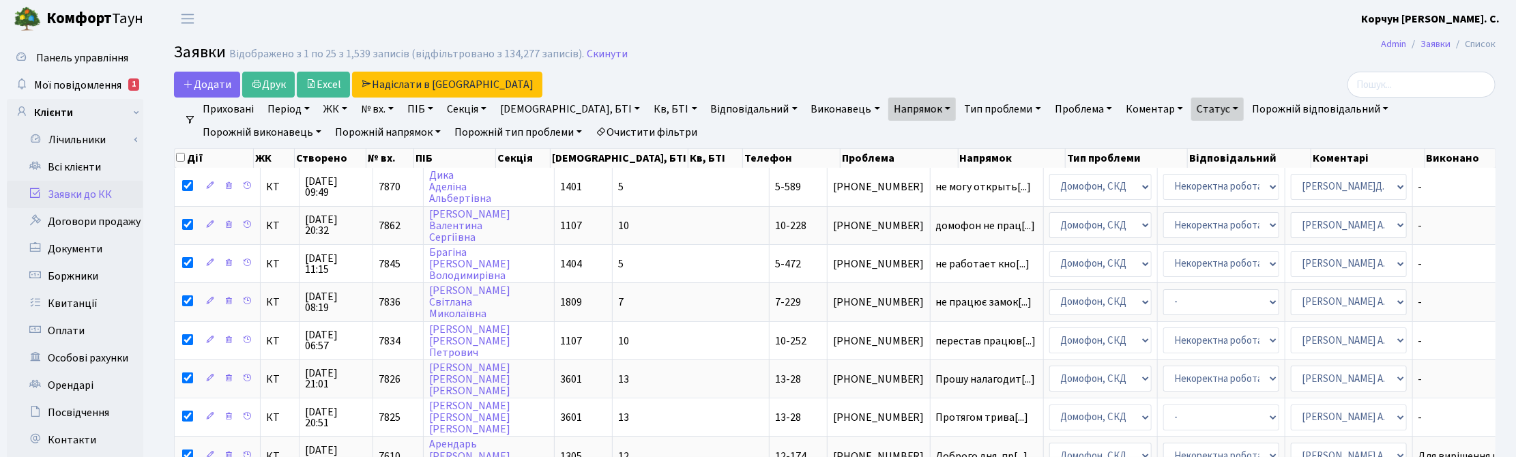
checkbox input "true"
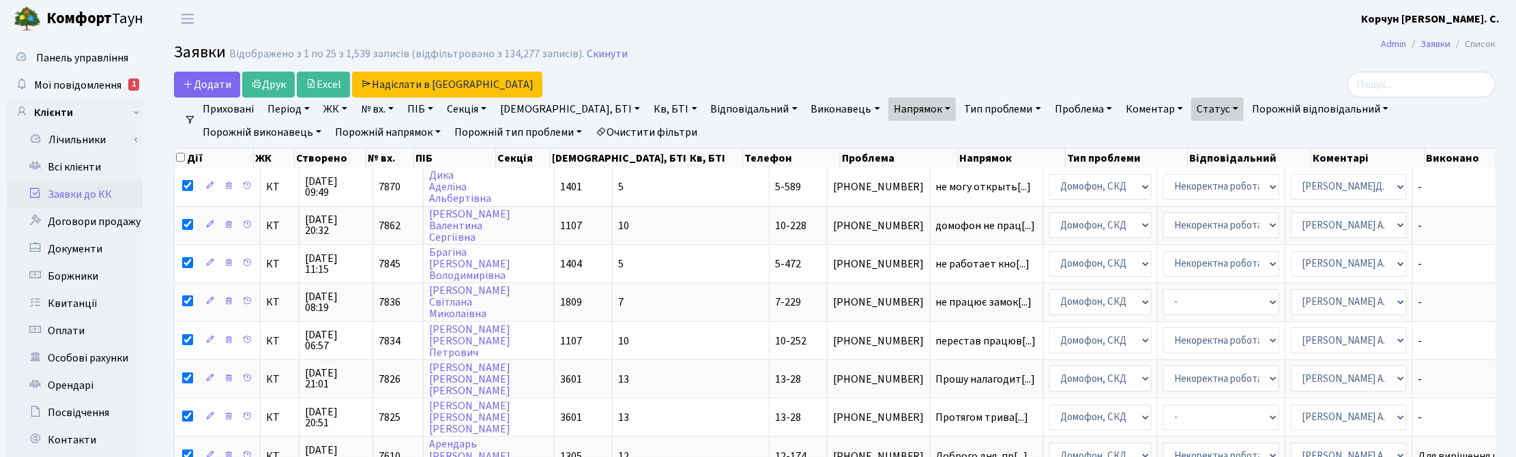
checkbox input "true"
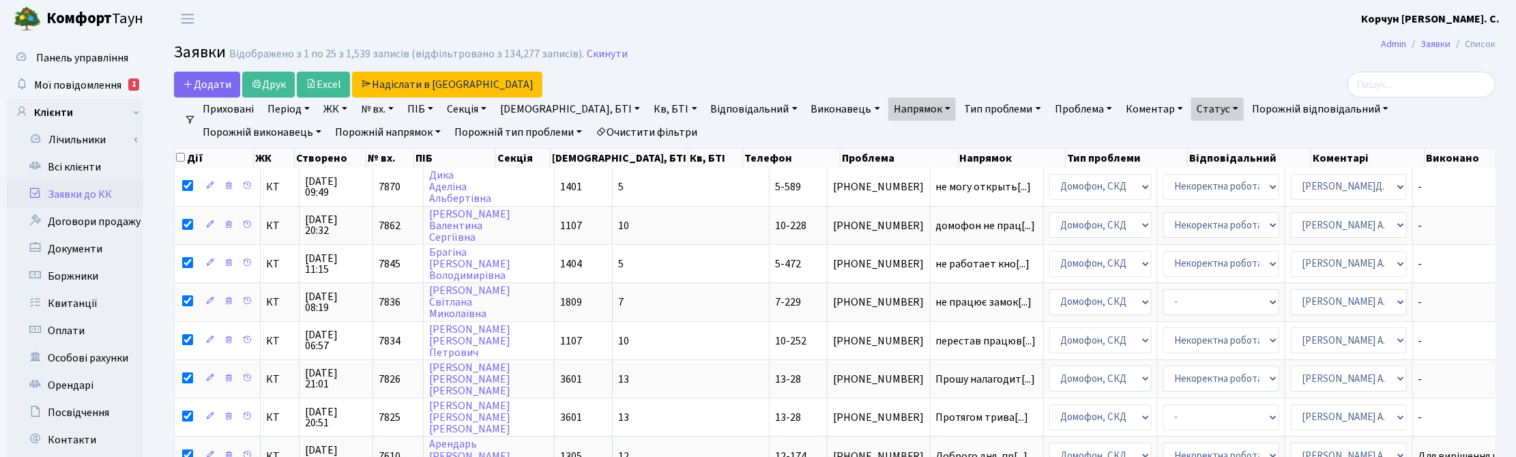
checkbox input "true"
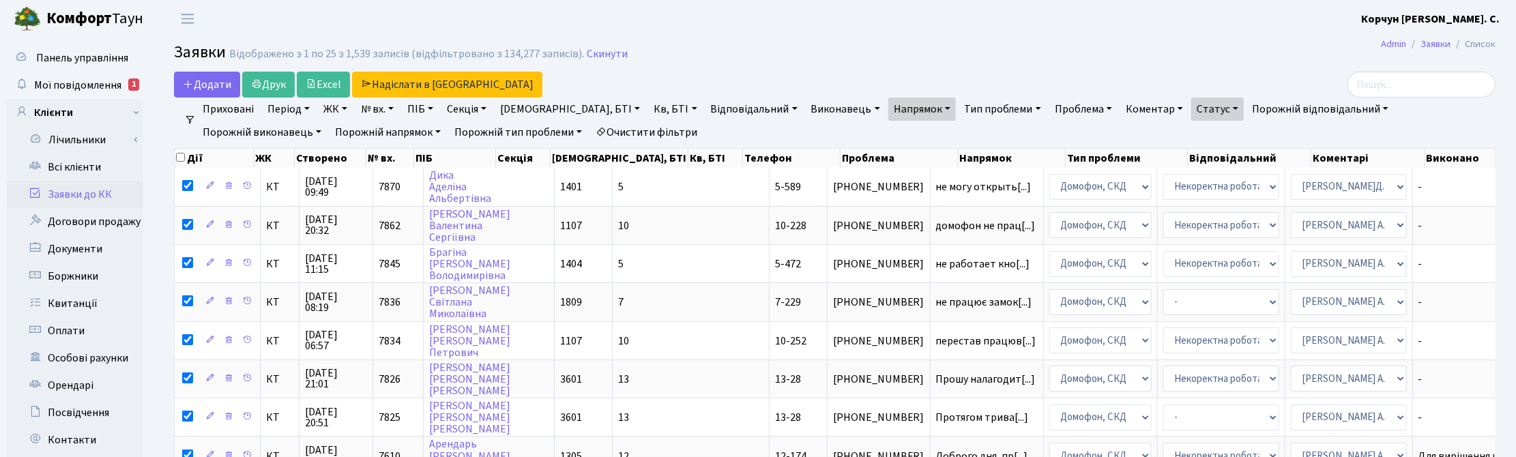
checkbox input "true"
click at [179, 161] on input "checkbox" at bounding box center [180, 157] width 9 height 9
checkbox input "false"
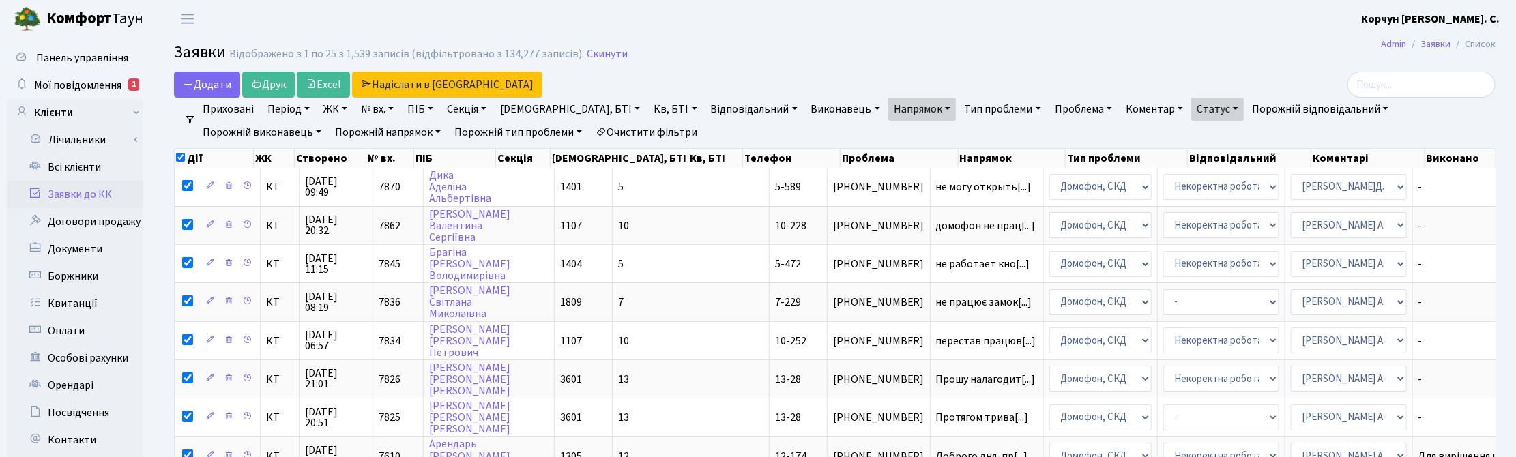
checkbox input "false"
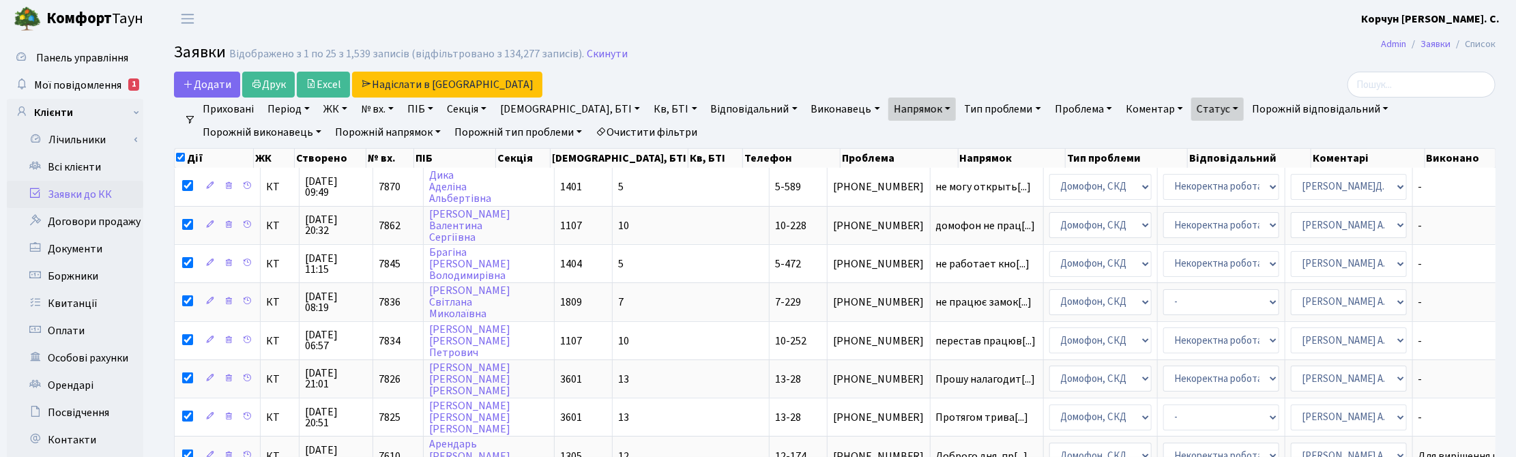
checkbox input "false"
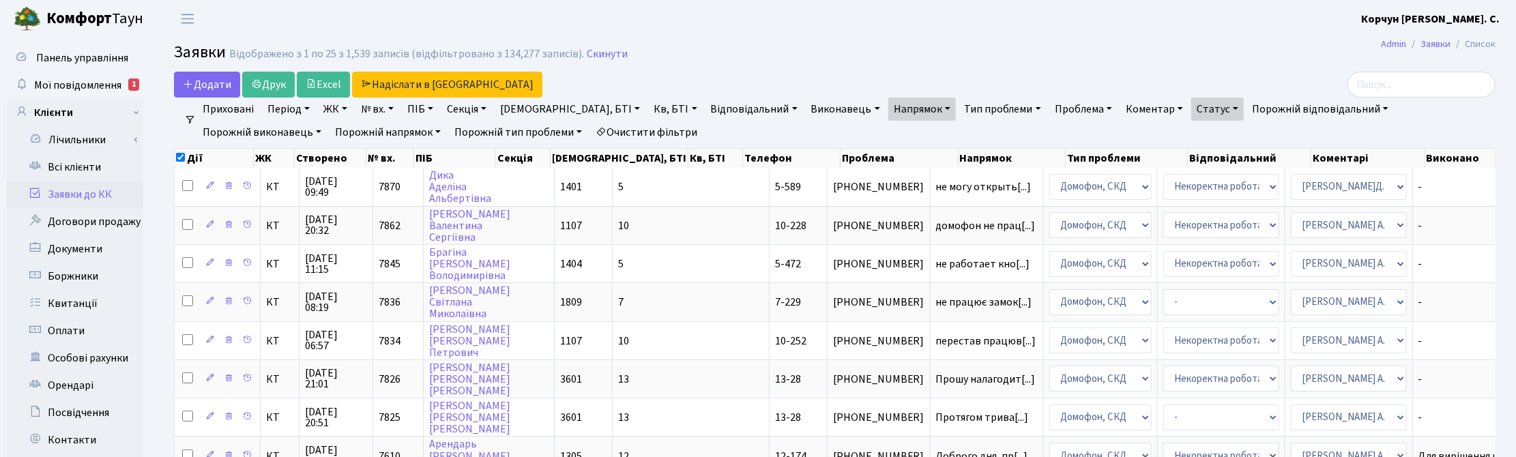
checkbox input "false"
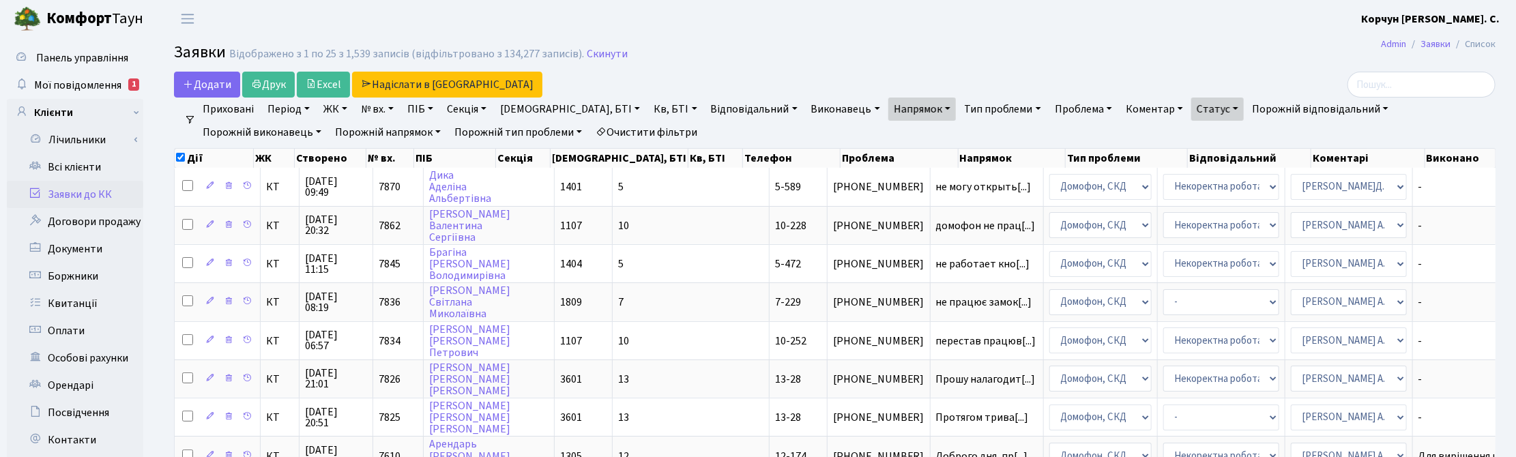
checkbox input "false"
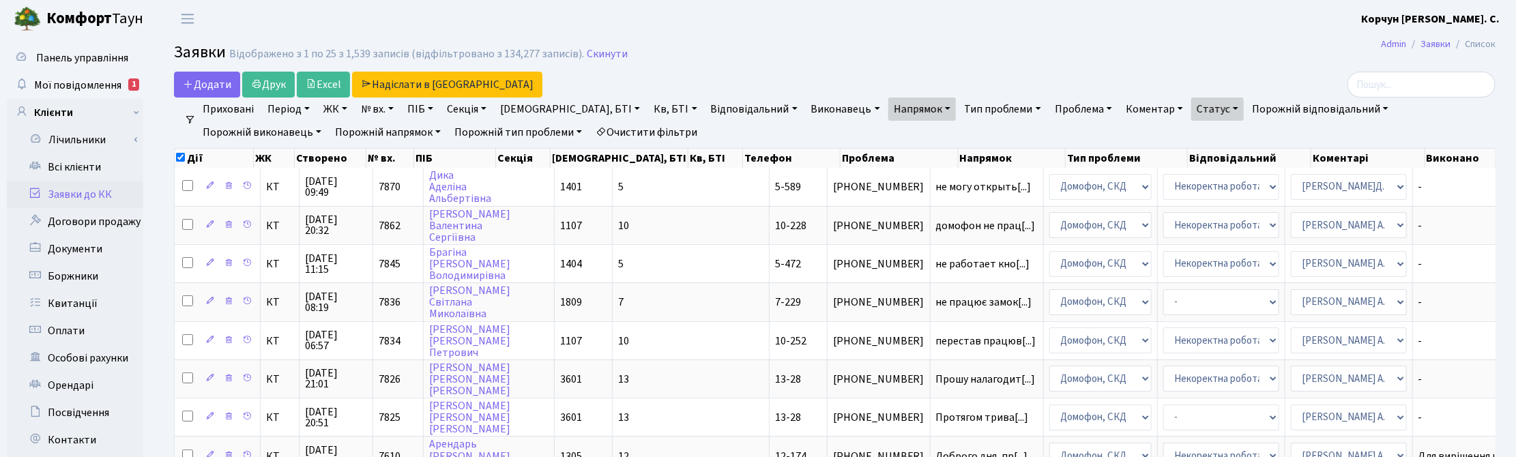
checkbox input "false"
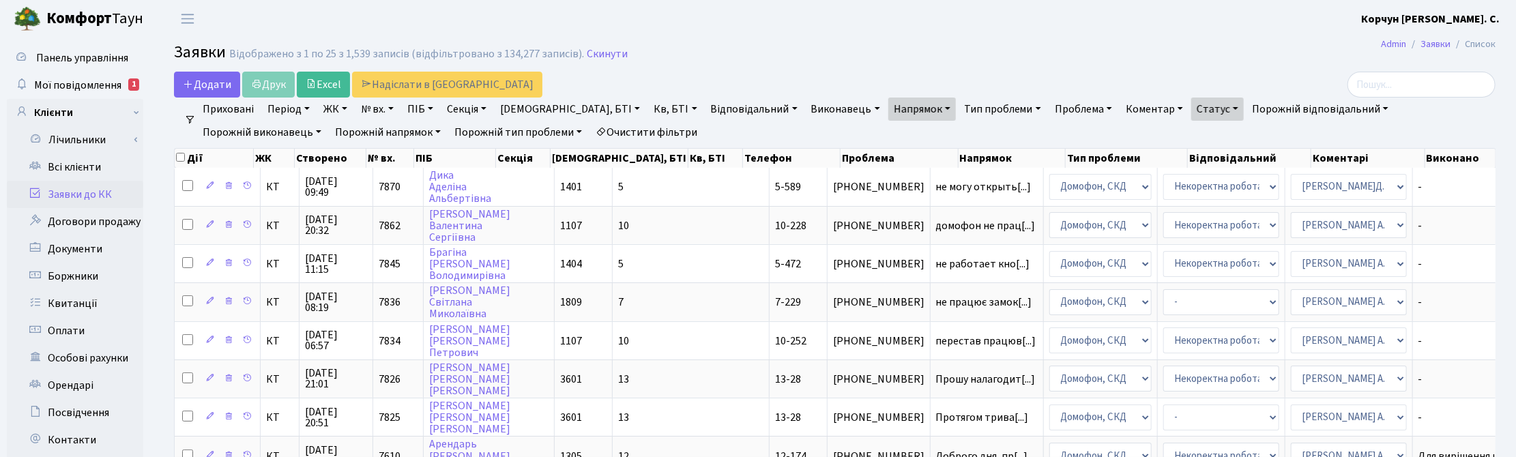
click at [888, 111] on link "Напрямок" at bounding box center [922, 109] width 68 height 23
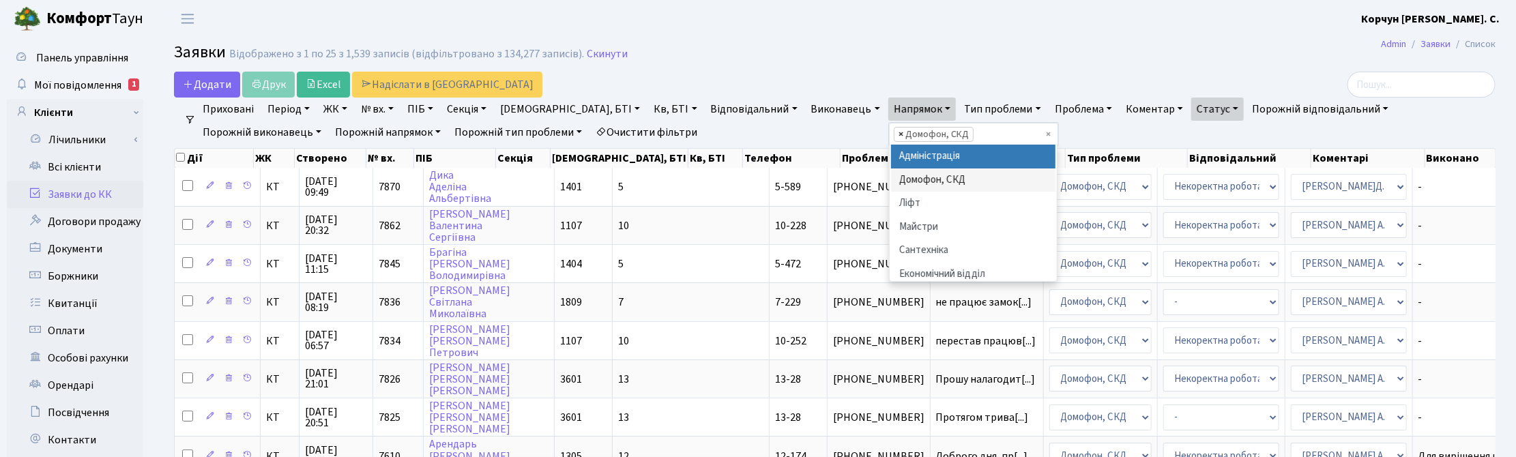
click at [898, 135] on span "×" at bounding box center [900, 135] width 5 height 14
select select
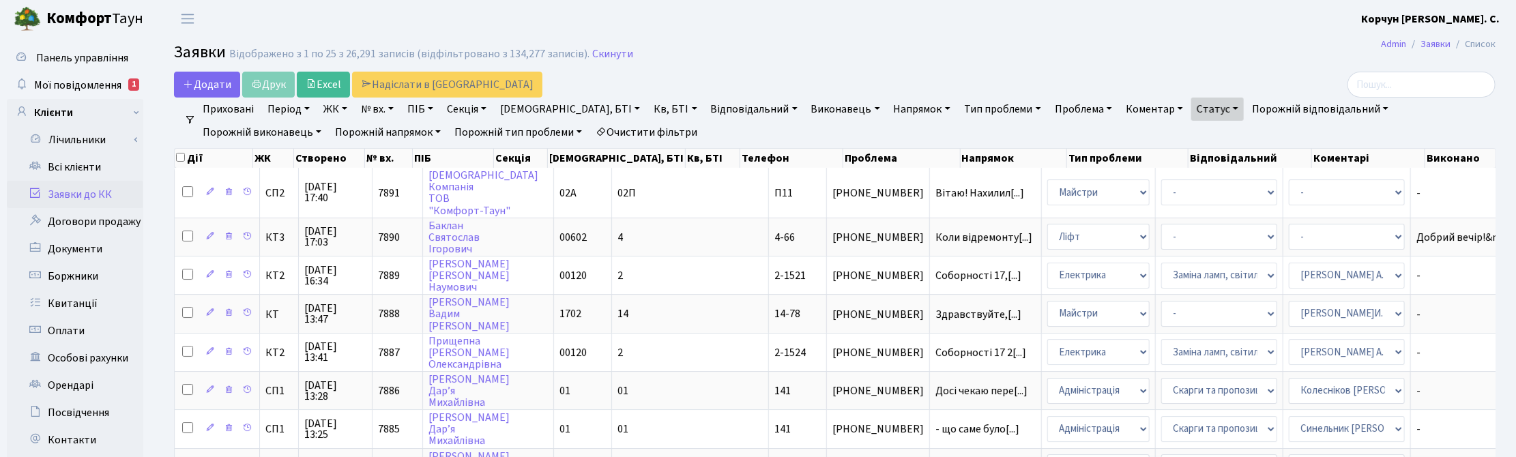
click at [888, 113] on link "Напрямок" at bounding box center [922, 109] width 68 height 23
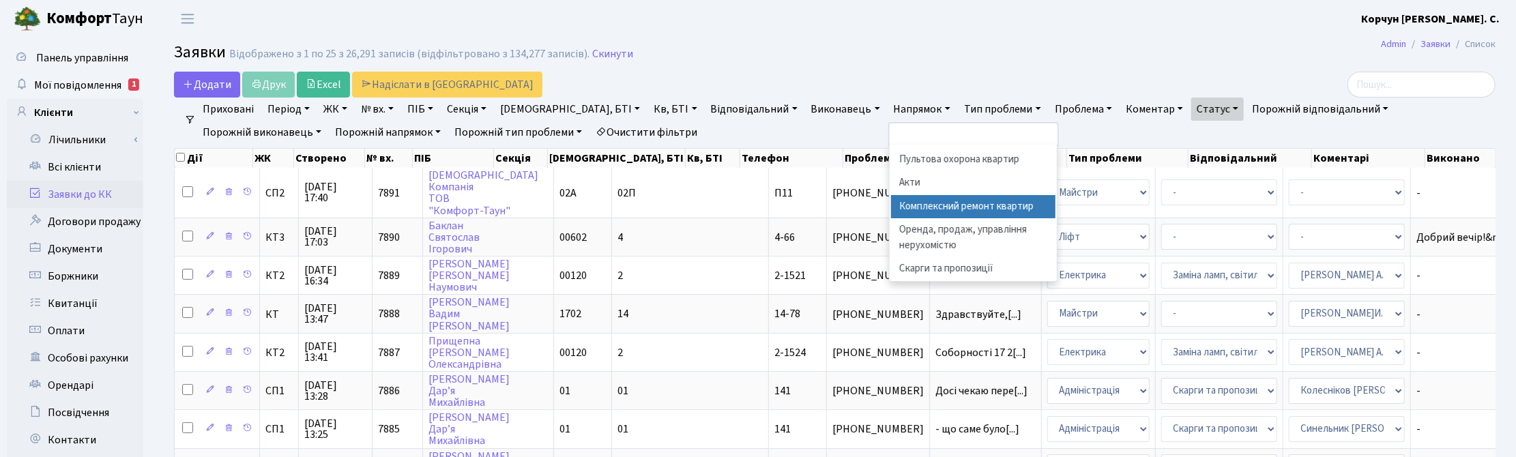
scroll to position [85, 0]
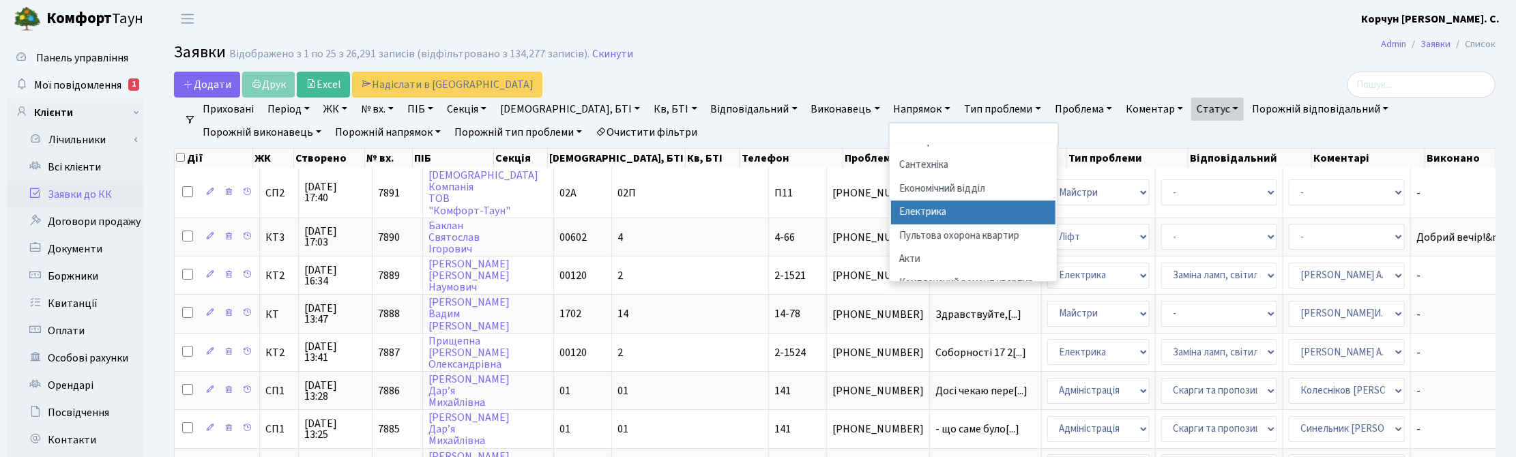
click at [891, 210] on li "Електрика" at bounding box center [973, 213] width 165 height 24
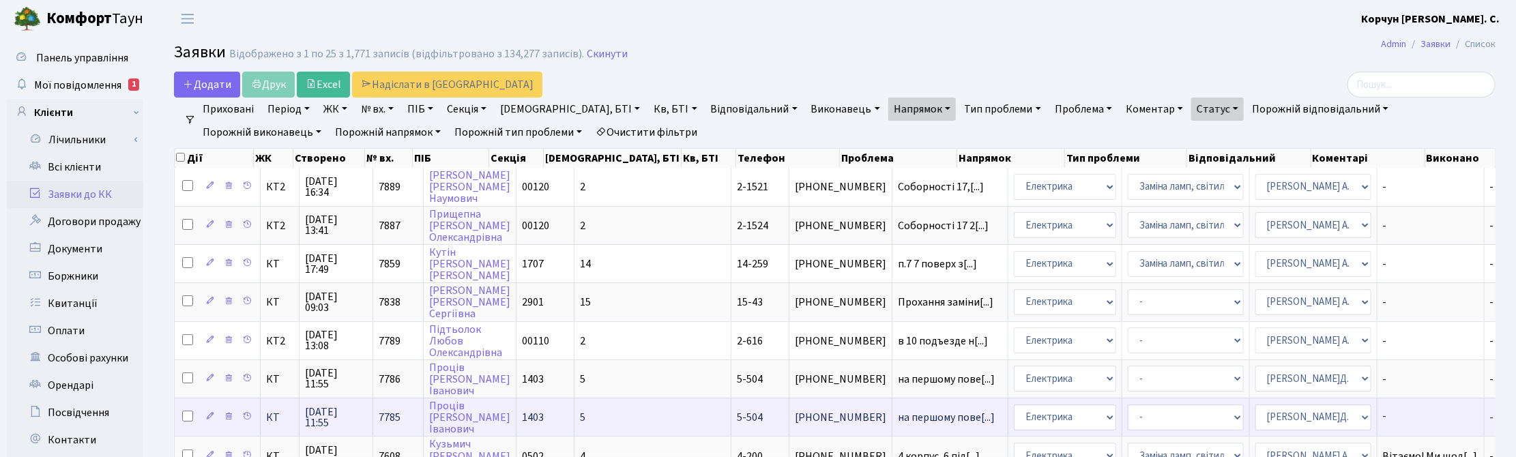
click at [185, 346] on input "checkbox" at bounding box center [187, 416] width 11 height 11
checkbox input "true"
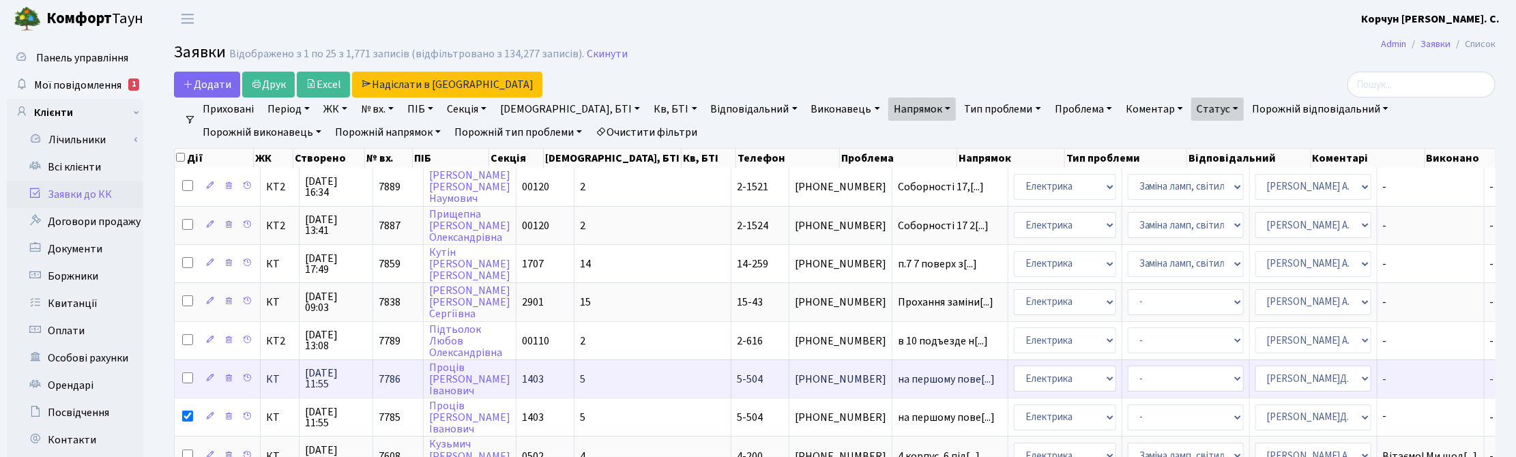
click at [184, 346] on span at bounding box center [188, 379] width 13 height 15
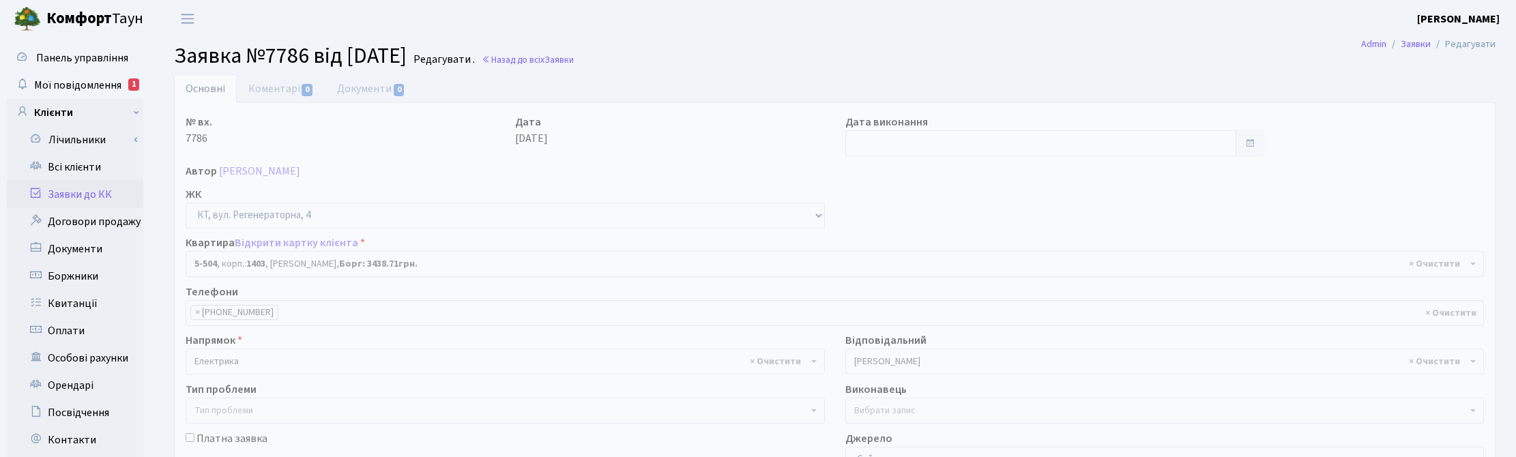
select select "2032"
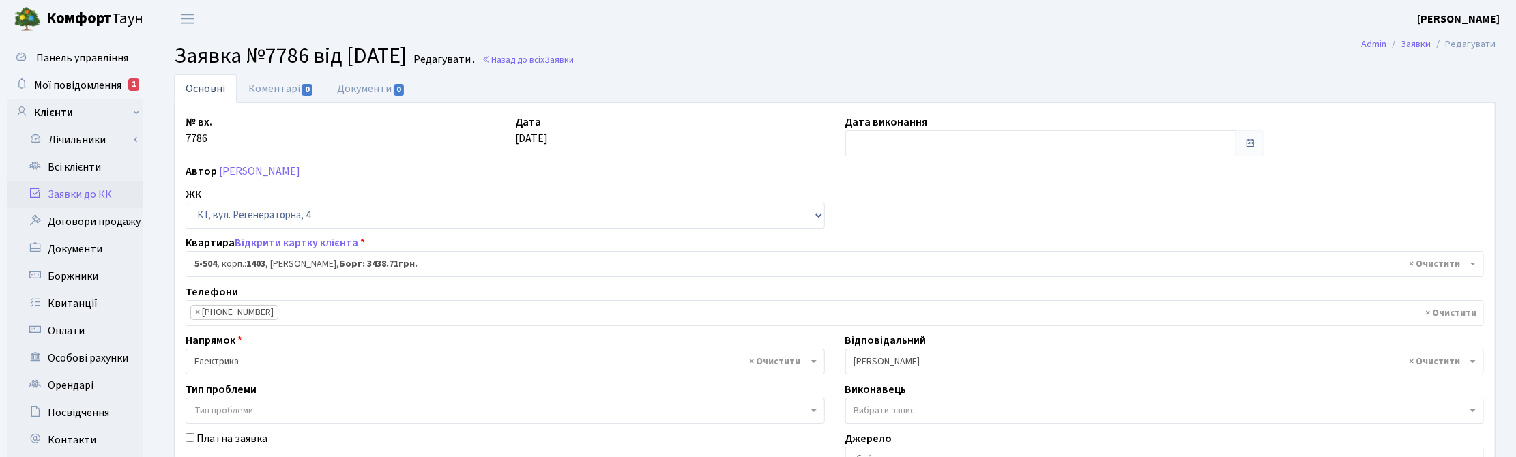
drag, startPoint x: 1429, startPoint y: 192, endPoint x: 1297, endPoint y: 171, distance: 133.3
click at [1429, 191] on div "№ вх. 7786 Дата [DATE] Дата виконання Автор [PERSON_NAME] ЖК - ТХ, вул. [STREET…" at bounding box center [834, 421] width 1319 height 615
click at [281, 87] on link "Коментарі 0" at bounding box center [281, 88] width 89 height 28
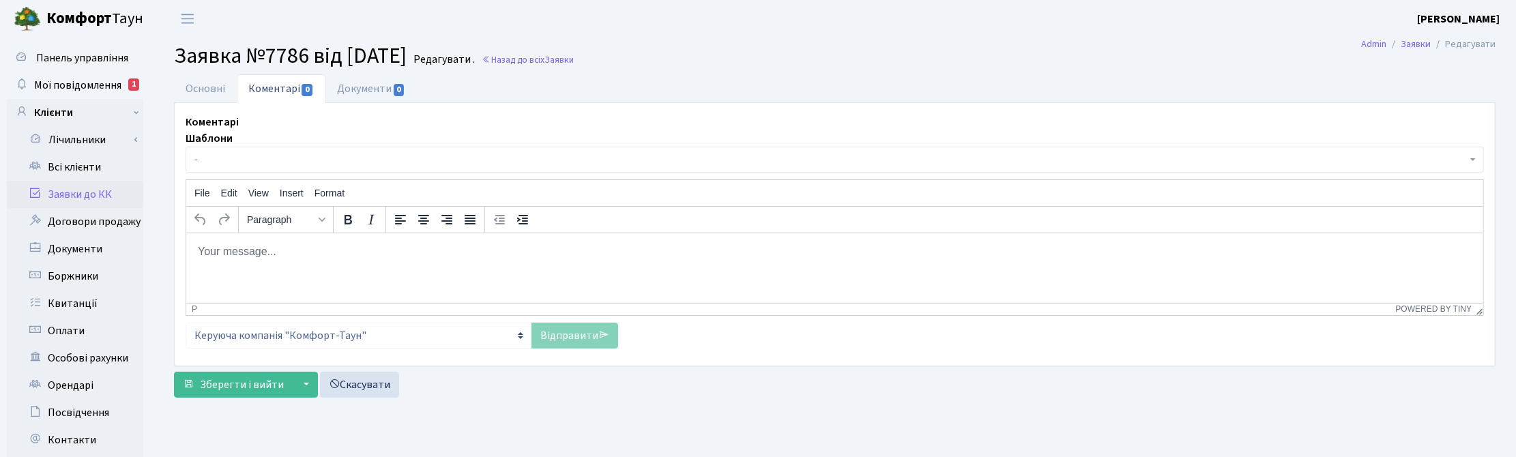
click at [203, 157] on span "-" at bounding box center [830, 160] width 1272 height 14
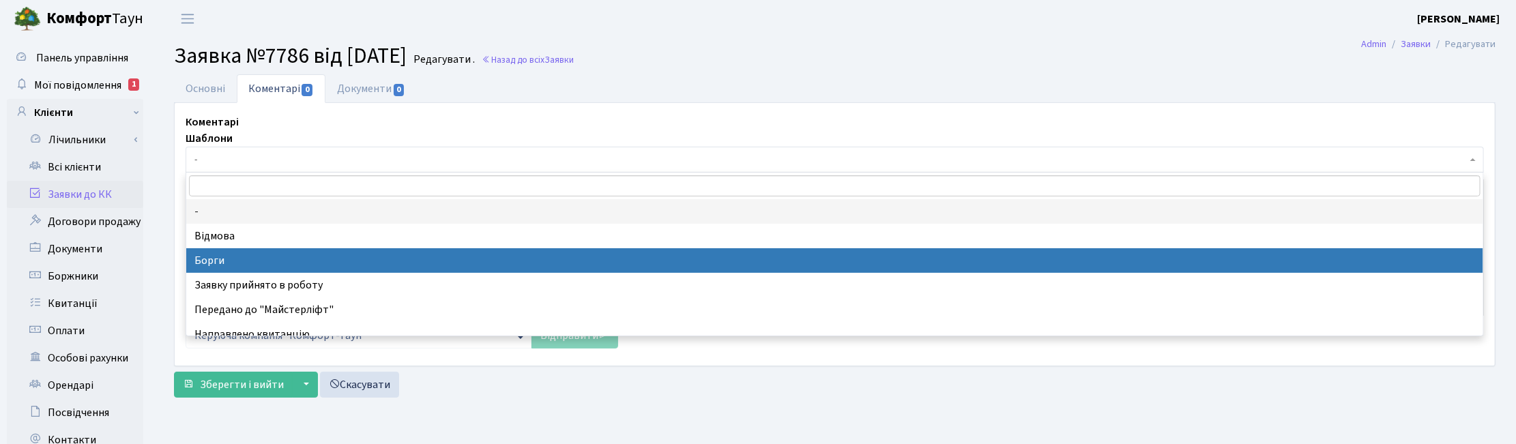
select select "3"
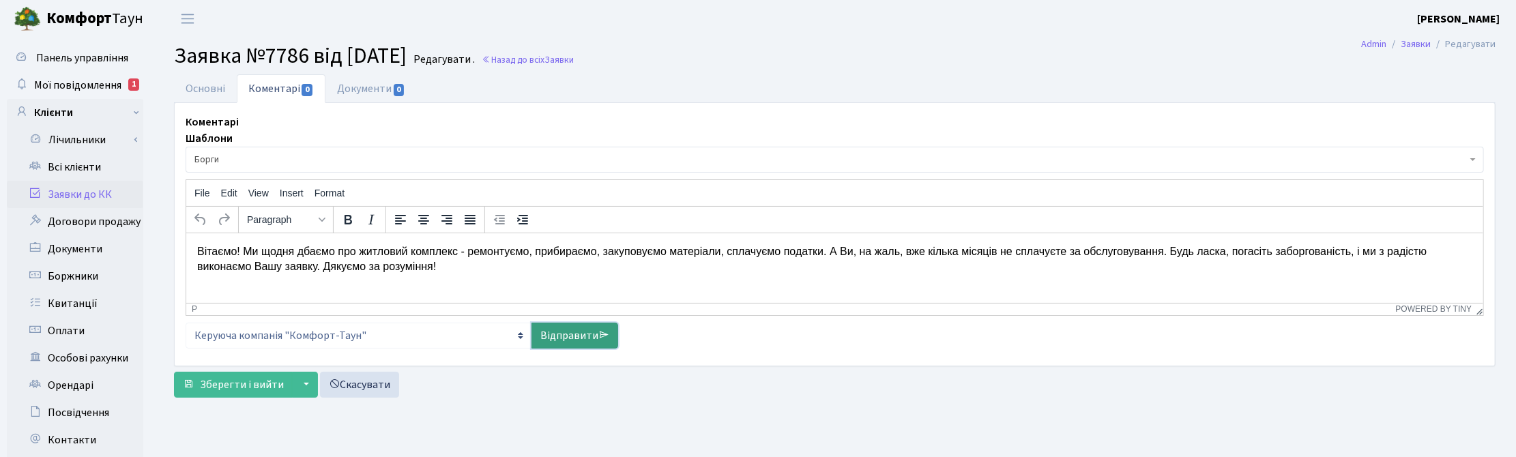
click at [564, 336] on link "Відправити" at bounding box center [574, 336] width 87 height 26
select select
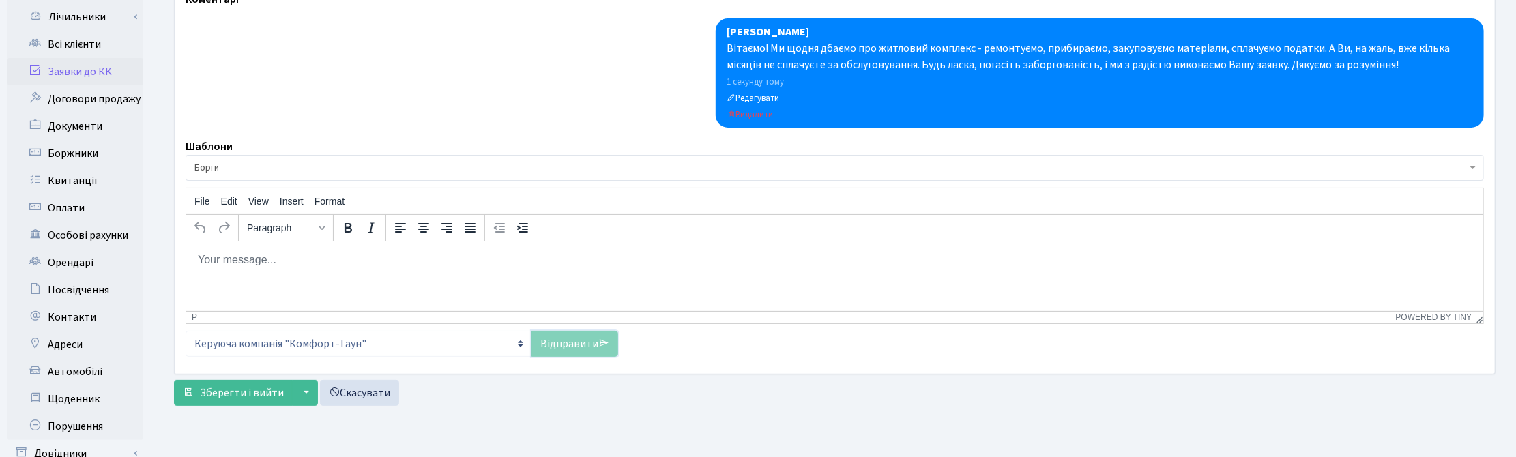
scroll to position [227, 0]
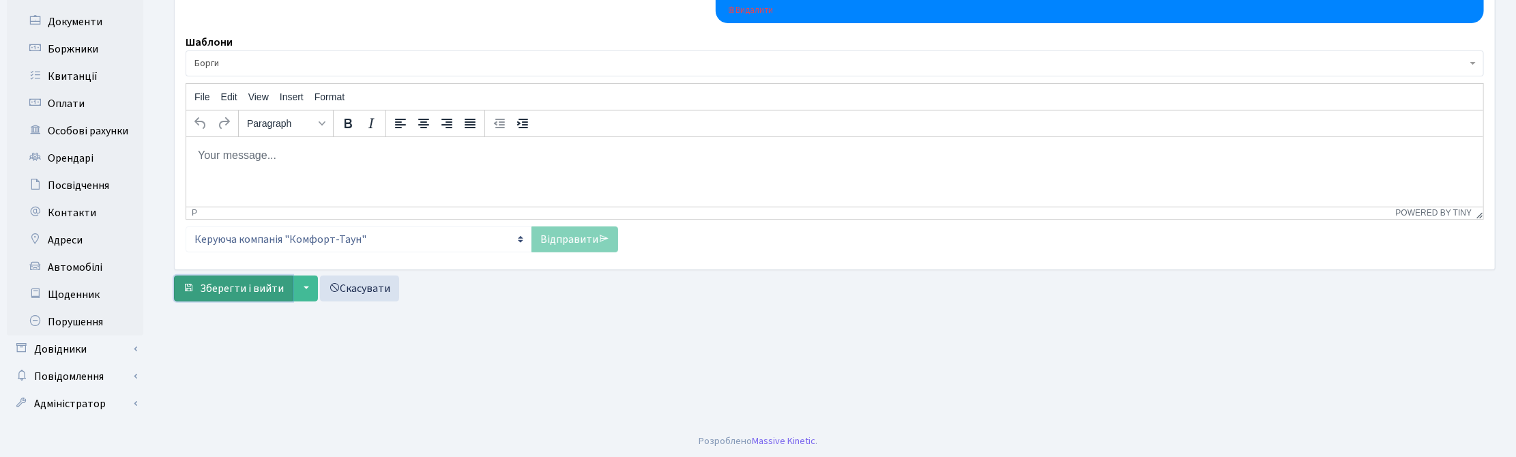
click at [241, 285] on span "Зберегти і вийти" at bounding box center [242, 288] width 84 height 15
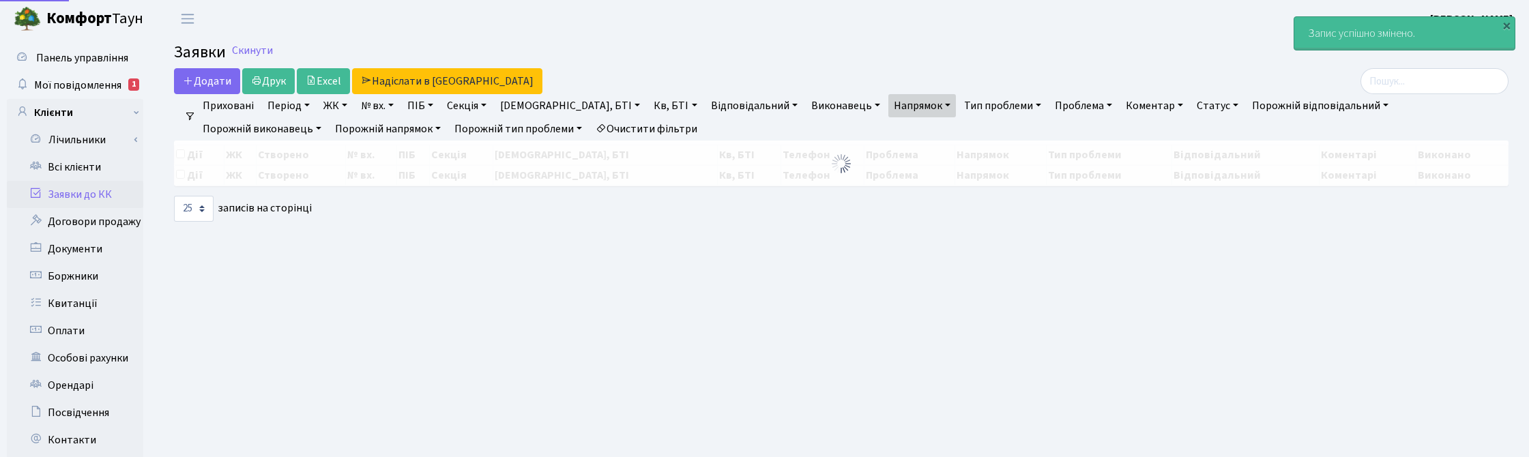
select select "25"
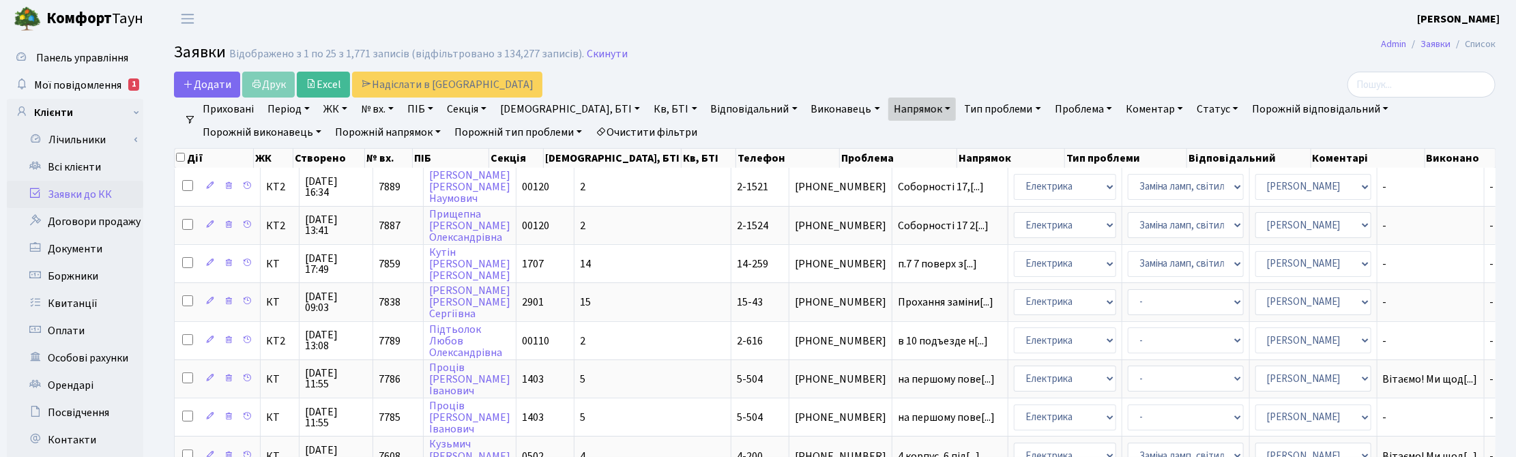
click at [888, 114] on link "Напрямок" at bounding box center [922, 109] width 68 height 23
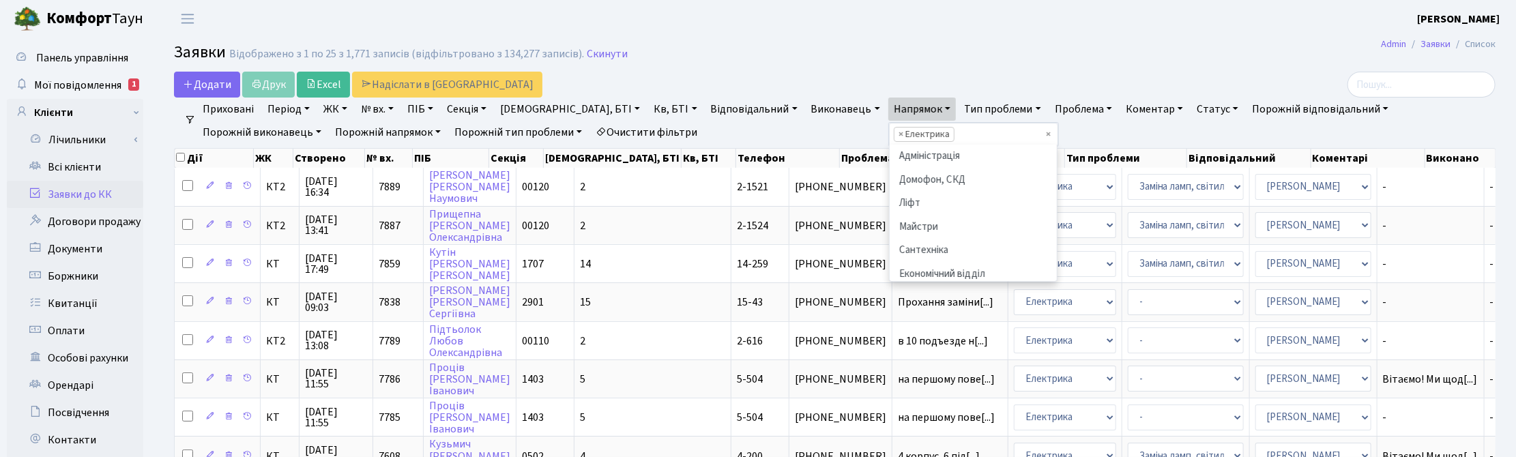
scroll to position [93, 0]
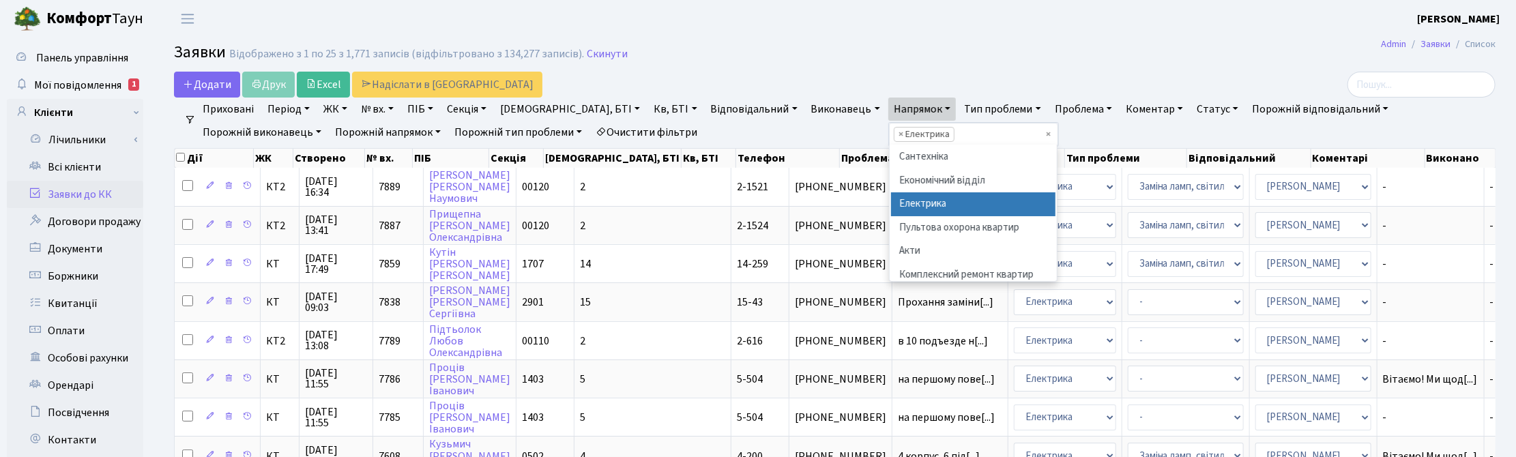
click at [888, 114] on link "Напрямок" at bounding box center [922, 109] width 68 height 23
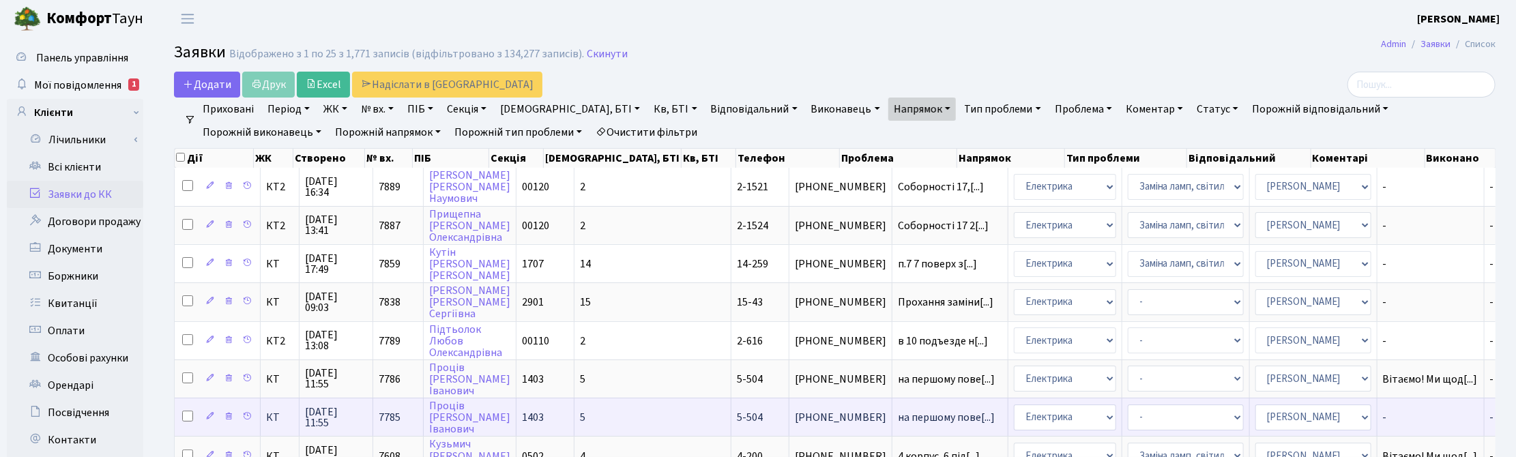
click at [331, 411] on span "08.09.2025 11:55" at bounding box center [336, 418] width 62 height 22
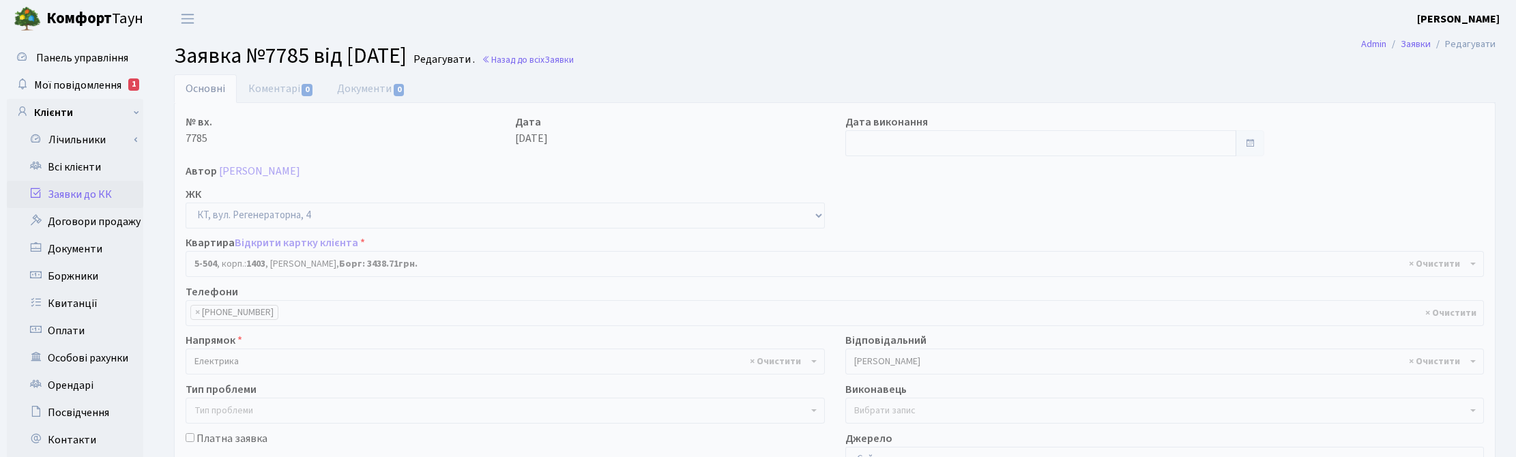
select select "2032"
click at [274, 86] on link "Коментарі 0" at bounding box center [281, 88] width 89 height 28
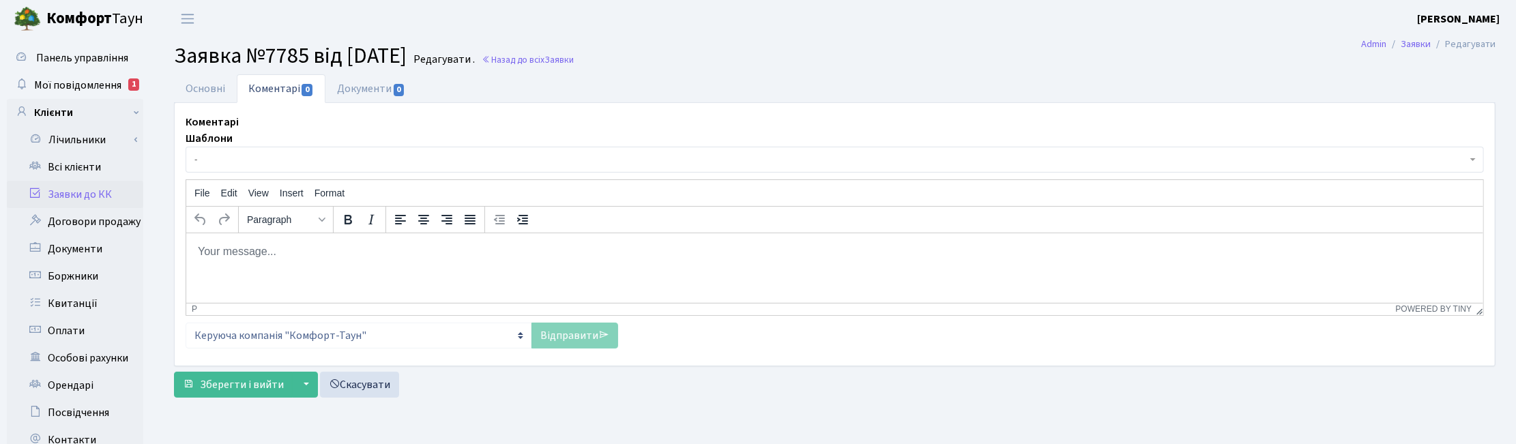
click at [220, 162] on span "-" at bounding box center [830, 160] width 1272 height 14
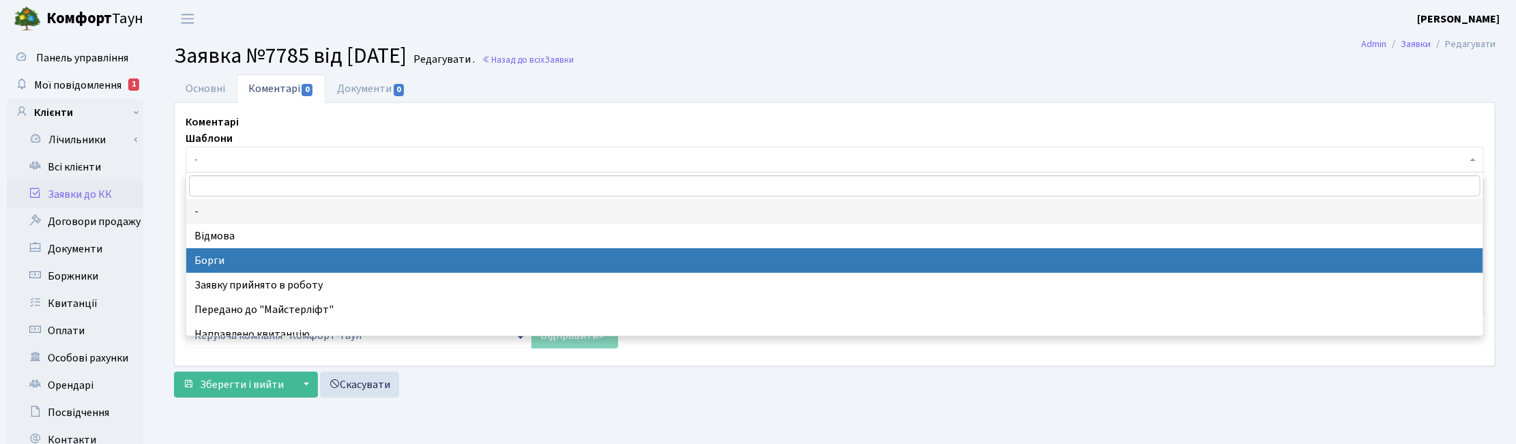
select select "3"
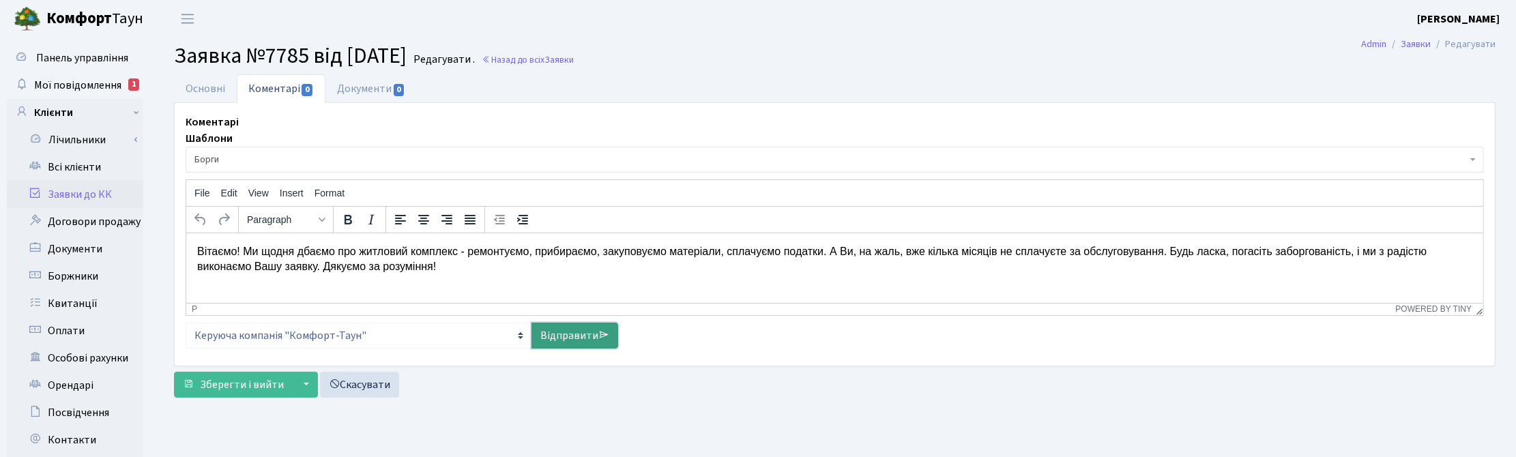
click at [570, 335] on link "Відправити" at bounding box center [574, 336] width 87 height 26
select select
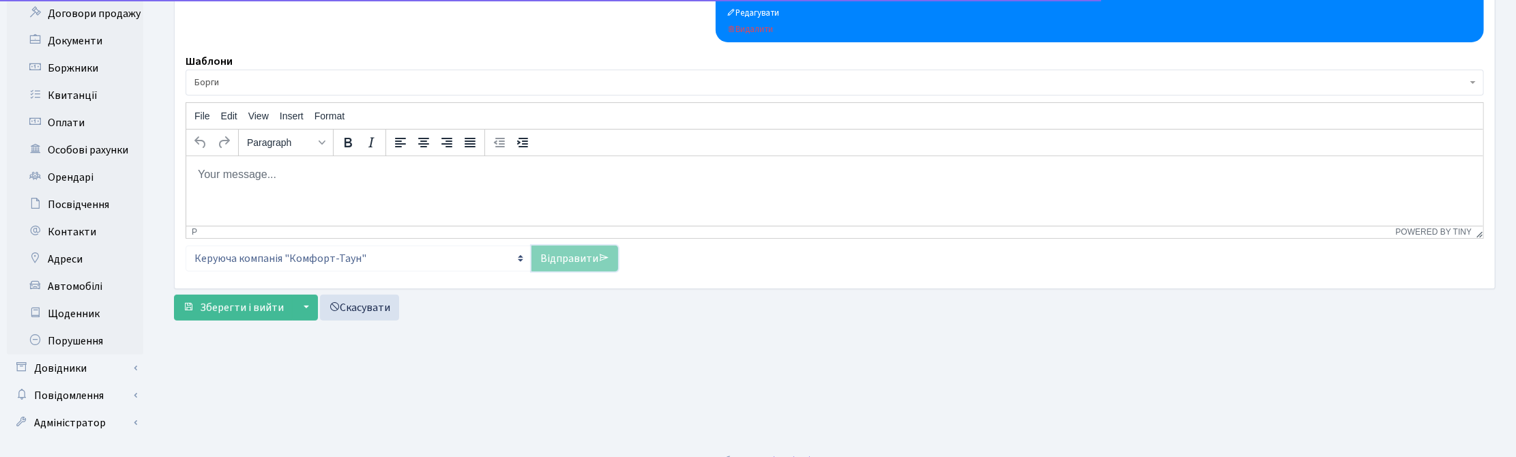
scroll to position [227, 0]
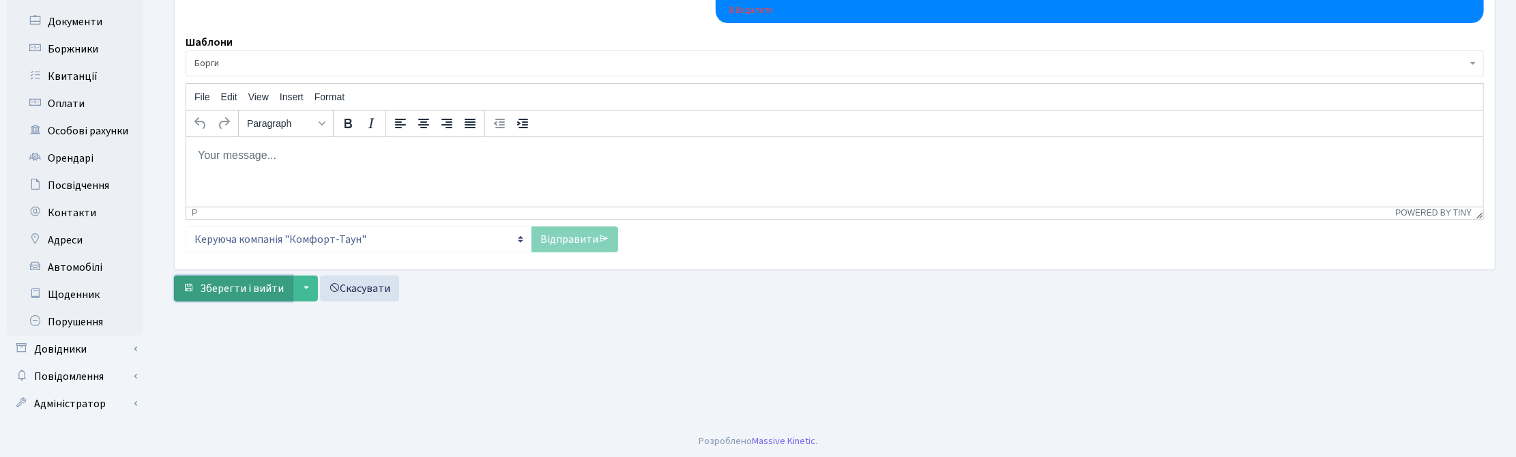
click at [227, 291] on span "Зберегти і вийти" at bounding box center [242, 288] width 84 height 15
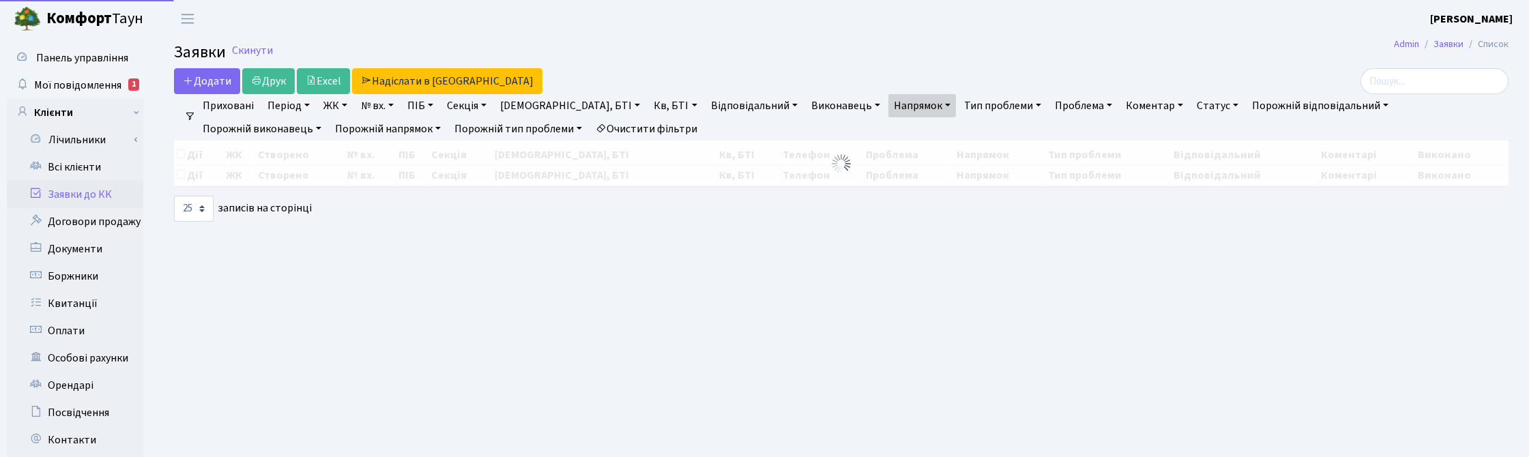
select select "25"
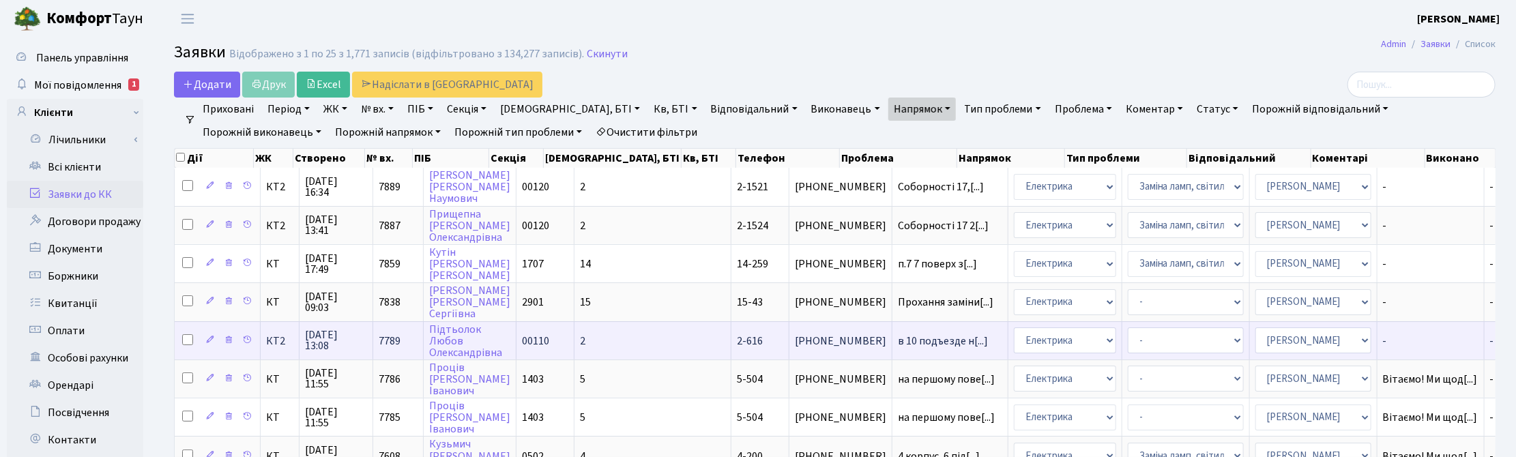
click at [189, 336] on input "checkbox" at bounding box center [187, 339] width 11 height 11
checkbox input "true"
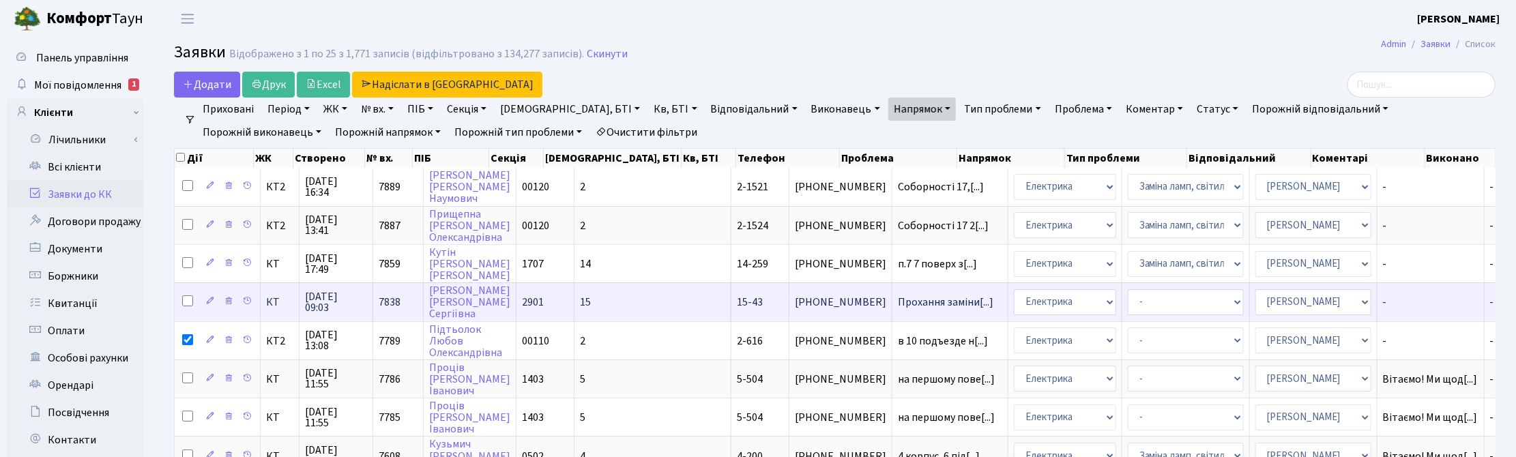
click at [189, 300] on input "checkbox" at bounding box center [187, 300] width 11 height 11
checkbox input "true"
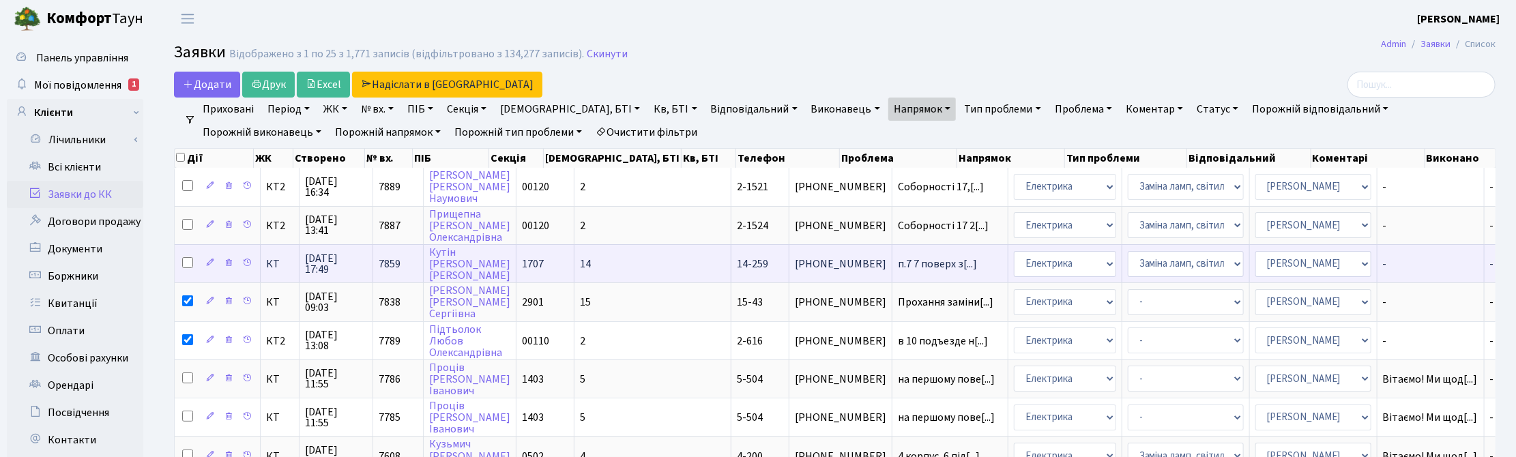
click at [190, 263] on input "checkbox" at bounding box center [187, 262] width 11 height 11
checkbox input "true"
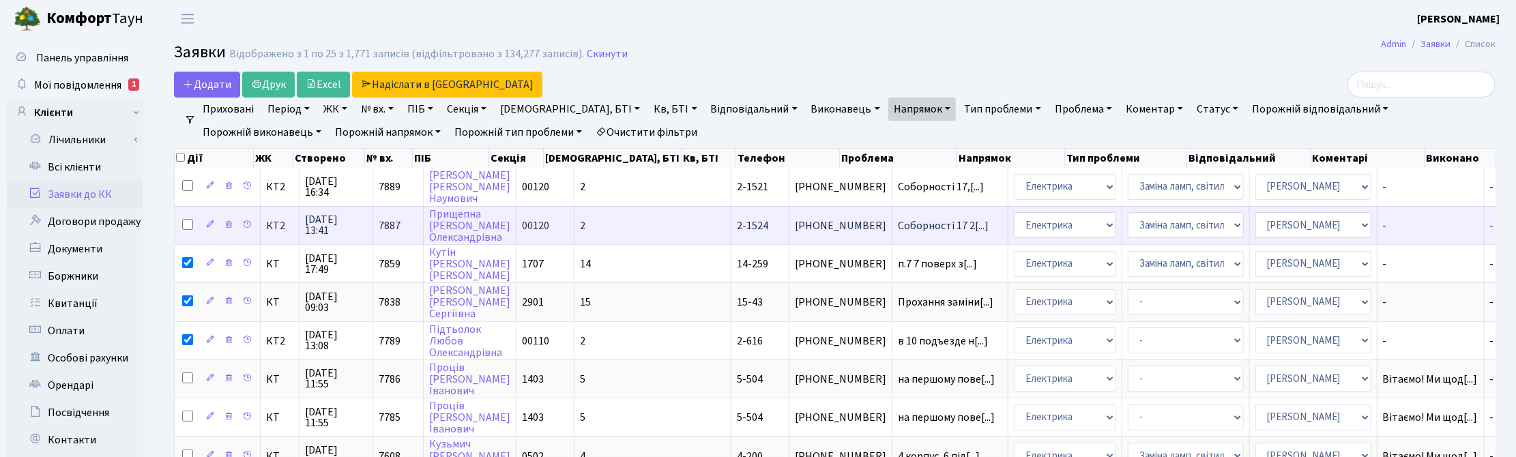
click at [191, 226] on input "checkbox" at bounding box center [187, 224] width 11 height 11
checkbox input "true"
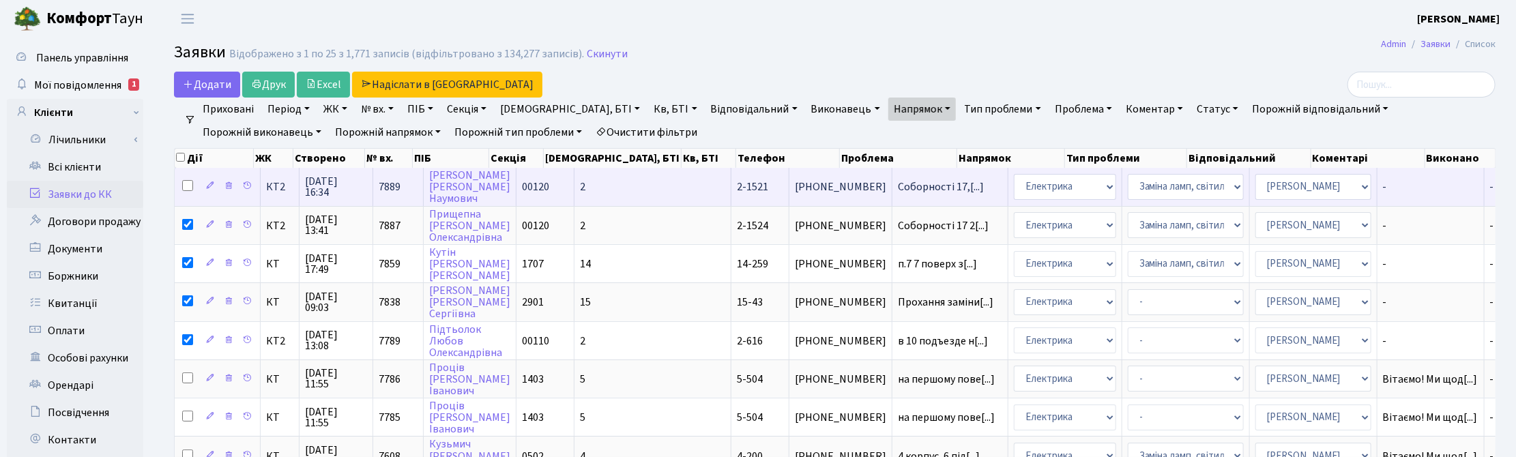
click at [185, 184] on input "checkbox" at bounding box center [187, 185] width 11 height 11
checkbox input "true"
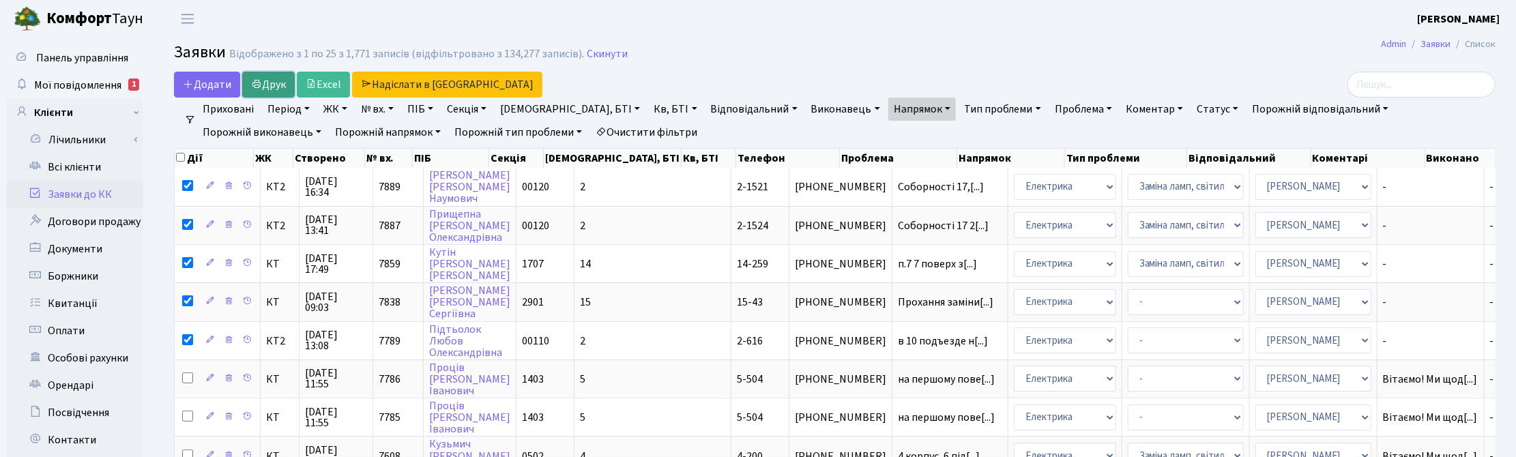
click at [254, 78] on icon at bounding box center [256, 83] width 11 height 11
click at [181, 161] on input "checkbox" at bounding box center [180, 157] width 9 height 9
checkbox input "true"
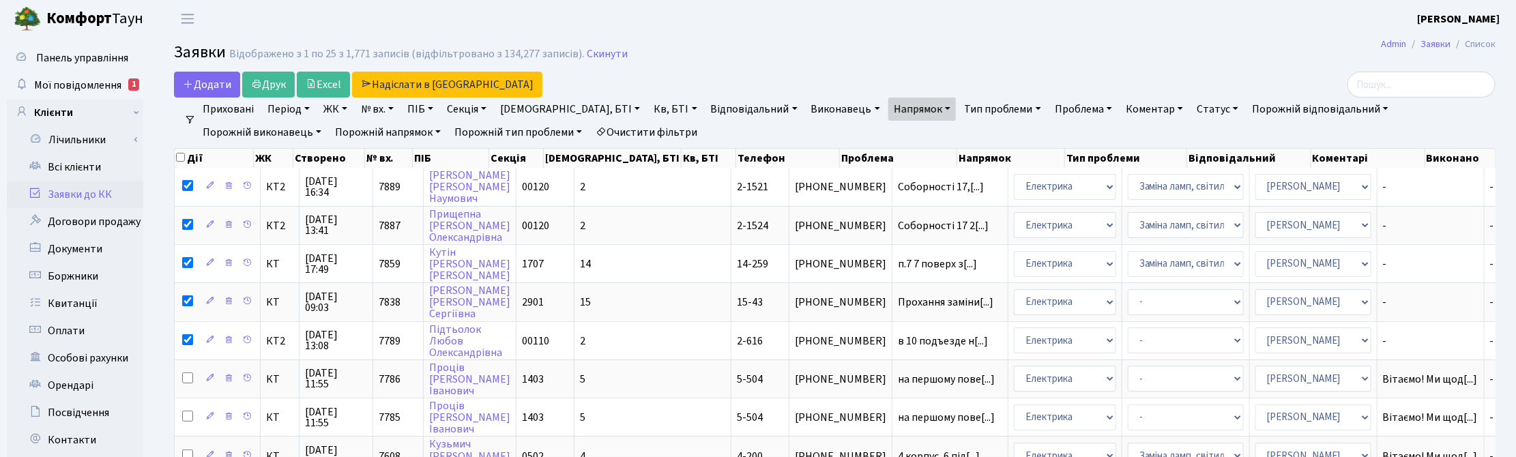
checkbox input "true"
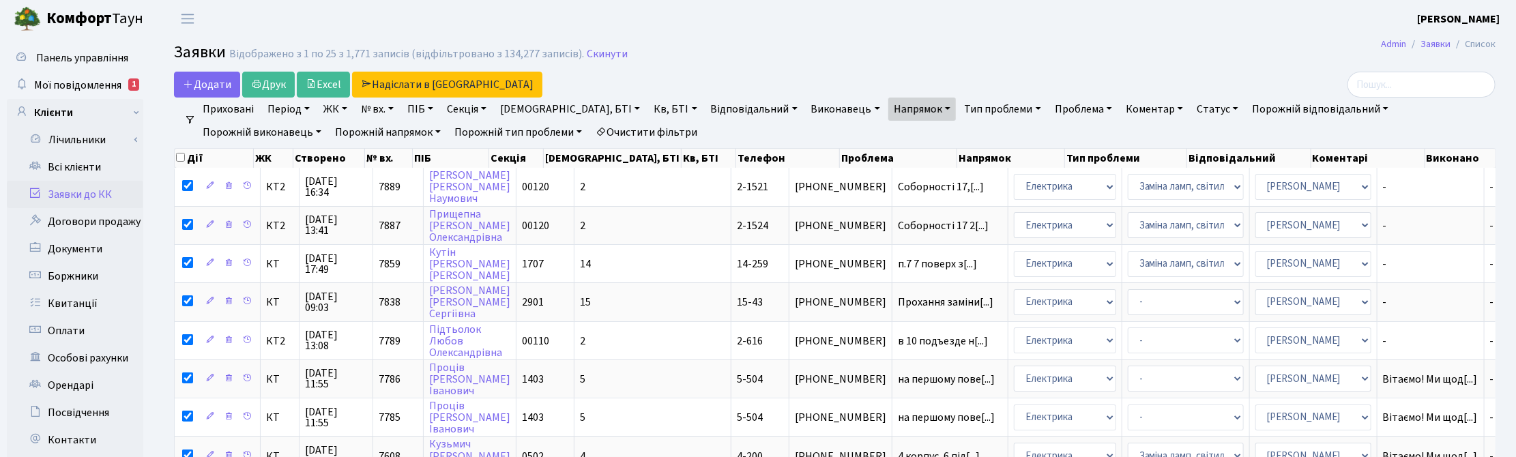
checkbox input "true"
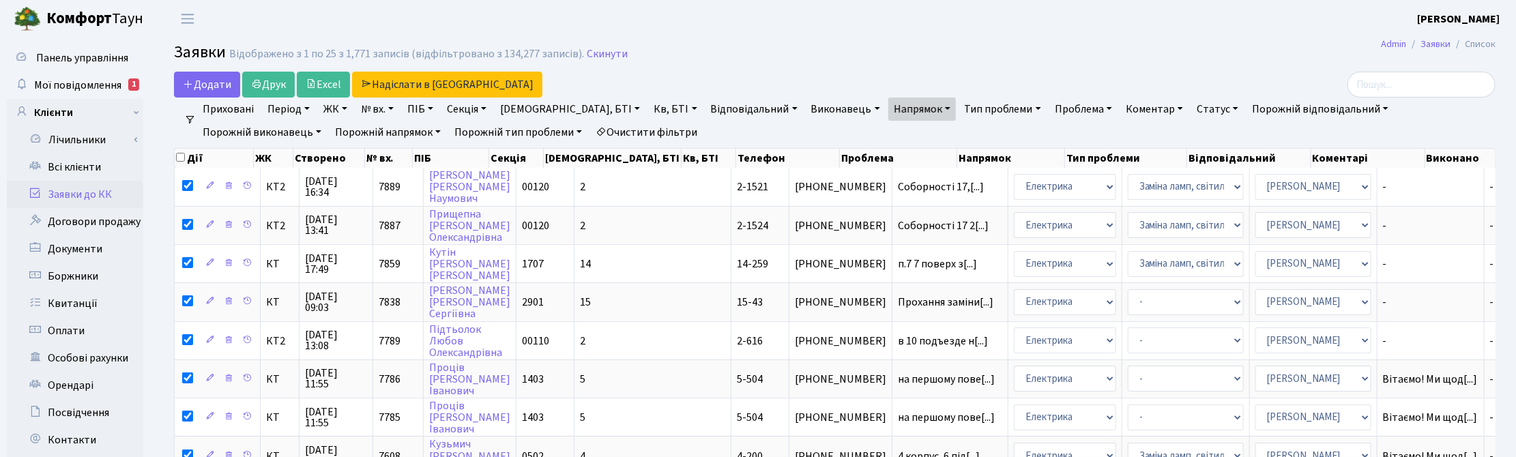
checkbox input "true"
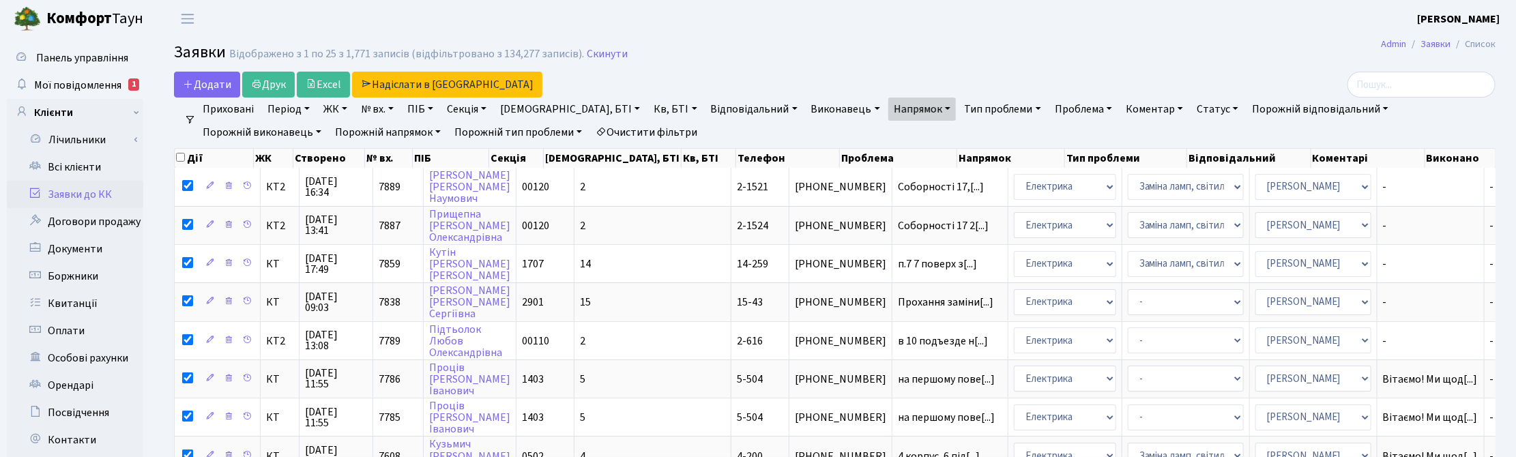
checkbox input "true"
click at [181, 161] on input "checkbox" at bounding box center [180, 157] width 9 height 9
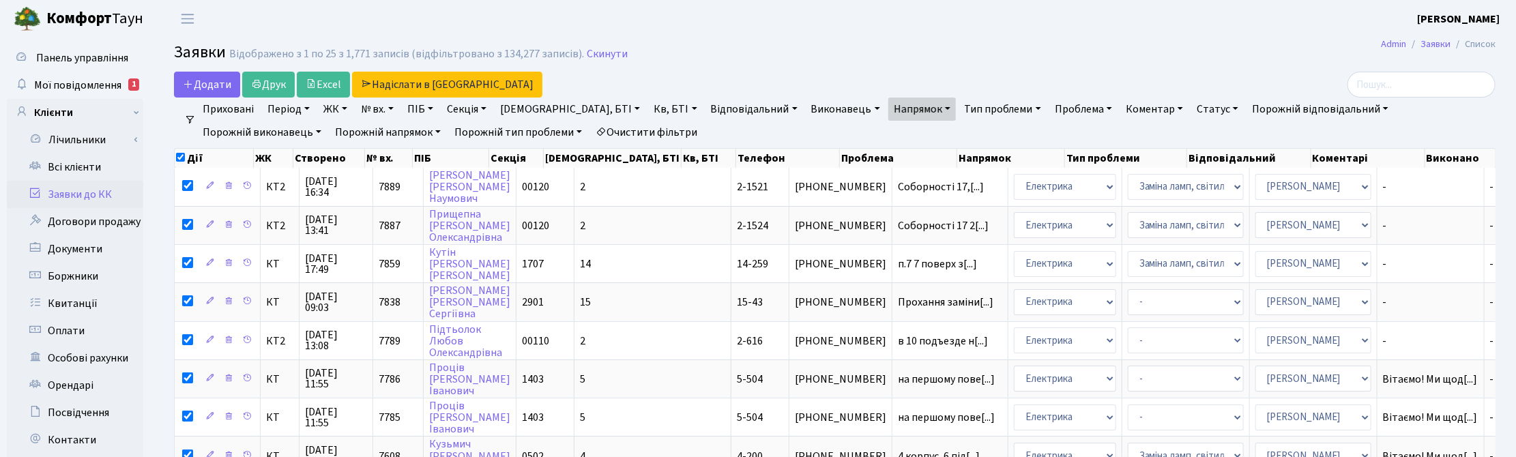
checkbox input "false"
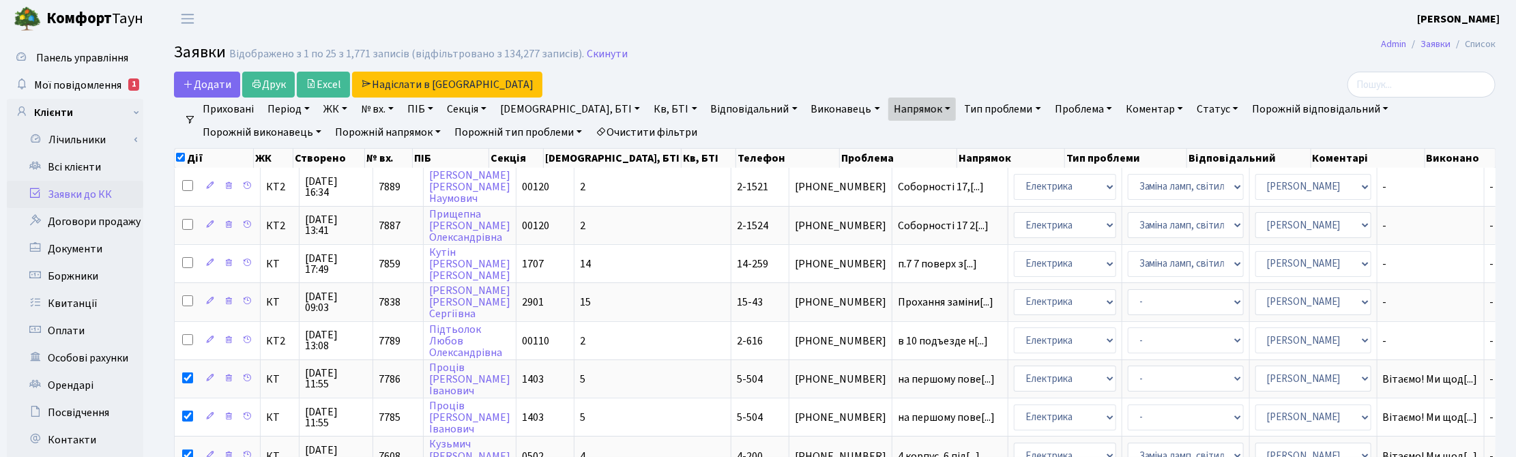
checkbox input "false"
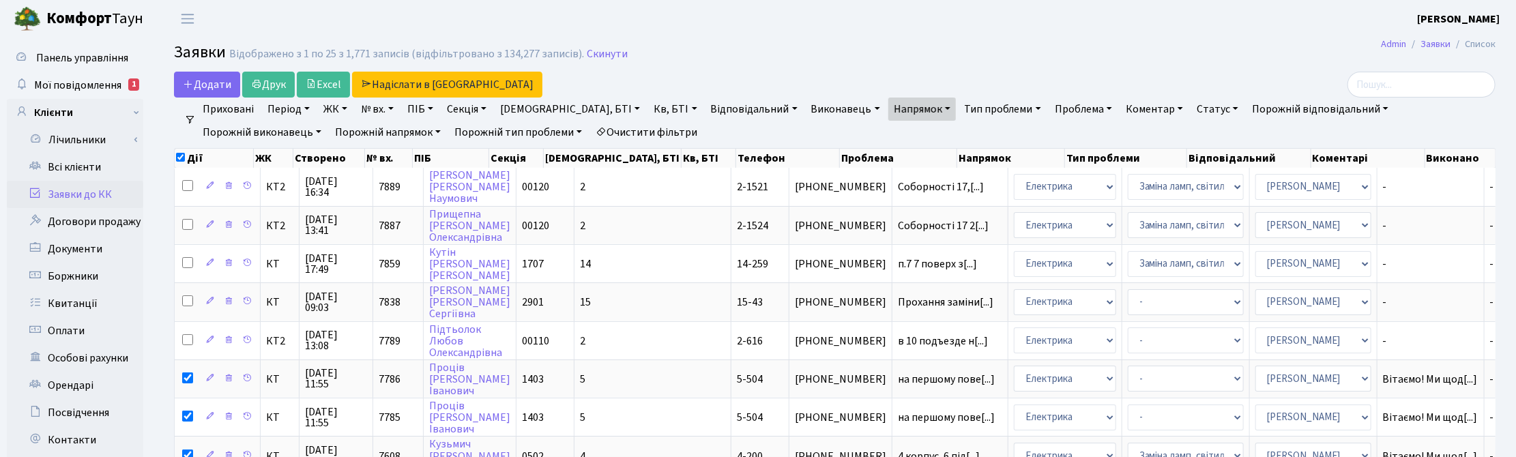
checkbox input "false"
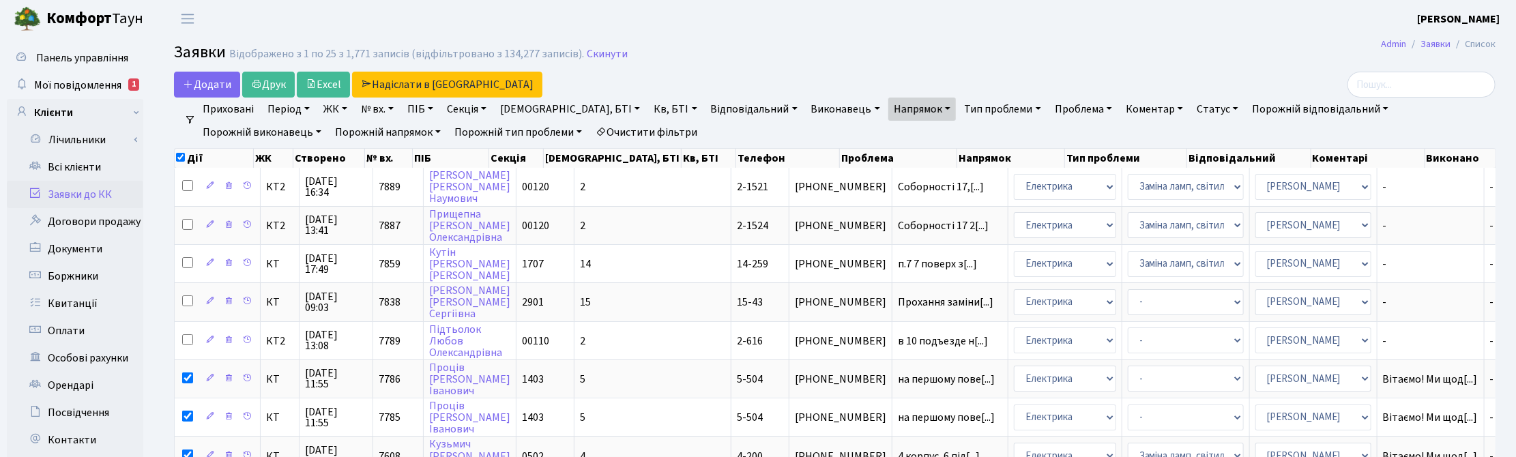
checkbox input "false"
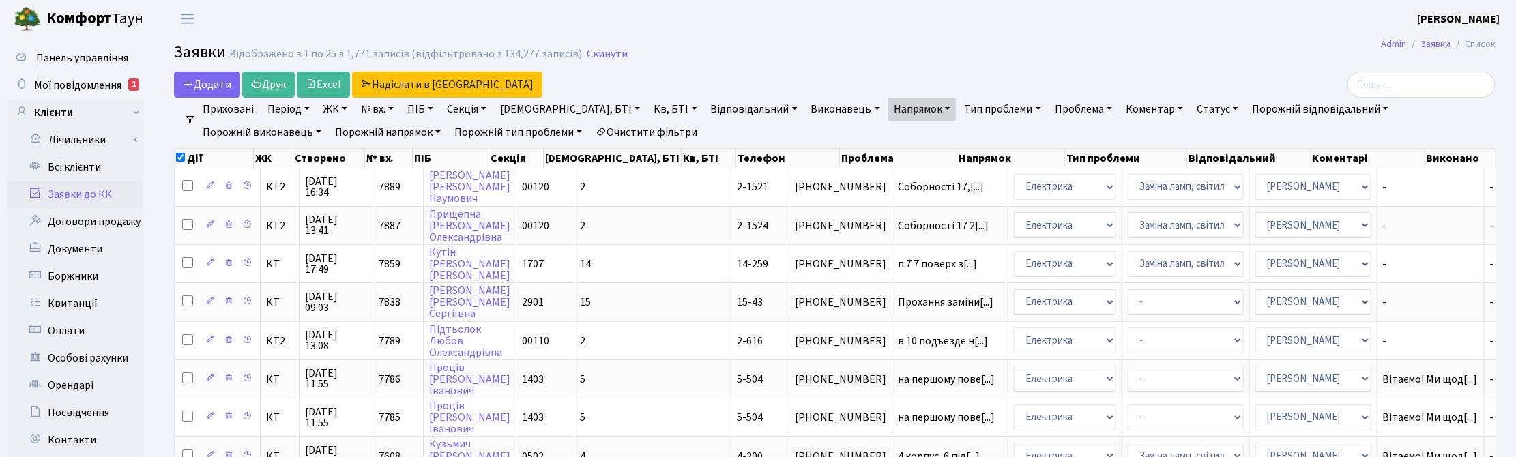
checkbox input "false"
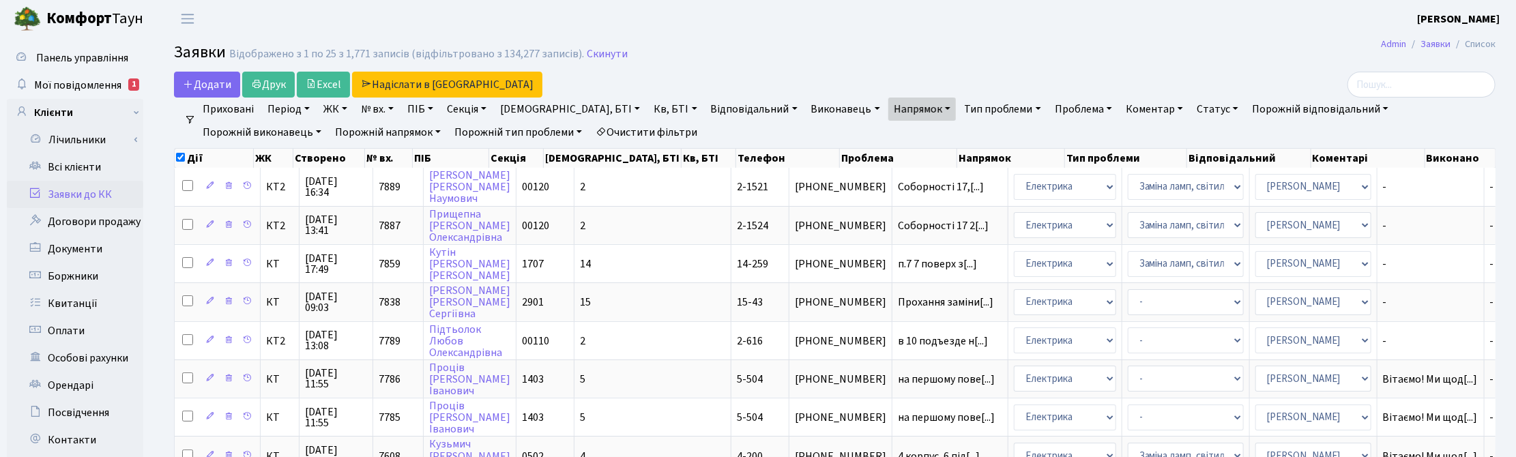
checkbox input "false"
